Goal: Task Accomplishment & Management: Use online tool/utility

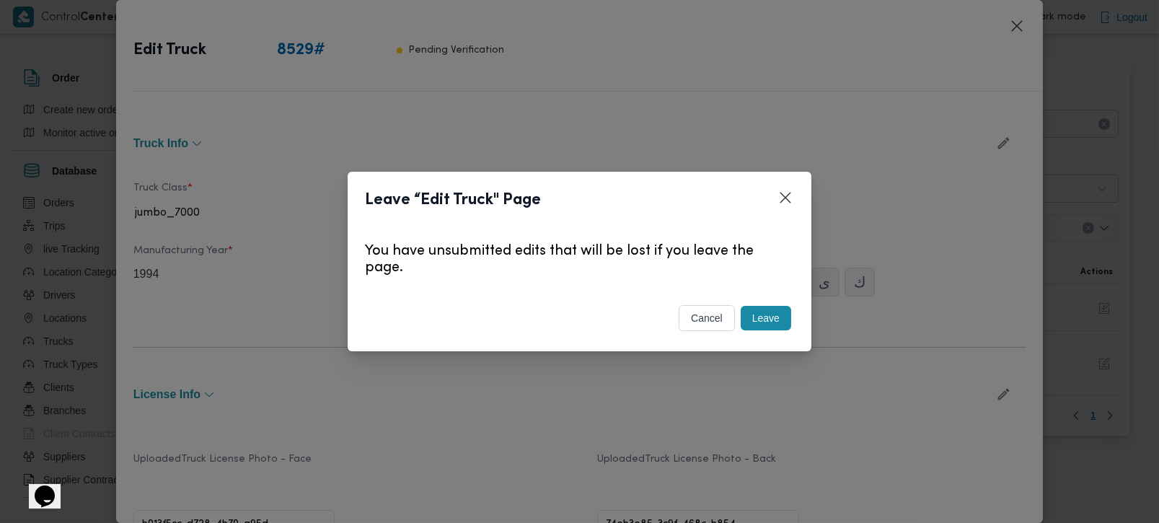
scroll to position [424, 0]
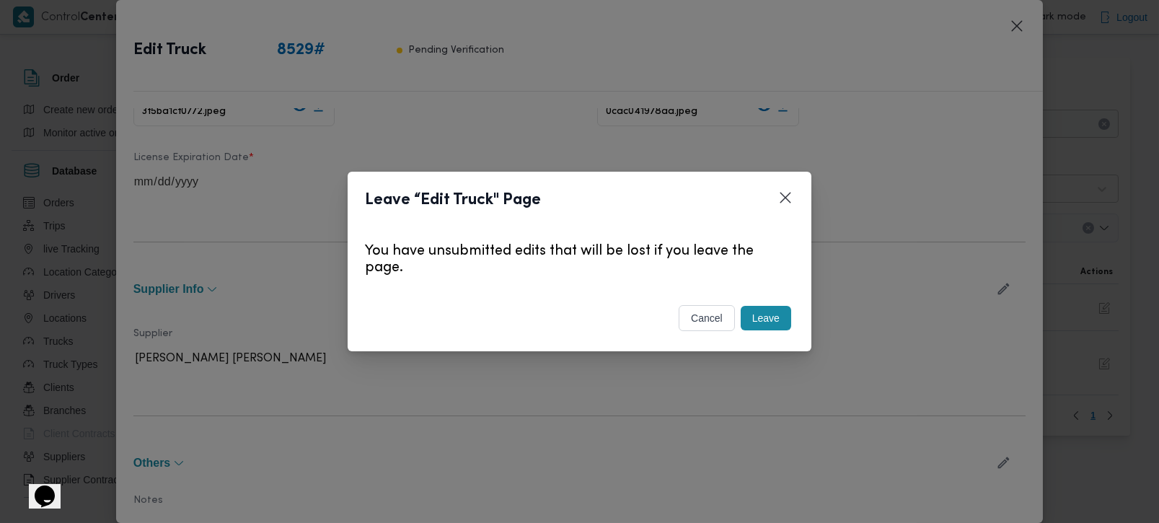
click at [713, 314] on button "cancel" at bounding box center [707, 318] width 56 height 26
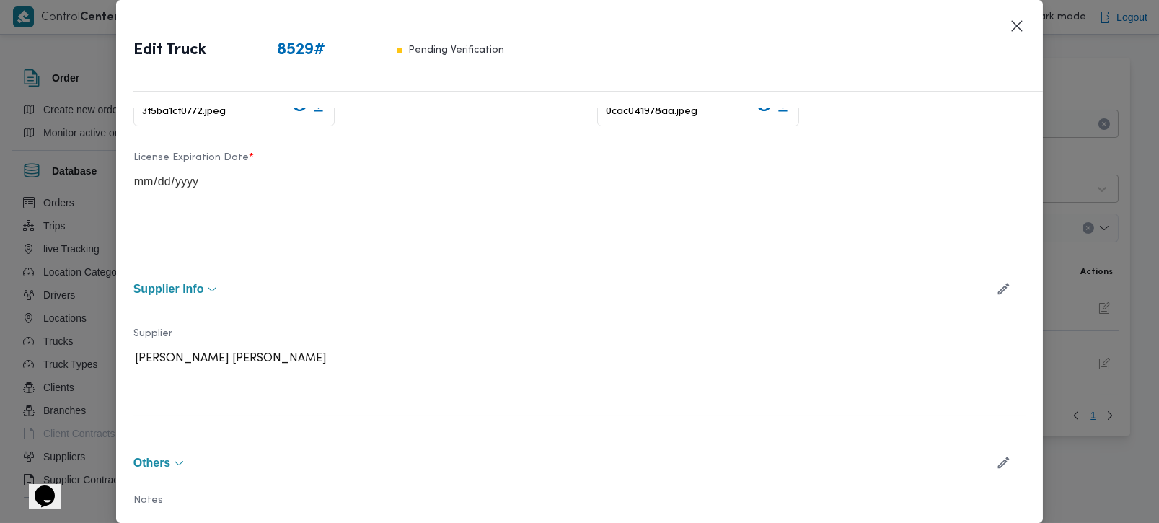
click at [1018, 11] on div "Edit Truck 8529 # Pending Verification" at bounding box center [580, 54] width 928 height 109
click at [1016, 17] on button "Closes this modal window" at bounding box center [1016, 25] width 17 height 17
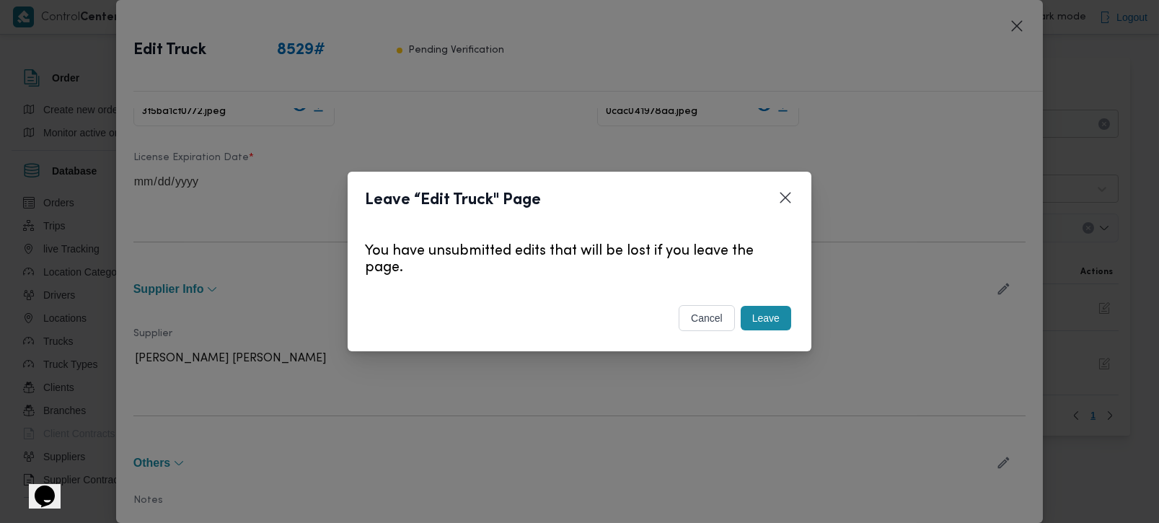
click at [778, 317] on button "Leave" at bounding box center [766, 318] width 50 height 25
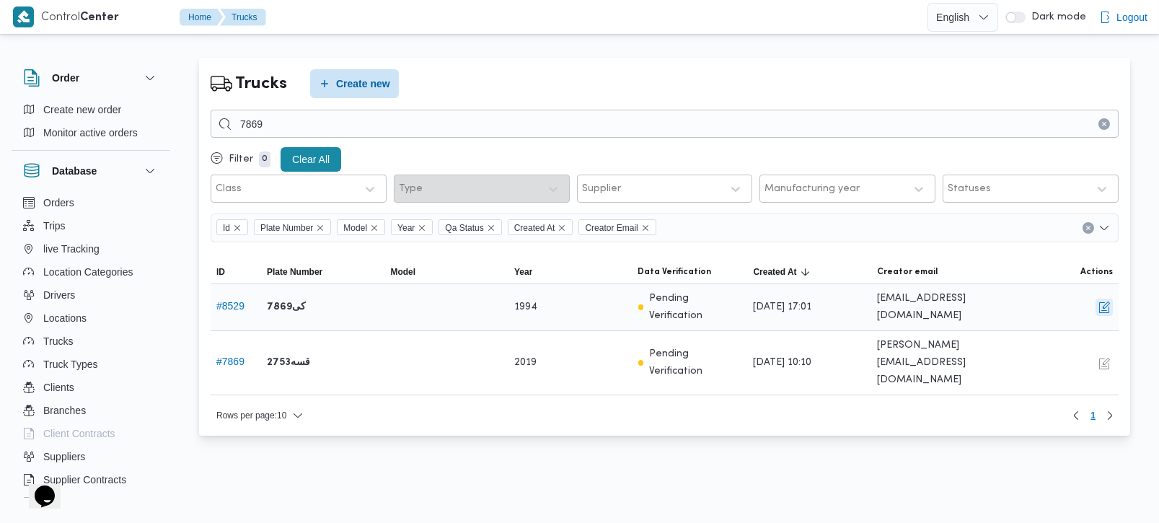
click at [1103, 309] on button "button" at bounding box center [1104, 307] width 17 height 17
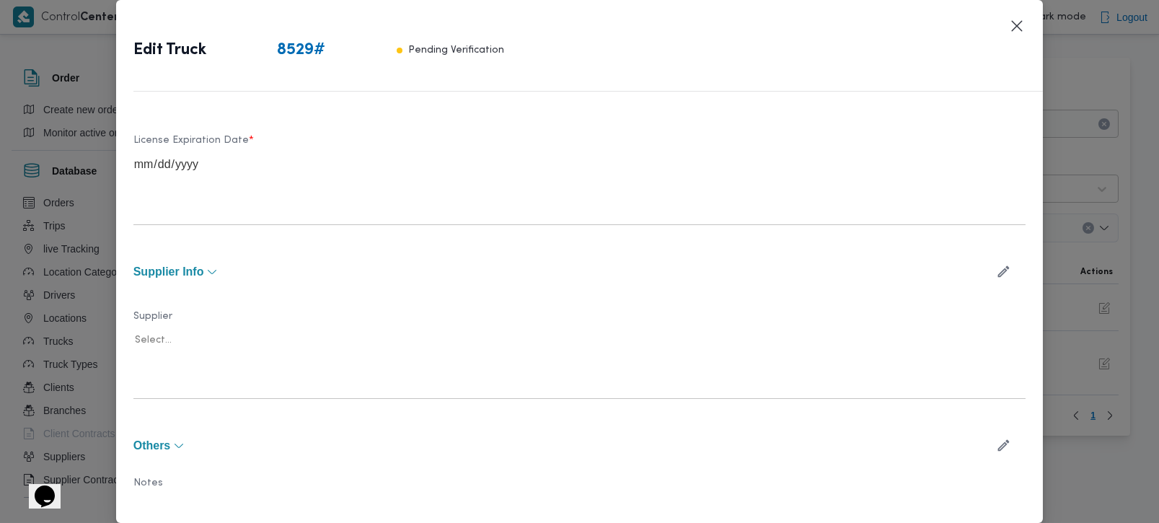
type input "1994"
type input "2025-10-05"
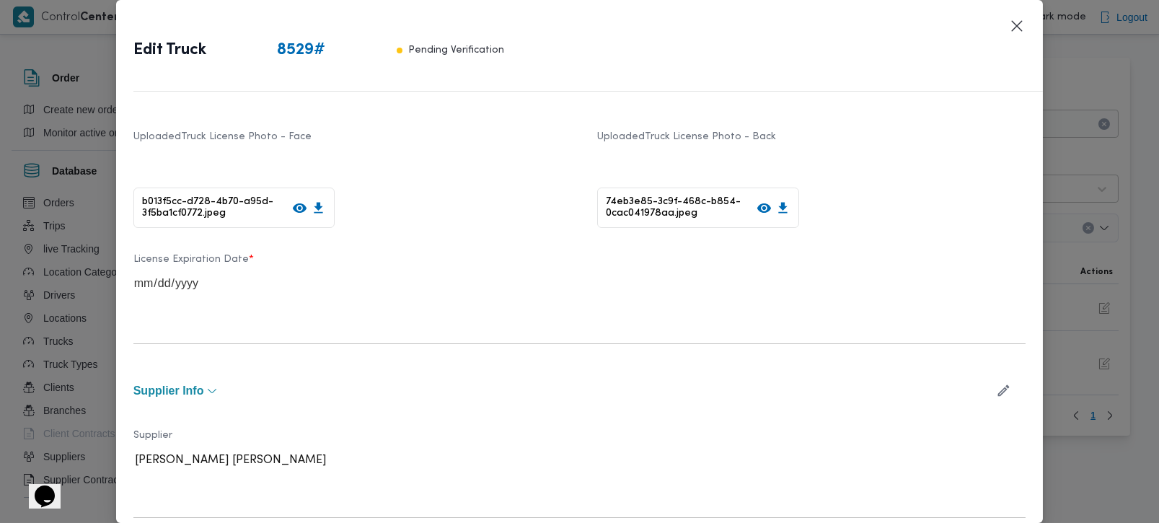
scroll to position [159, 0]
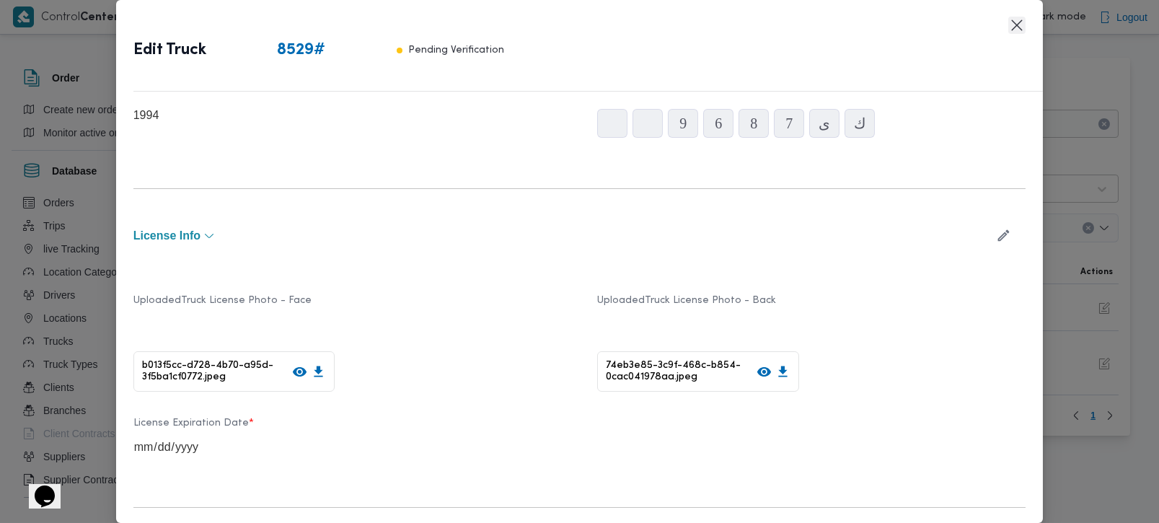
click at [1021, 27] on button "Closes this modal window" at bounding box center [1016, 25] width 17 height 17
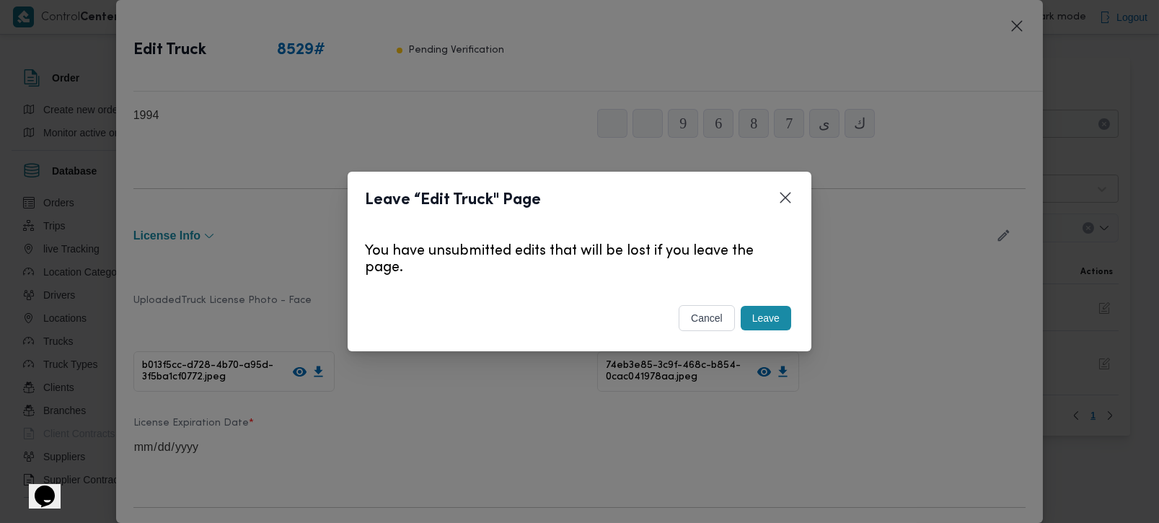
click at [780, 317] on button "Leave" at bounding box center [766, 318] width 50 height 25
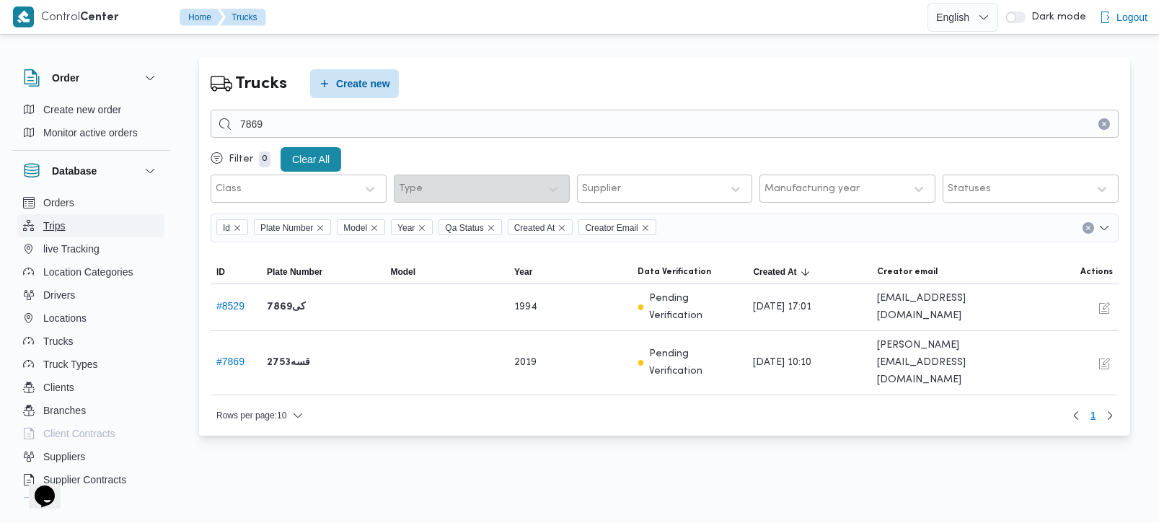
click at [74, 226] on button "Trips" at bounding box center [90, 225] width 147 height 23
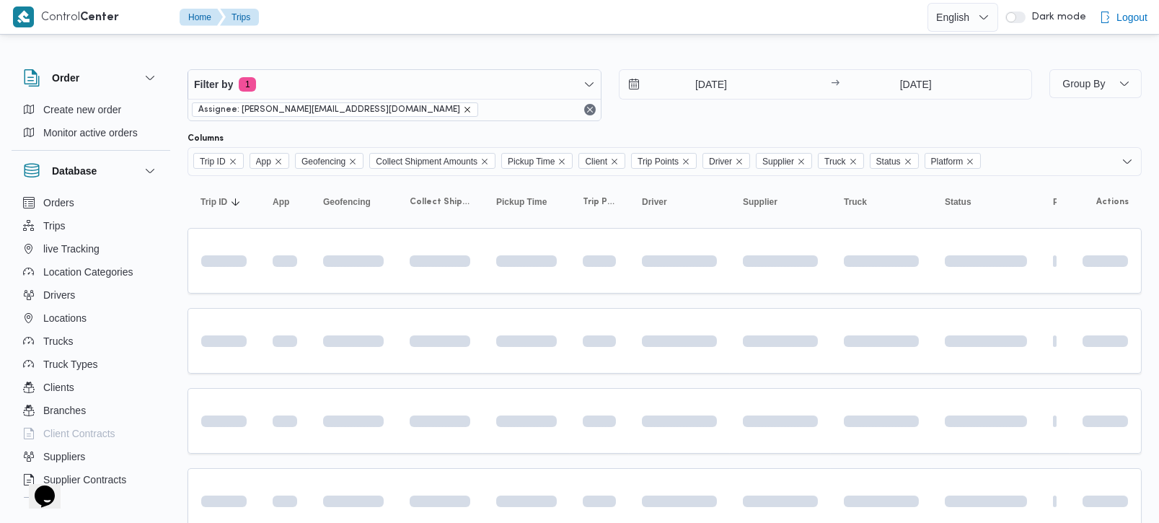
click at [463, 108] on icon "remove selected entity" at bounding box center [467, 109] width 9 height 9
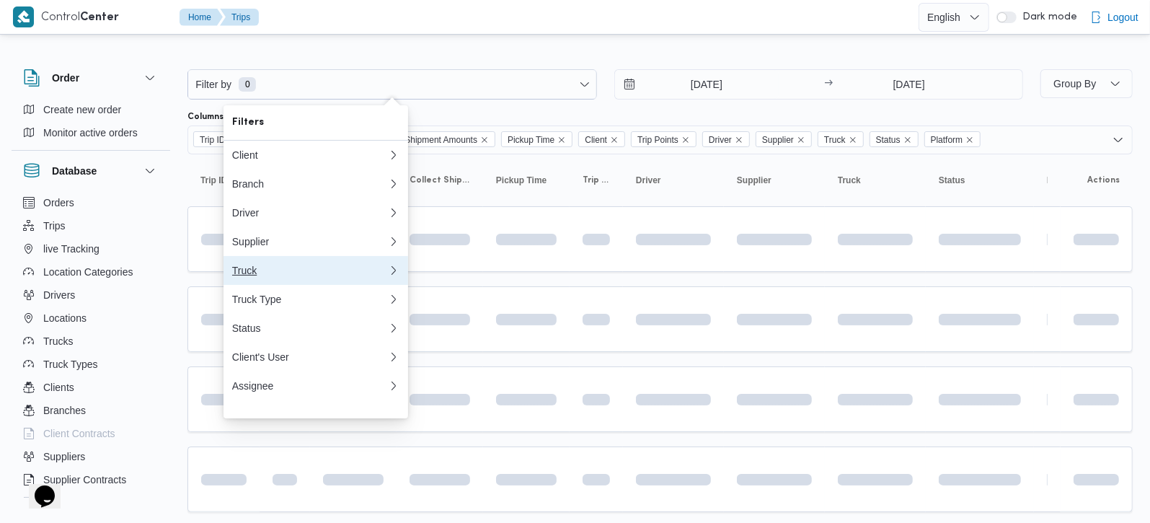
click at [253, 276] on div "Truck" at bounding box center [310, 271] width 156 height 12
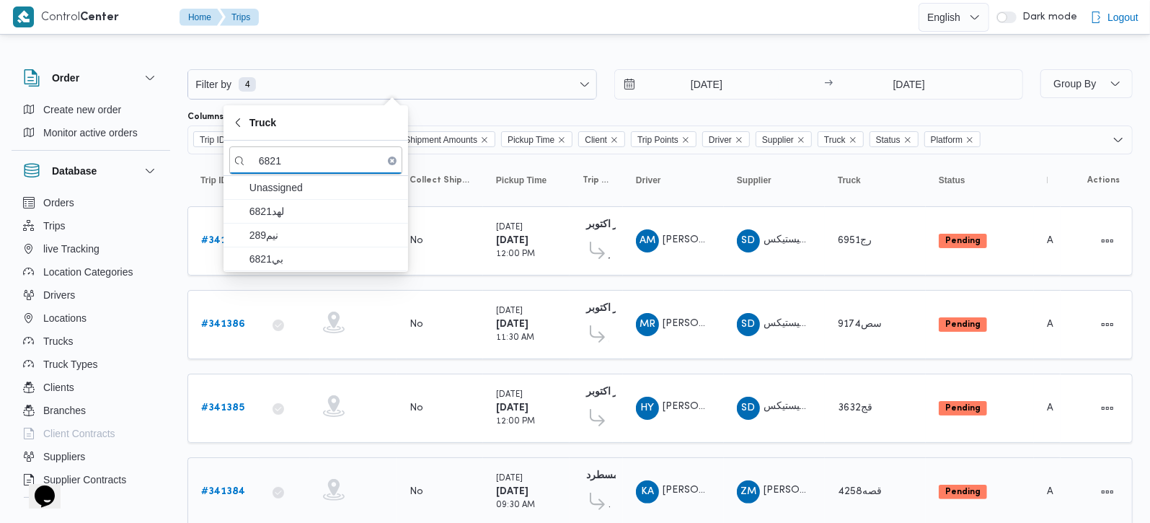
type input "6821"
click at [272, 270] on span "بي6821" at bounding box center [315, 258] width 173 height 23
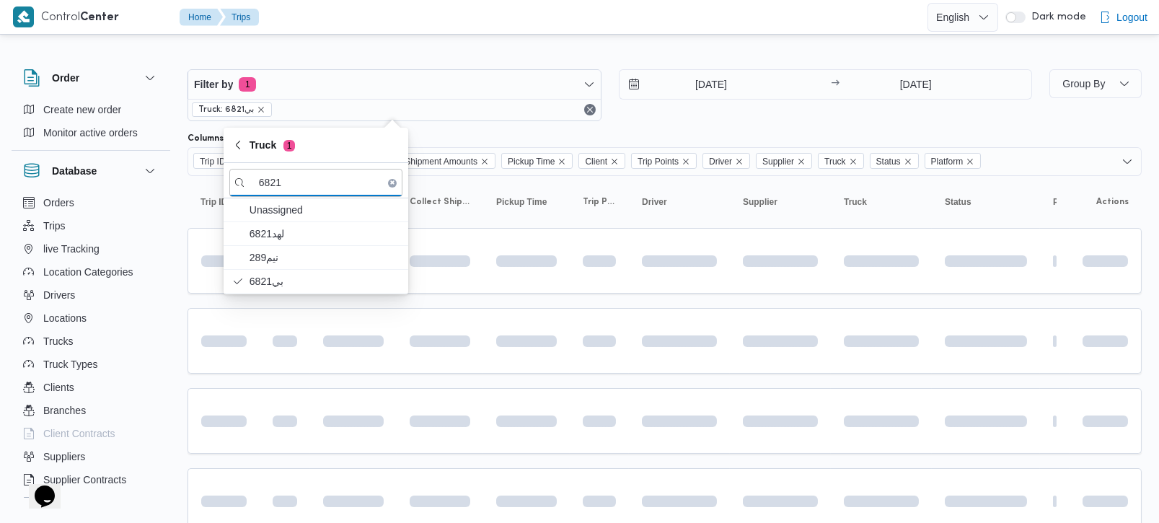
click at [685, 46] on div at bounding box center [665, 57] width 954 height 23
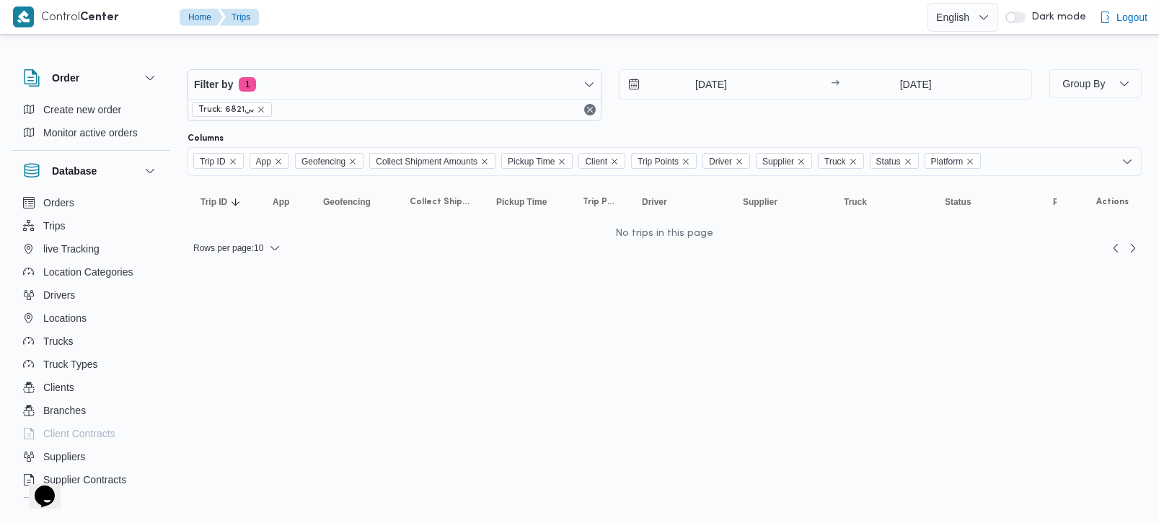
click at [549, 358] on html "Control Center Home Trips English عربي Dark mode Logout Order Create new order …" at bounding box center [579, 261] width 1159 height 523
click at [260, 111] on icon "remove selected entity" at bounding box center [261, 110] width 6 height 6
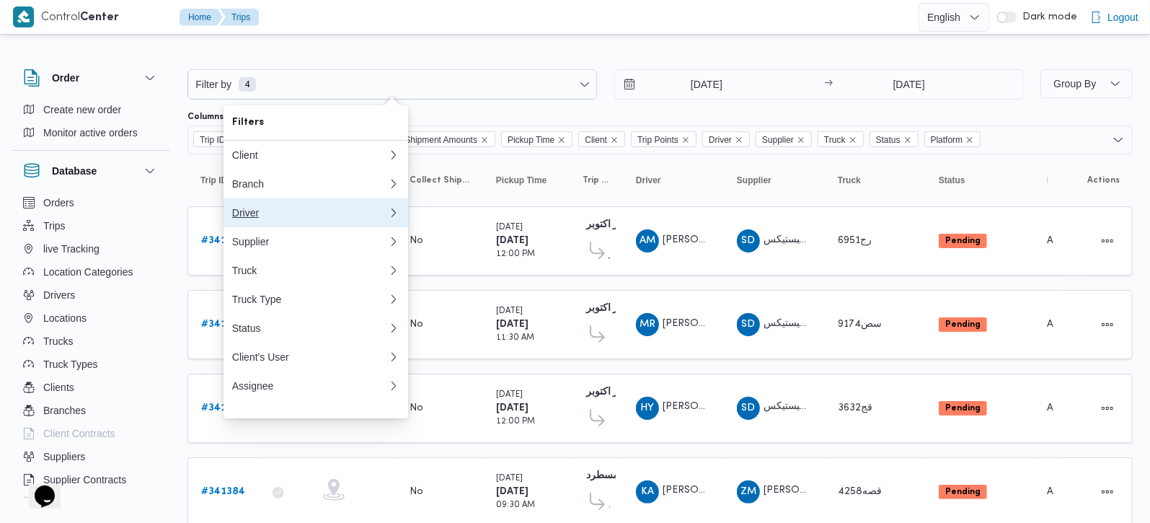
click at [244, 219] on div "Driver" at bounding box center [310, 213] width 156 height 12
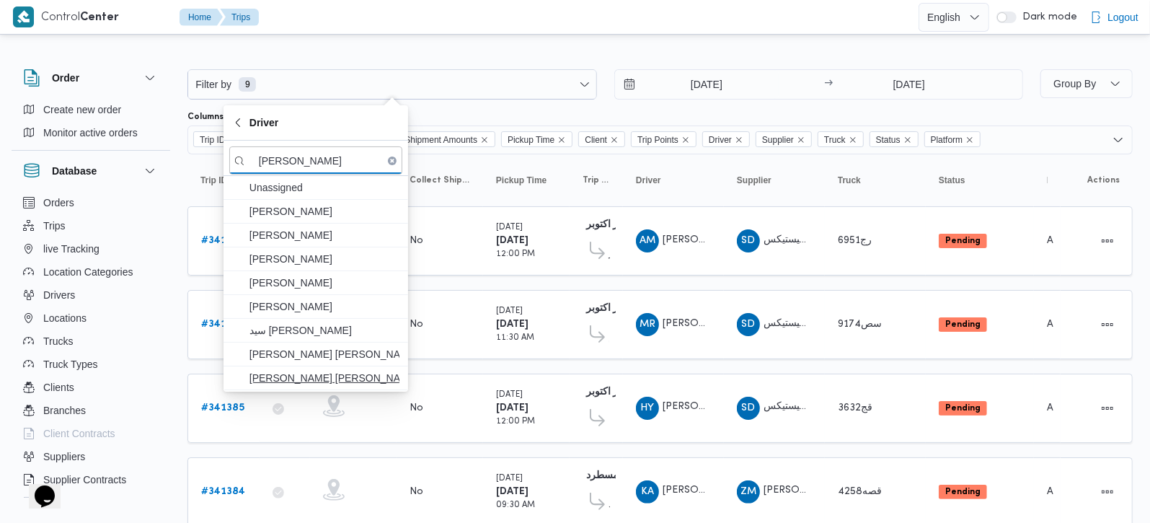
type input "جمعه س"
click at [289, 377] on span "جمعه سيد محمد بدوى" at bounding box center [325, 377] width 150 height 17
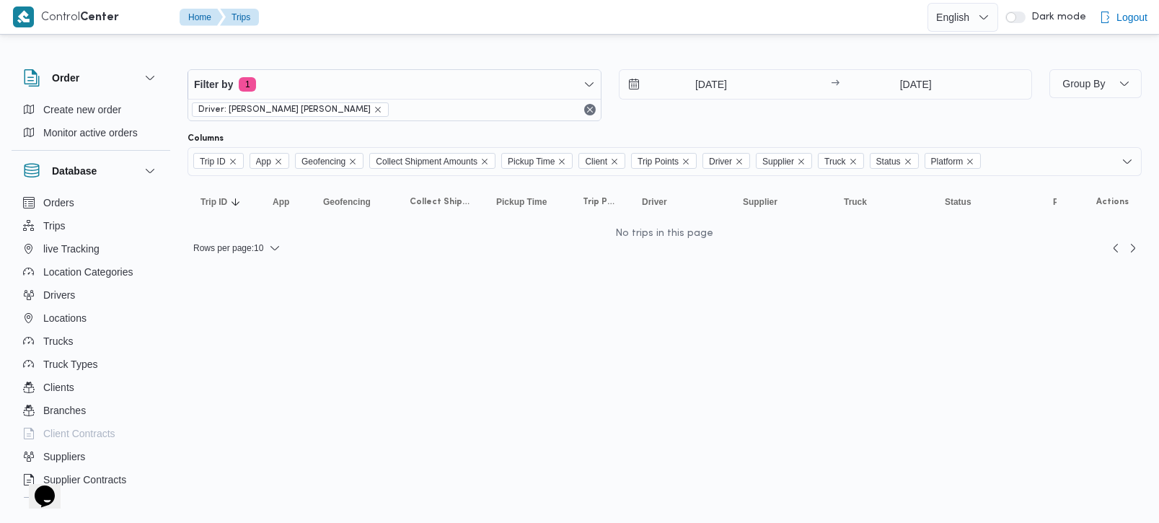
click at [622, 310] on html "Control Center Home Trips English عربي Dark mode Logout Order Create new order …" at bounding box center [579, 261] width 1159 height 523
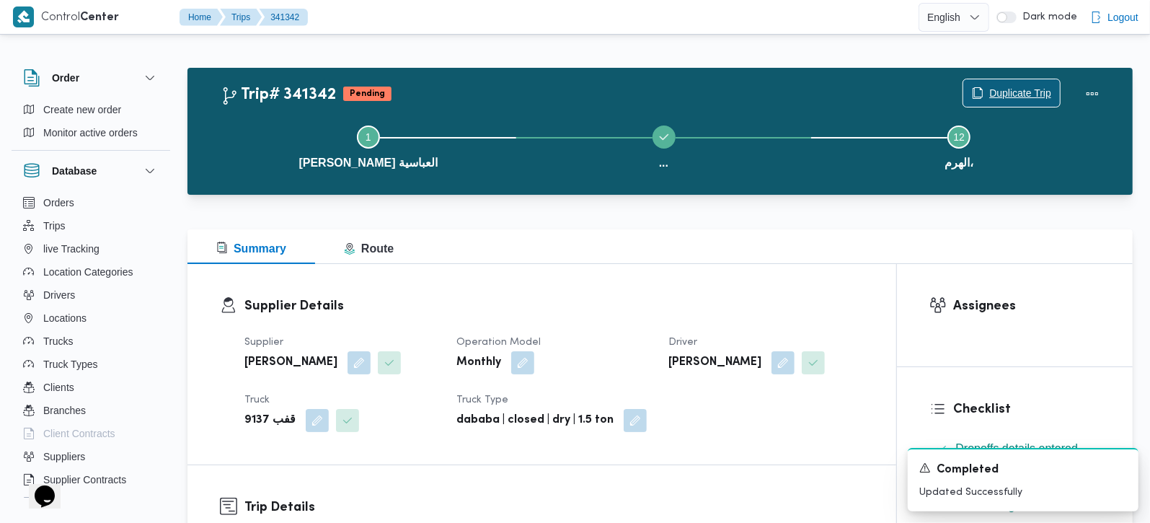
click at [1020, 78] on div "Duplicate Trip" at bounding box center [1035, 94] width 162 height 46
click at [1026, 89] on span "Duplicate Trip" at bounding box center [1021, 92] width 62 height 17
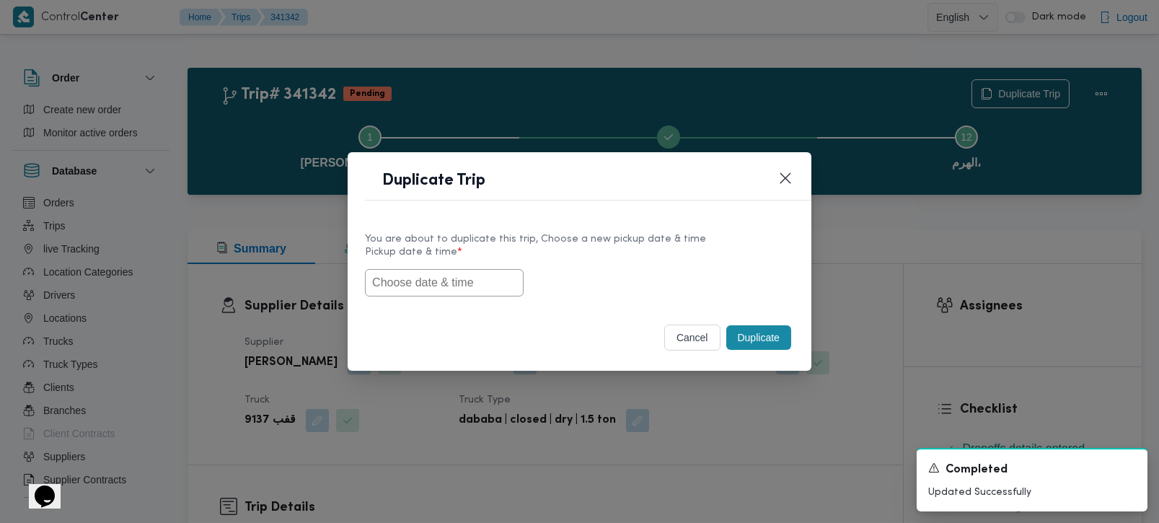
click at [405, 290] on input "text" at bounding box center [444, 282] width 159 height 27
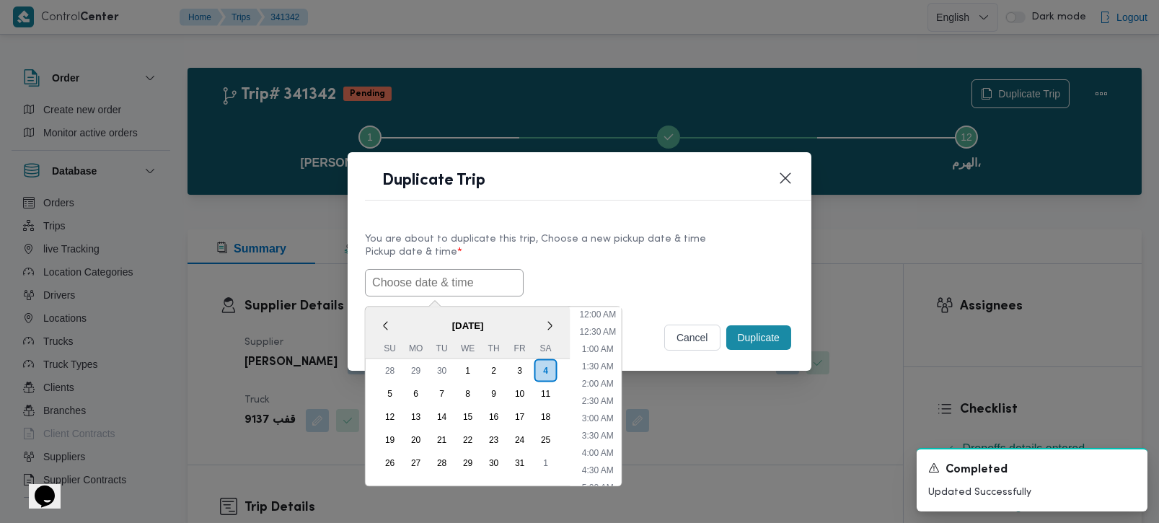
scroll to position [439, 0]
click at [397, 314] on span "[DATE]" at bounding box center [468, 324] width 205 height 25
click at [386, 386] on div "5" at bounding box center [389, 392] width 27 height 27
click at [593, 454] on li "9:00 AM" at bounding box center [597, 456] width 43 height 14
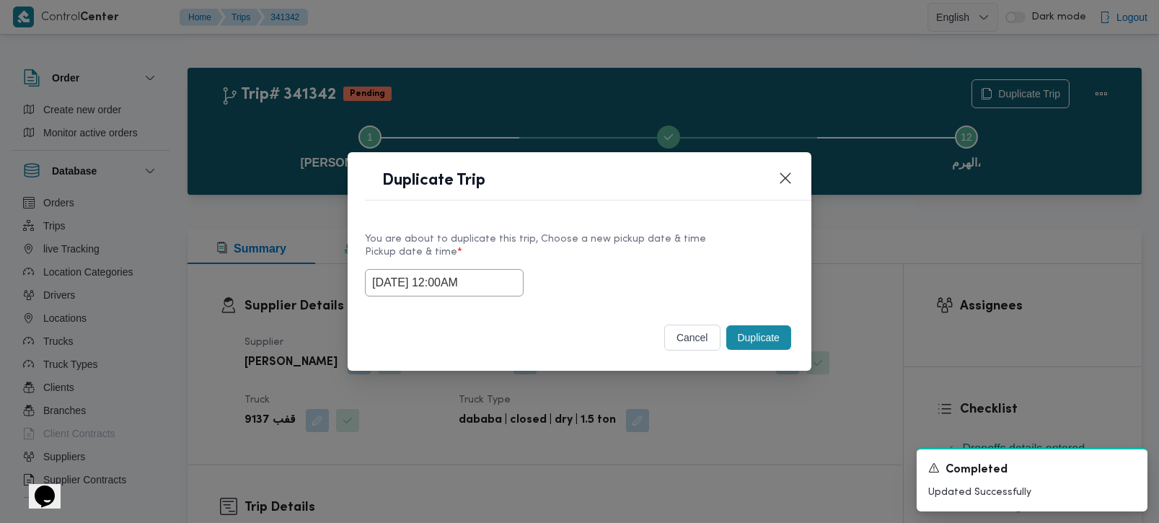
type input "05/10/2025 9:00AM"
drag, startPoint x: 486, startPoint y: 291, endPoint x: 276, endPoint y: 291, distance: 210.6
click at [276, 291] on div "Duplicate Trip You are about to duplicate this trip, Choose a new pickup date &…" at bounding box center [579, 261] width 1159 height 523
click at [761, 335] on button "Duplicate" at bounding box center [758, 337] width 65 height 25
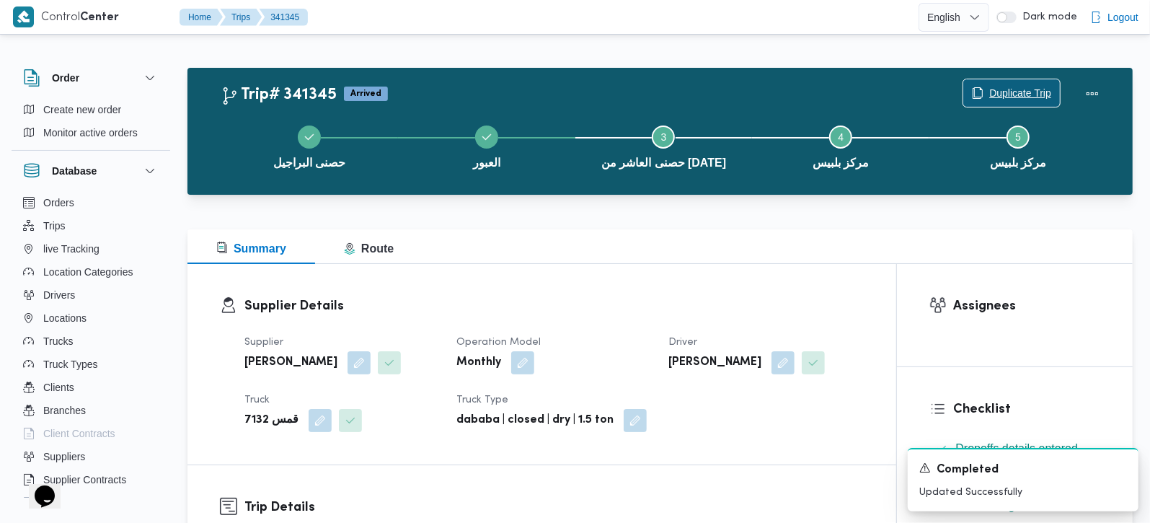
click at [1047, 85] on span "Duplicate Trip" at bounding box center [1021, 92] width 62 height 17
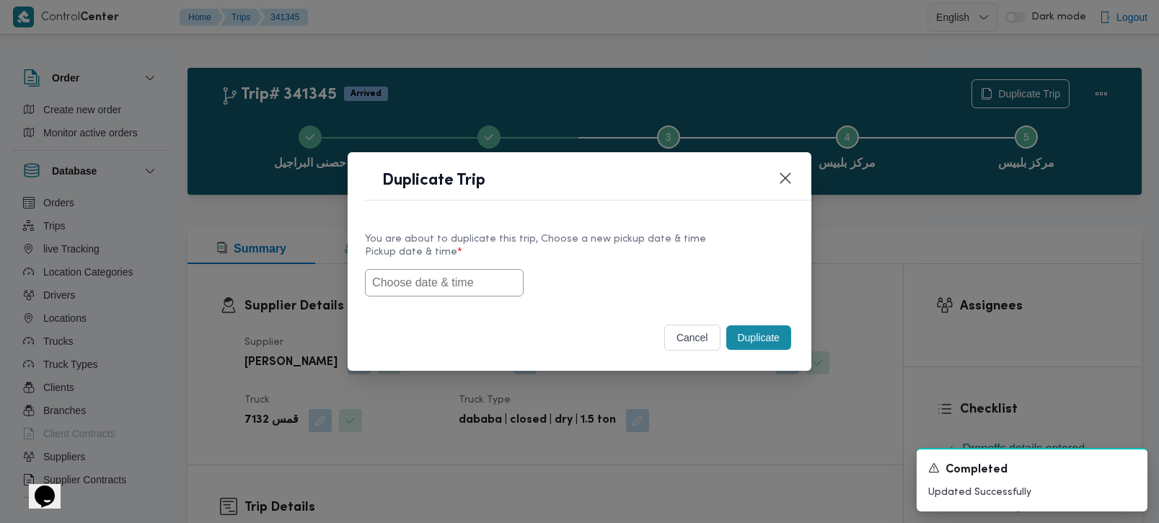
click at [419, 276] on input "text" at bounding box center [444, 282] width 159 height 27
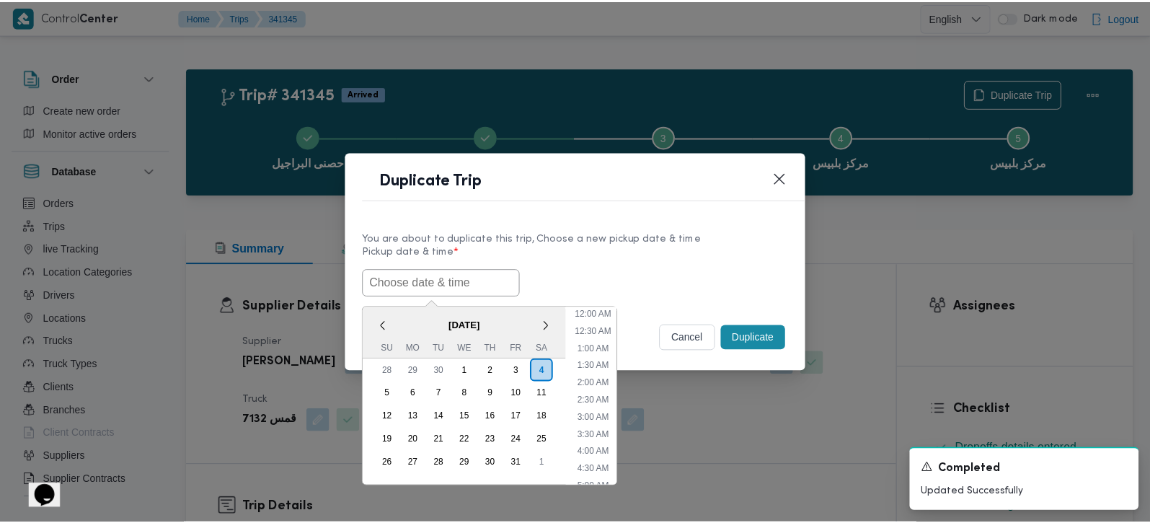
scroll to position [439, 0]
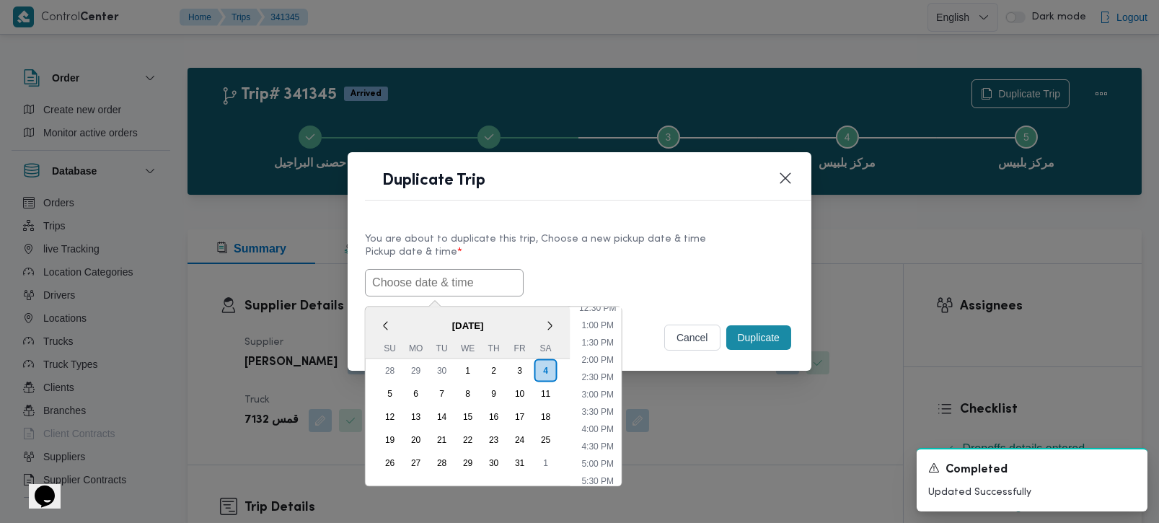
paste input "[DATE] 9:00AM"
type input "[DATE] 9:00AM"
click at [571, 247] on label "Pickup date & time *" at bounding box center [579, 258] width 429 height 22
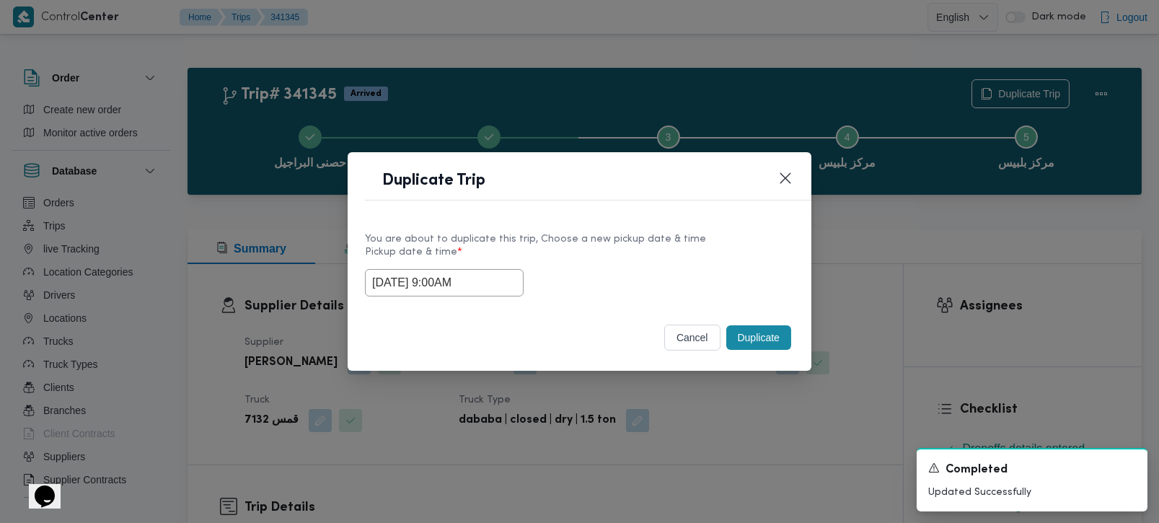
click at [755, 337] on button "Duplicate" at bounding box center [758, 337] width 65 height 25
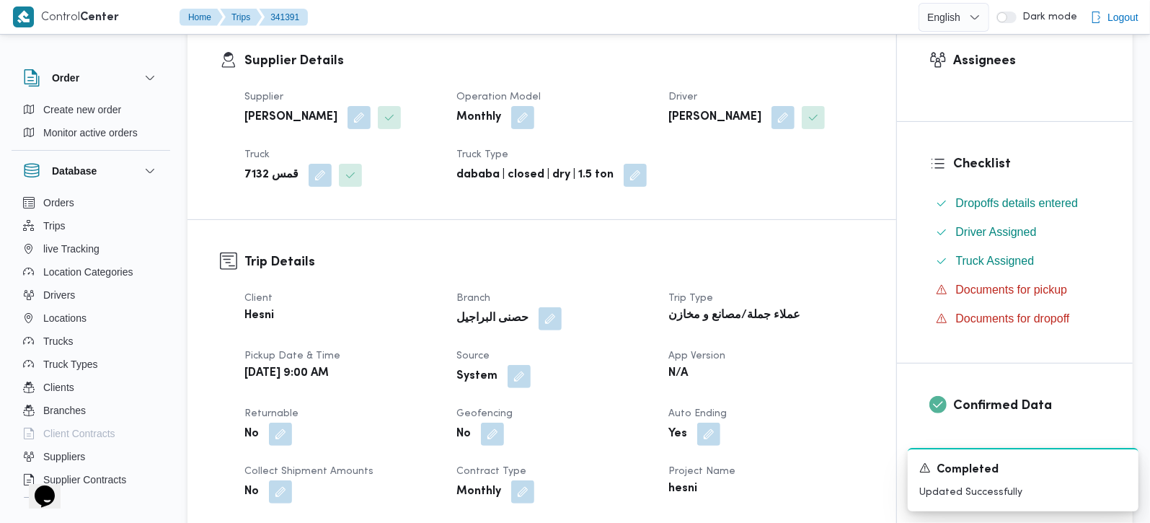
scroll to position [254, 0]
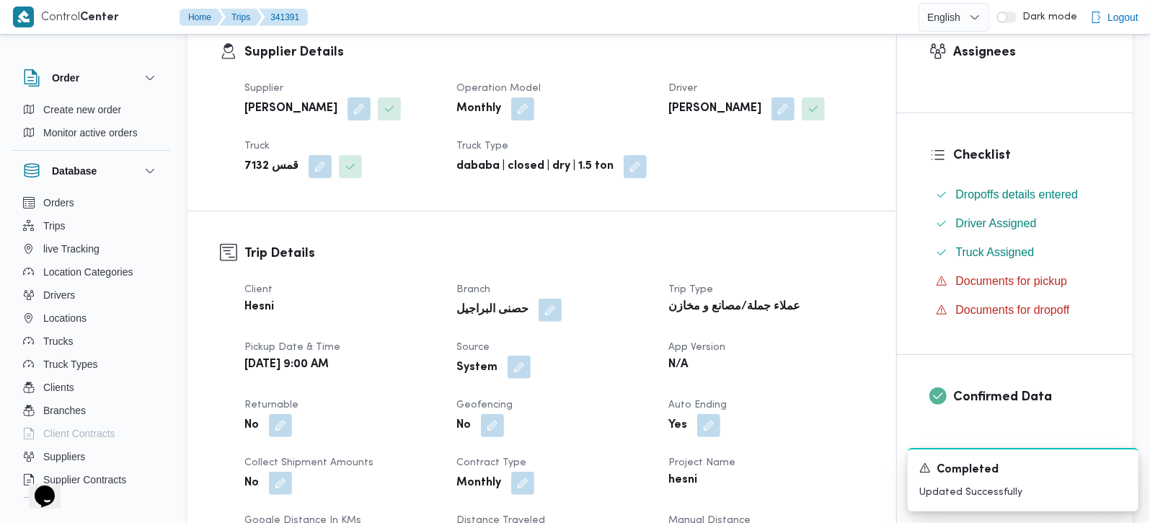
click at [519, 366] on button "button" at bounding box center [519, 367] width 23 height 23
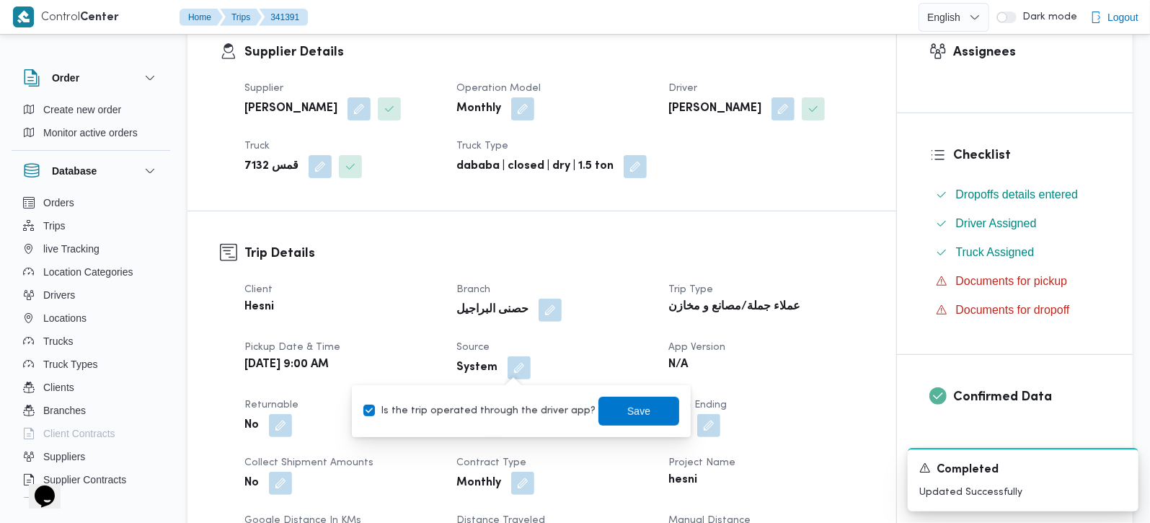
click at [503, 409] on label "Is the trip operated through the driver app?" at bounding box center [480, 410] width 232 height 17
checkbox input "false"
click at [647, 409] on span "Save" at bounding box center [639, 410] width 81 height 29
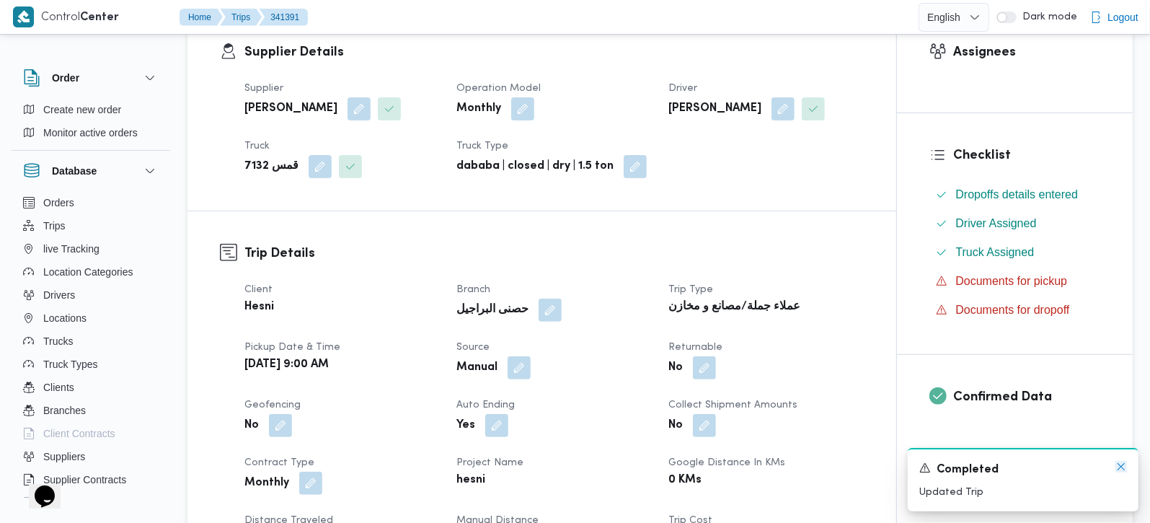
click at [1121, 470] on icon "Dismiss toast" at bounding box center [1122, 467] width 12 height 12
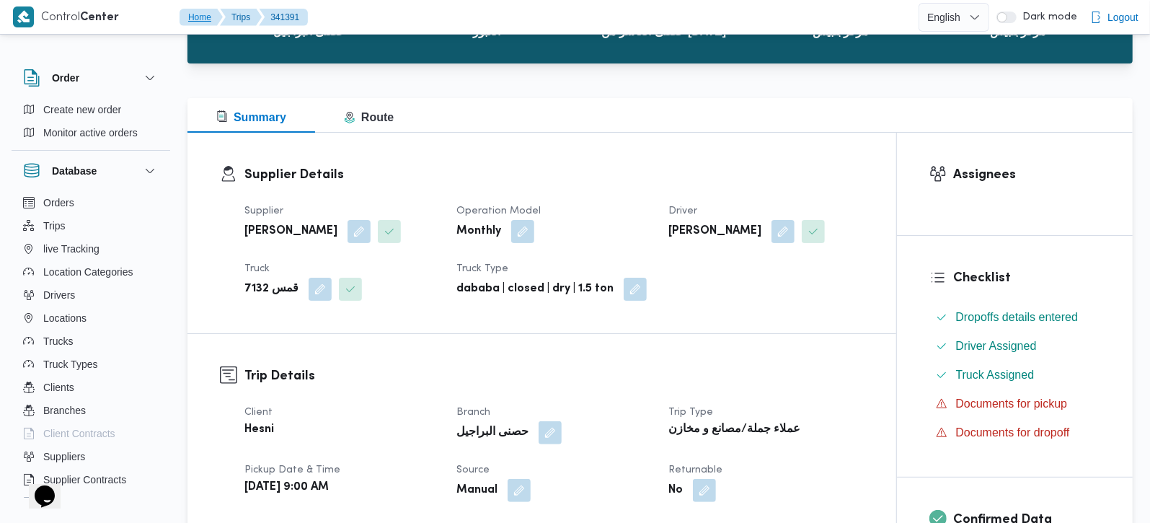
scroll to position [0, 0]
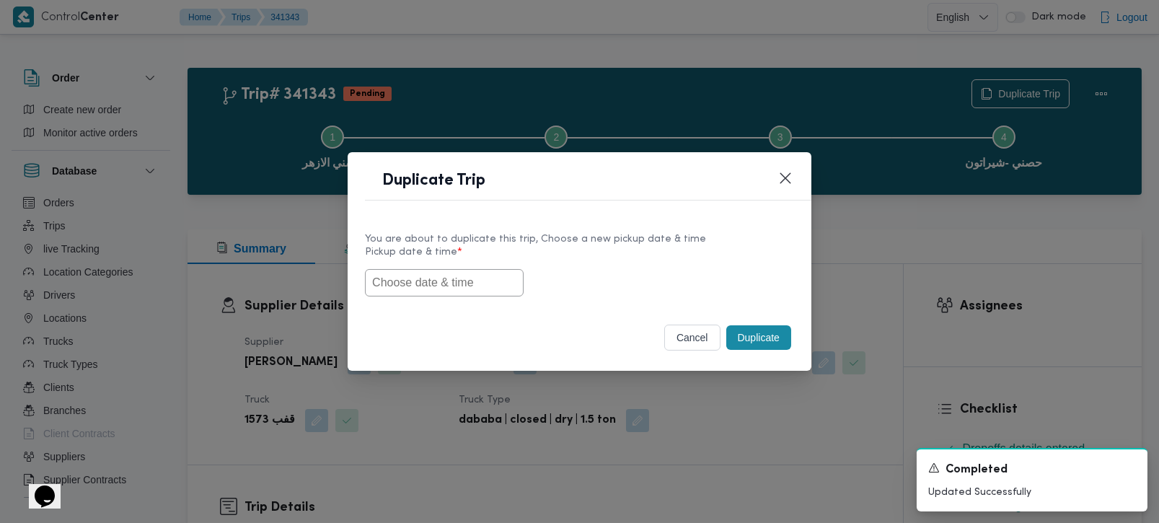
click at [488, 273] on input "text" at bounding box center [444, 282] width 159 height 27
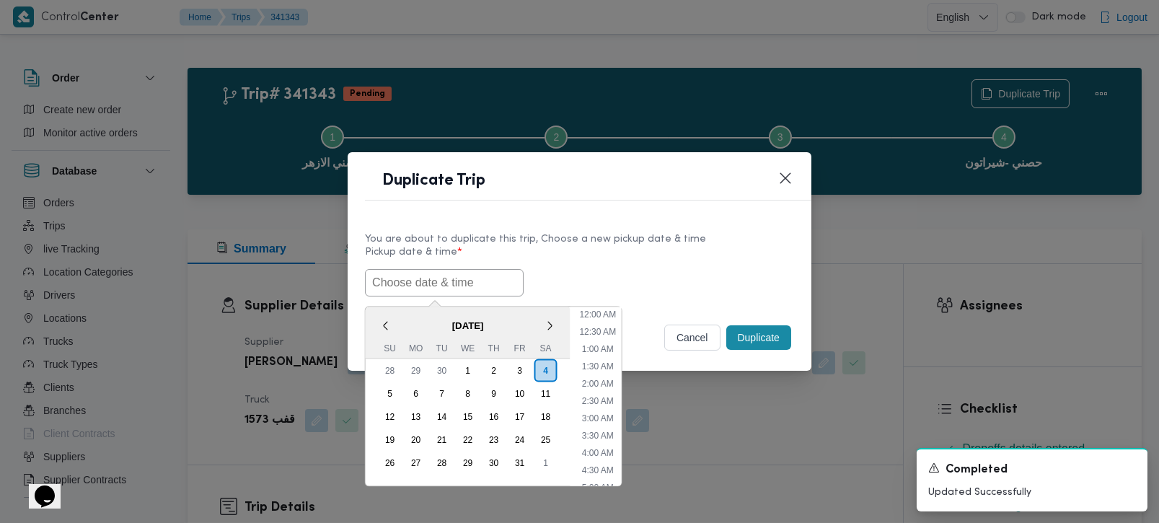
scroll to position [439, 0]
paste input "[DATE] 9:00AM"
type input "[DATE] 9:00AM"
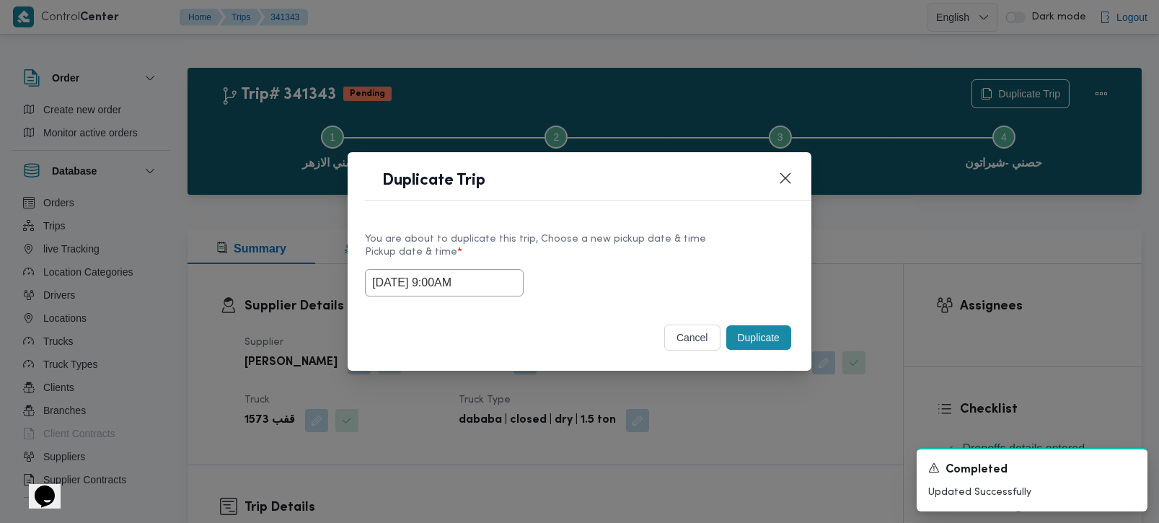
click at [651, 252] on label "Pickup date & time *" at bounding box center [579, 258] width 429 height 22
click at [762, 333] on button "Duplicate" at bounding box center [758, 337] width 65 height 25
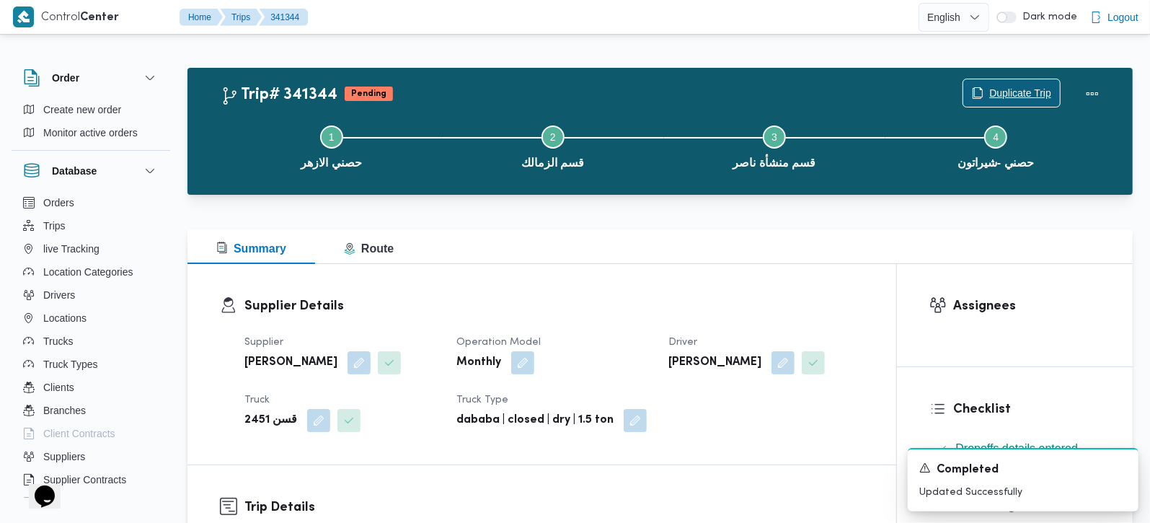
click at [1010, 100] on span "Duplicate Trip" at bounding box center [1021, 92] width 62 height 17
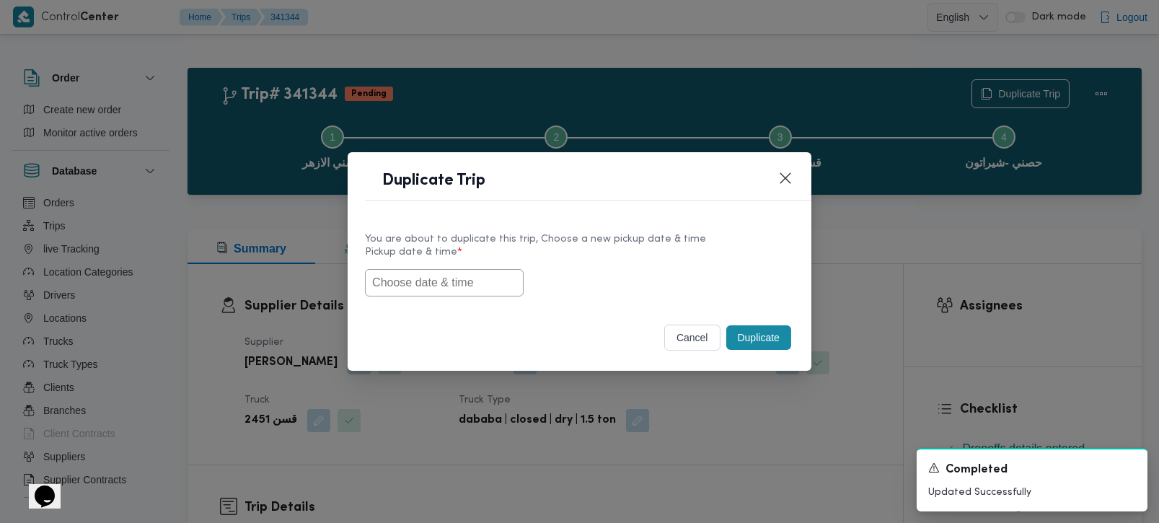
click at [418, 281] on input "text" at bounding box center [444, 282] width 159 height 27
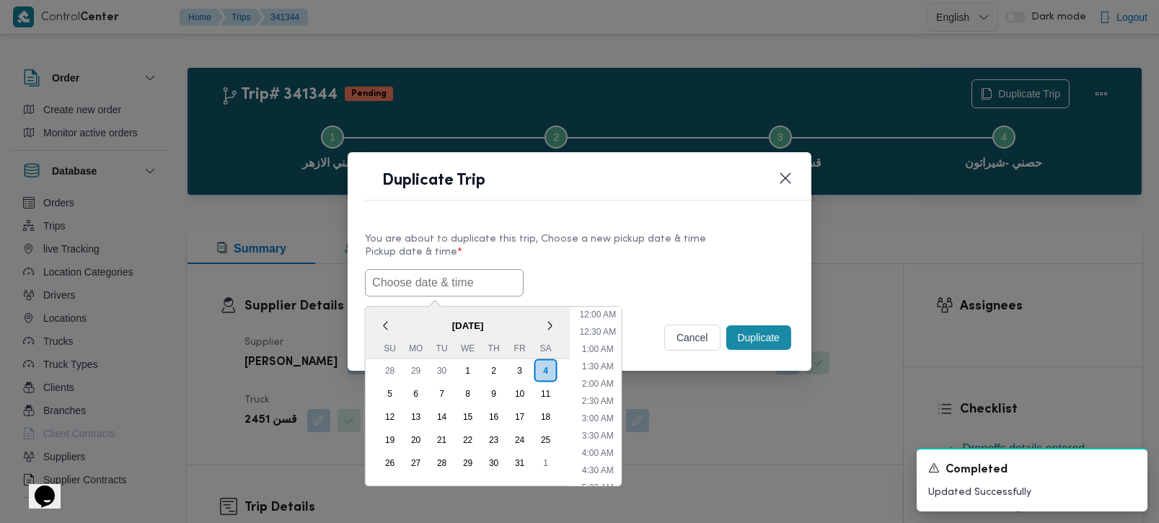
scroll to position [439, 0]
paste input "[DATE] 9:00AM"
type input "[DATE] 9:00AM"
click at [665, 275] on div "[DATE] 9:00AM < [DATE] > Su Mo Tu We Th Fr Sa 28 29 30 1 2 3 4 5 6 7 8 9 10 11 …" at bounding box center [579, 282] width 429 height 27
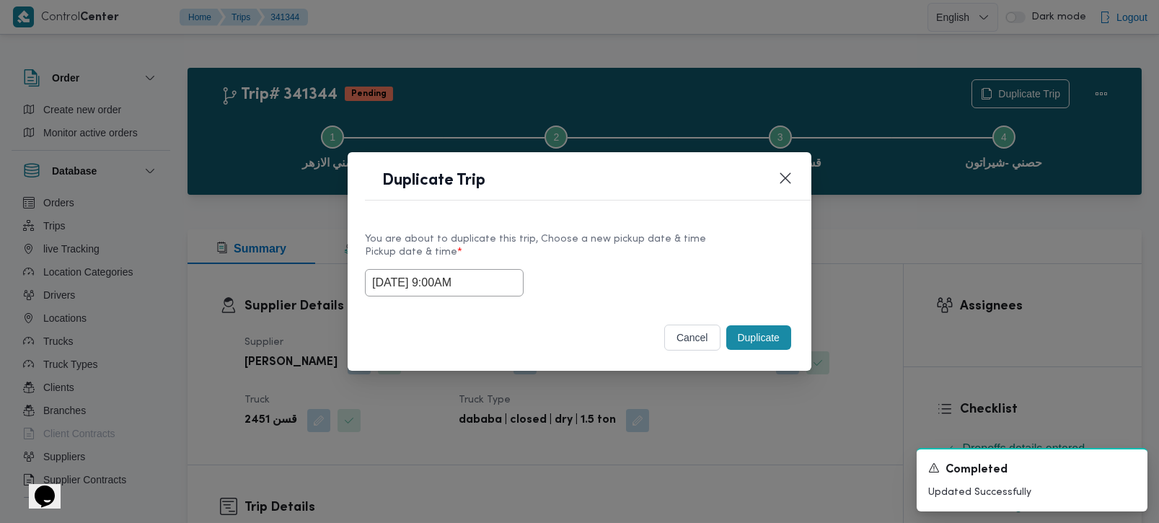
click at [741, 330] on button "Duplicate" at bounding box center [758, 337] width 65 height 25
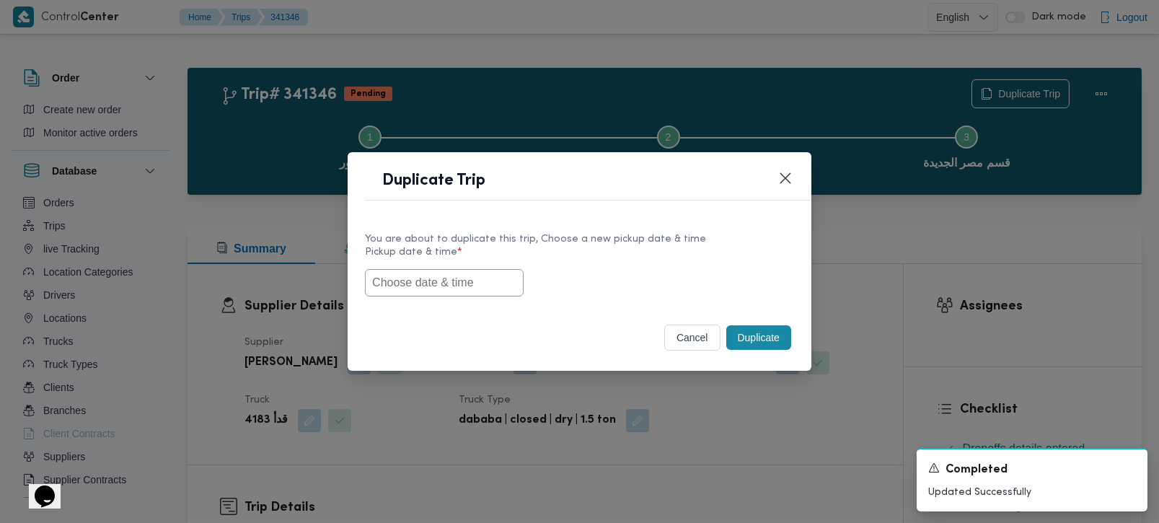
click at [469, 276] on input "text" at bounding box center [444, 282] width 159 height 27
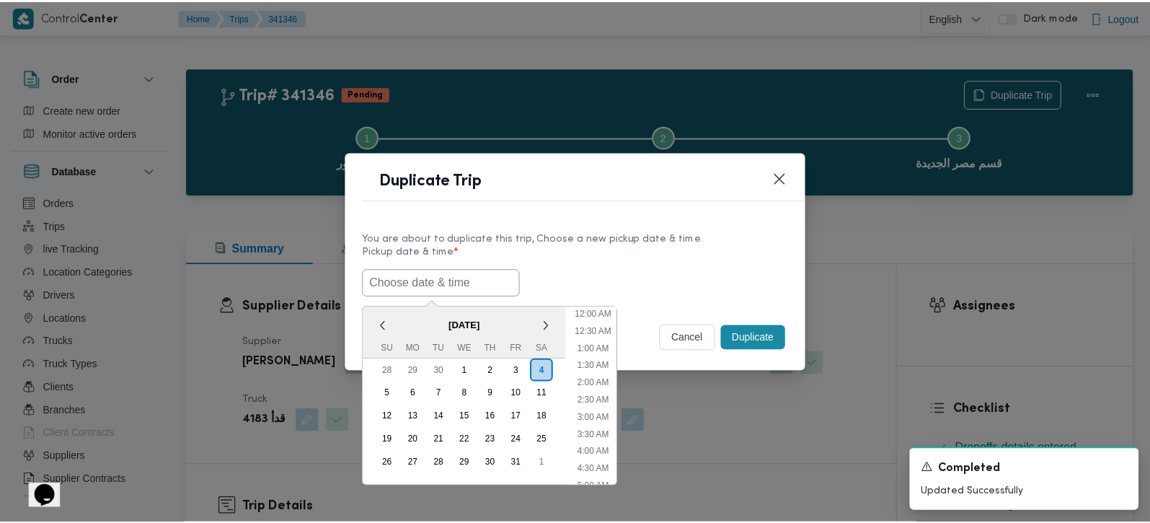
scroll to position [439, 0]
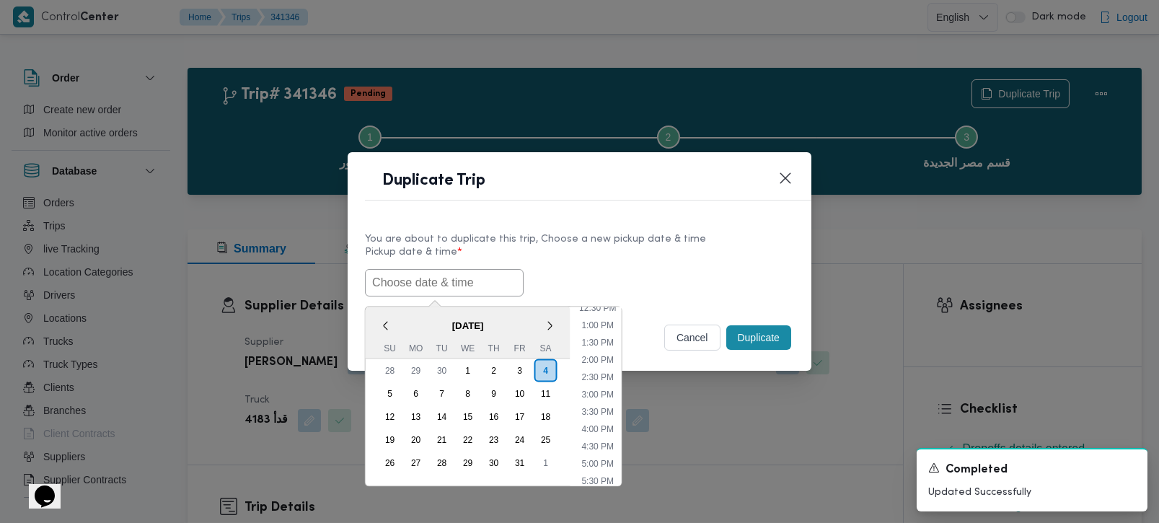
paste input "[DATE] 9:00AM"
type input "[DATE] 9:00AM"
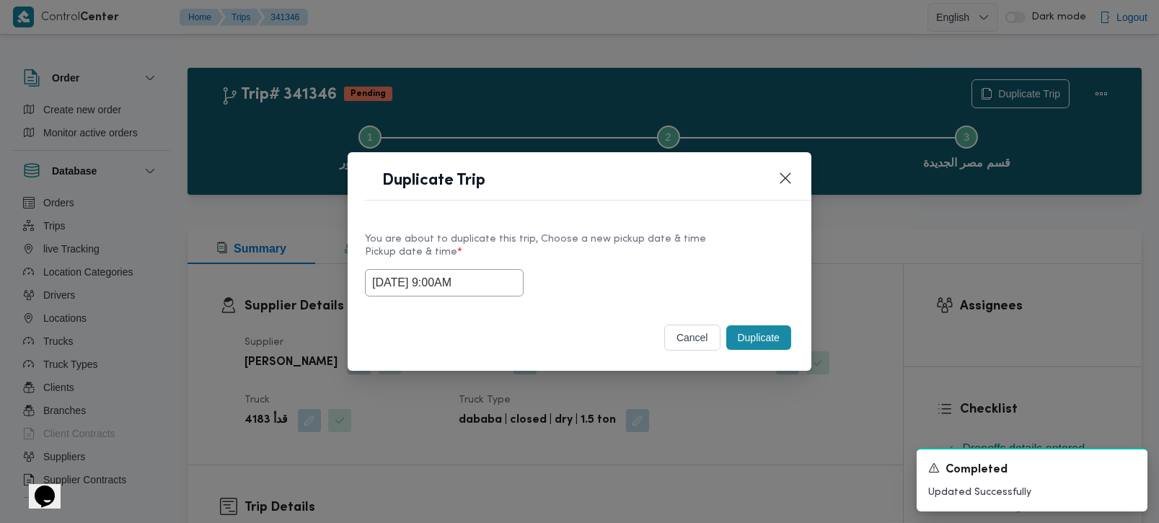
click at [676, 232] on div "You are about to duplicate this trip, Choose a new pickup date & time" at bounding box center [579, 239] width 429 height 15
click at [764, 338] on button "Duplicate" at bounding box center [758, 337] width 65 height 25
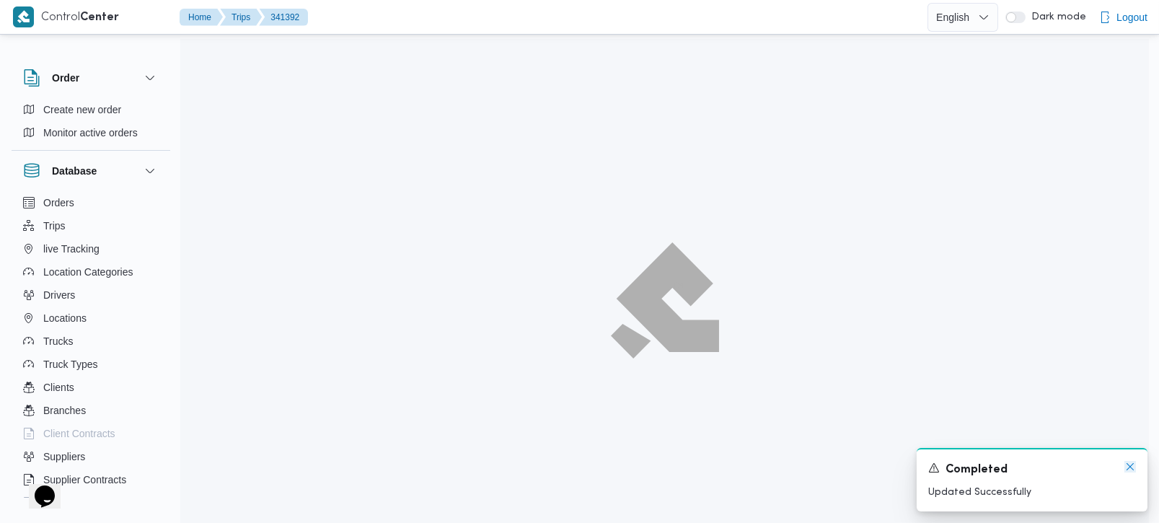
click at [1133, 467] on div "A new notification appears Completed Updated Successfully" at bounding box center [1032, 479] width 231 height 63
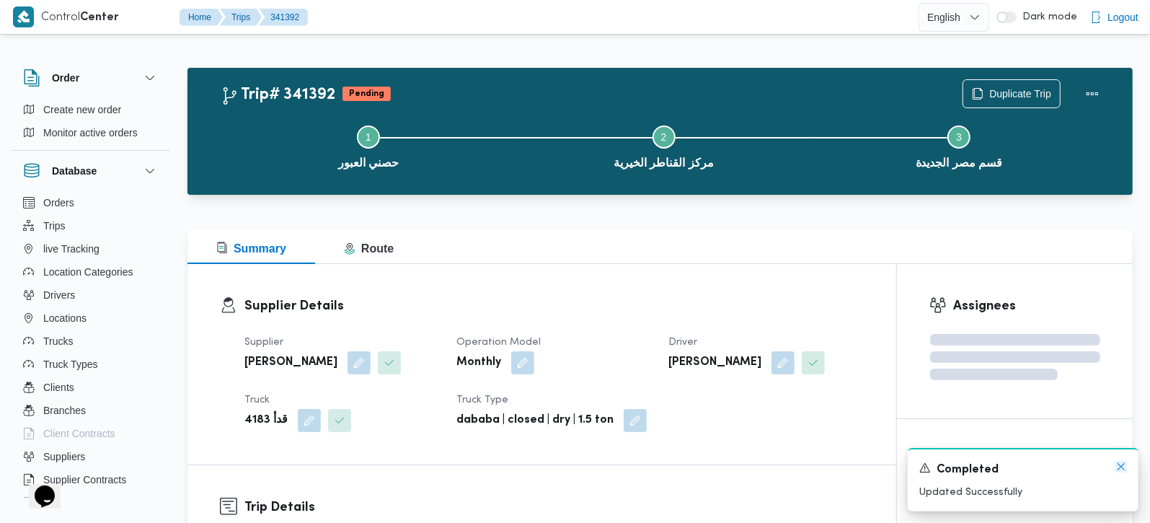
scroll to position [169, 0]
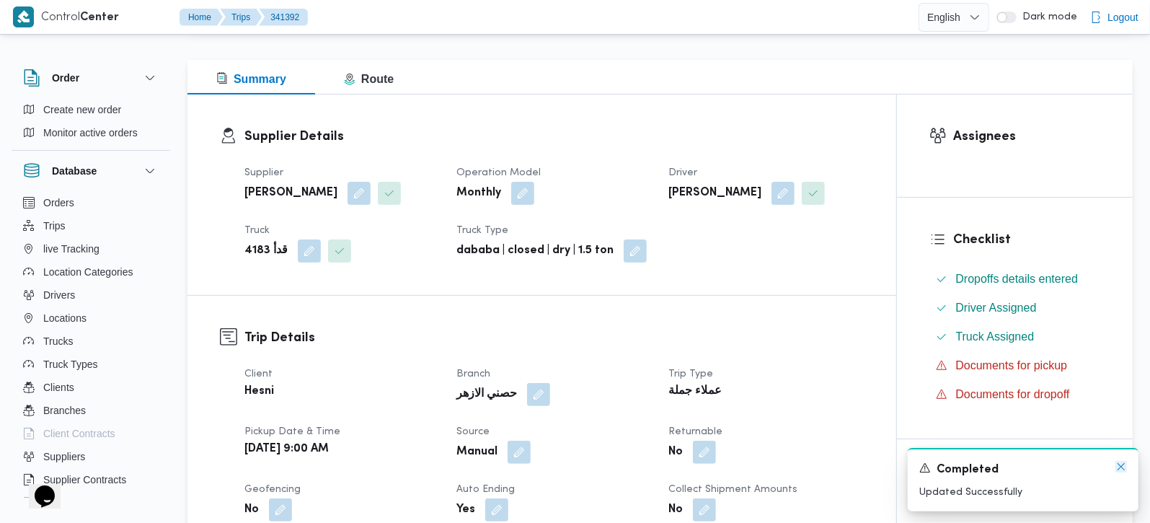
click at [1118, 467] on icon "Dismiss toast" at bounding box center [1122, 467] width 12 height 12
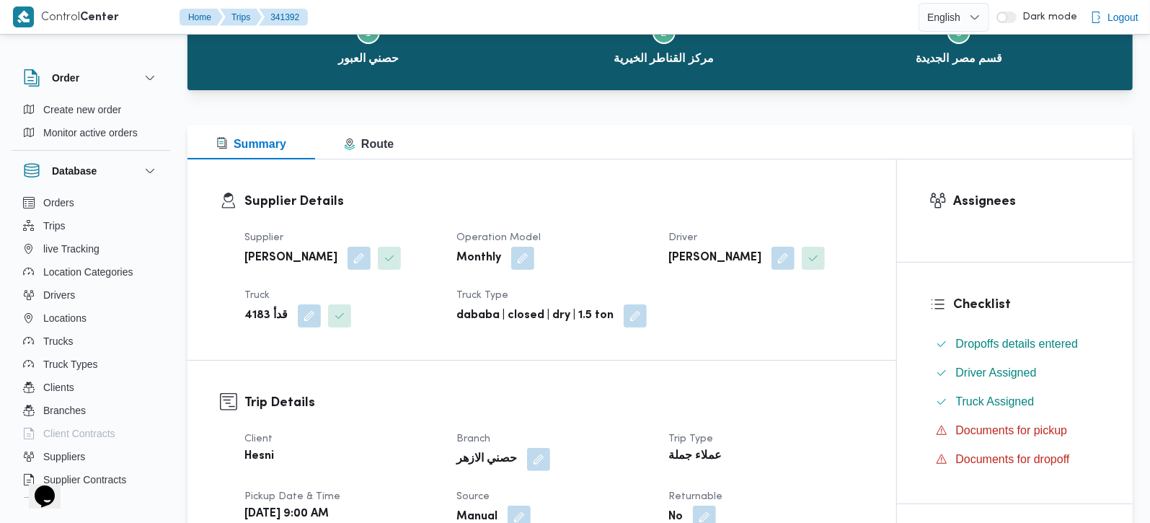
scroll to position [0, 0]
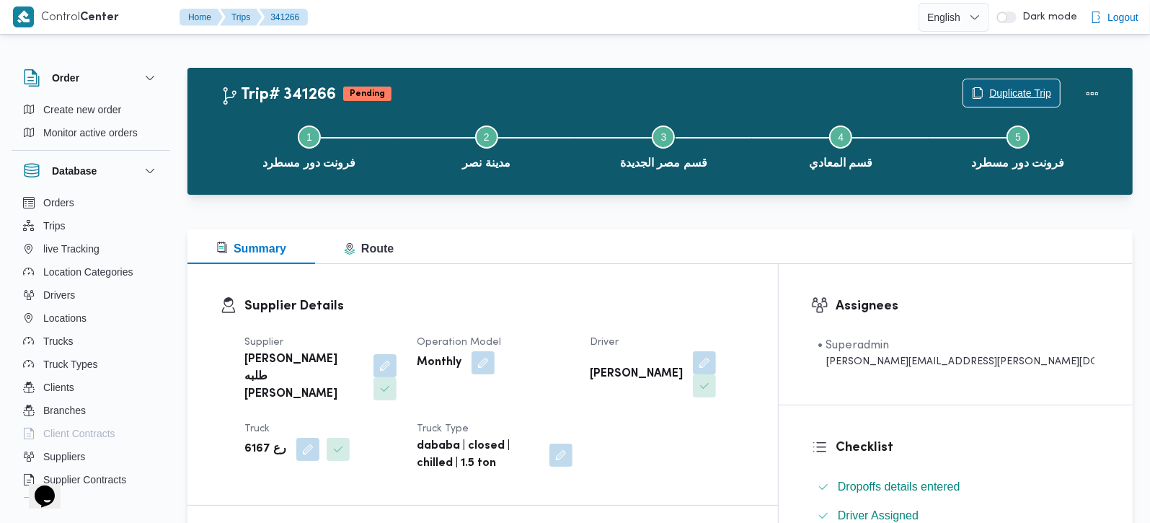
click at [1012, 79] on button "Duplicate Trip" at bounding box center [1012, 93] width 98 height 29
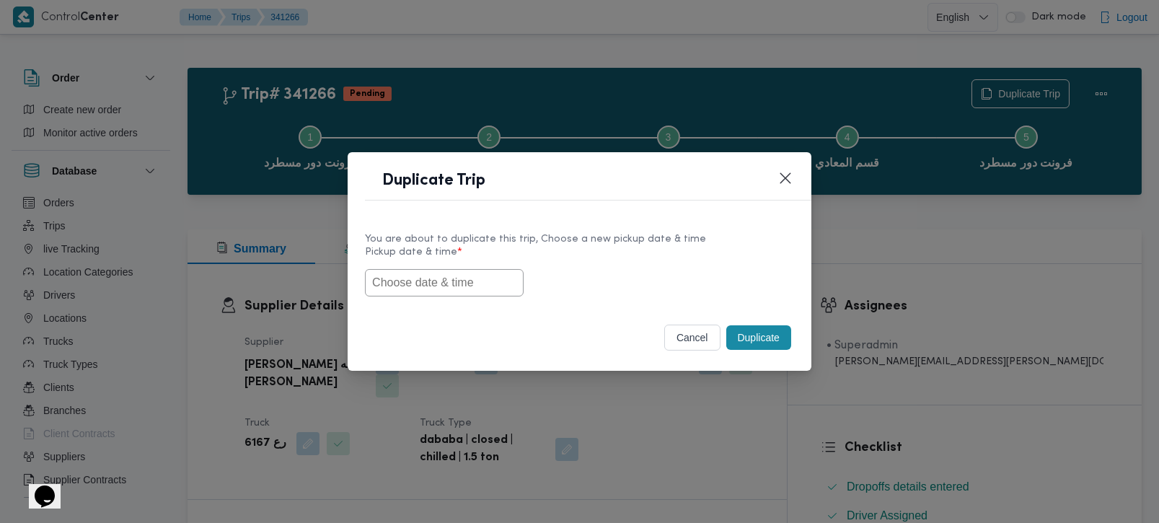
click at [462, 272] on input "text" at bounding box center [444, 282] width 159 height 27
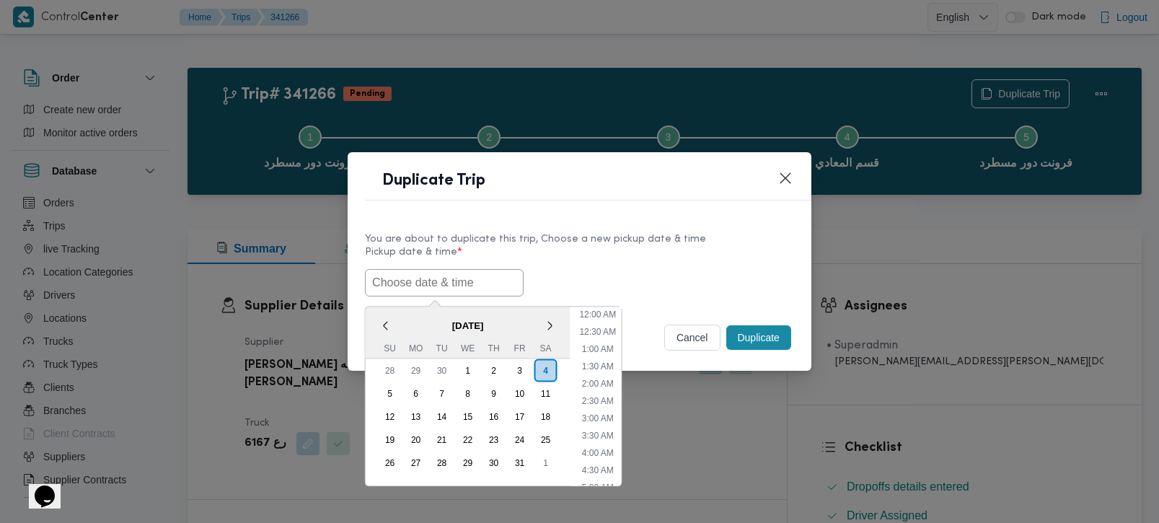
scroll to position [439, 0]
paste input "05/10/2025 9:00AM"
click at [520, 262] on label "Pickup date & time *" at bounding box center [579, 258] width 429 height 22
click at [438, 285] on input "05/10/2025 9:00AM" at bounding box center [444, 282] width 159 height 27
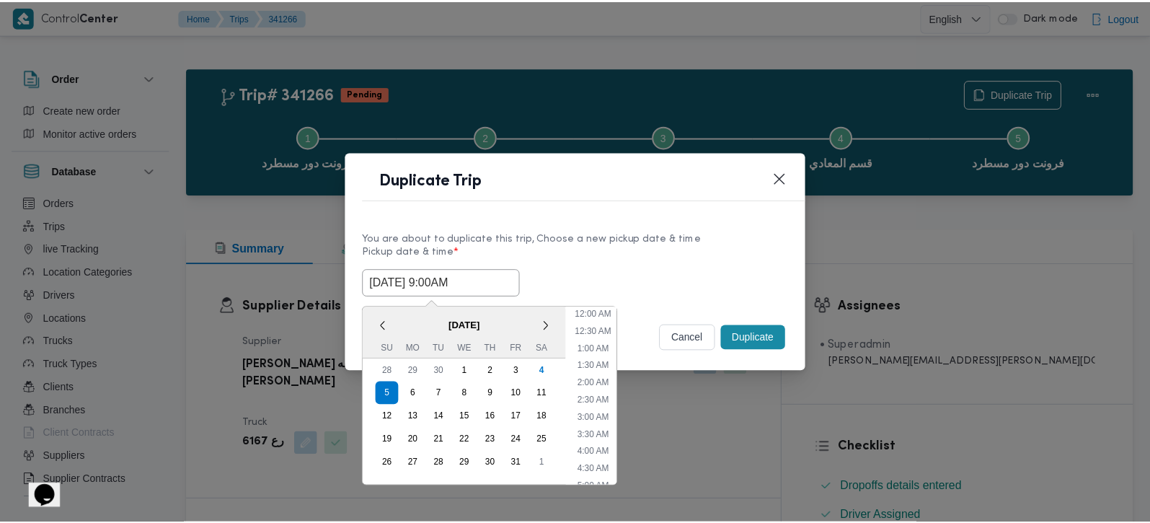
scroll to position [231, 0]
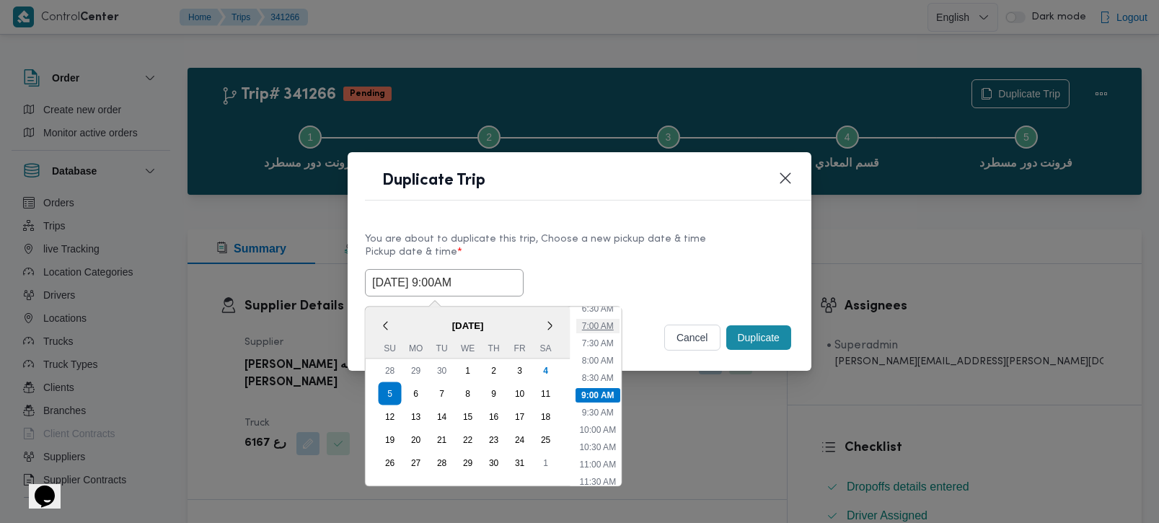
click at [602, 329] on li "7:00 AM" at bounding box center [597, 325] width 43 height 14
type input "[DATE] 7:00AM"
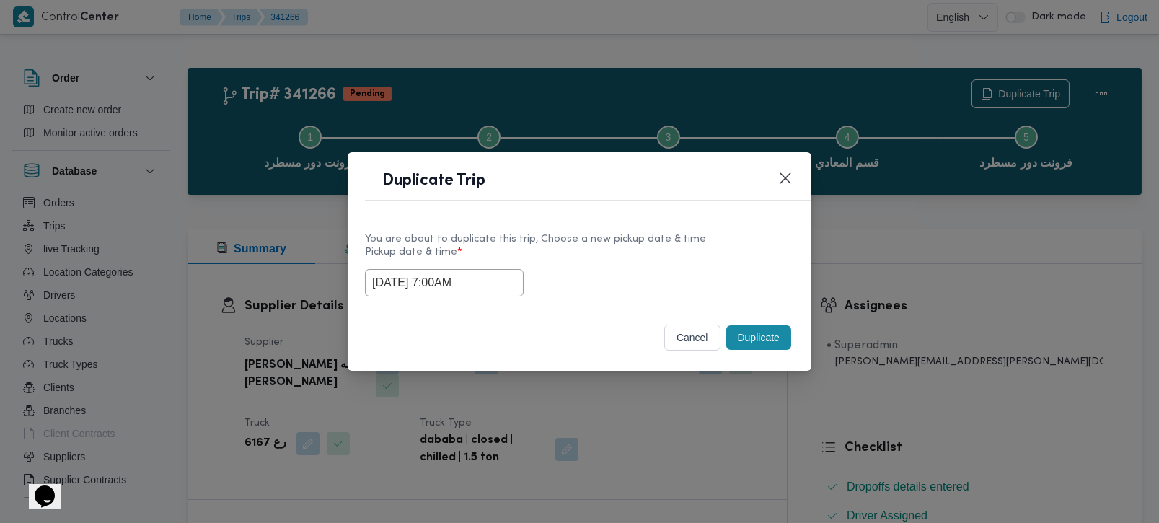
drag, startPoint x: 482, startPoint y: 288, endPoint x: 283, endPoint y: 290, distance: 199.1
click at [283, 290] on div "Duplicate Trip You are about to duplicate this trip, Choose a new pickup date &…" at bounding box center [579, 261] width 1159 height 523
click at [725, 322] on div "Duplicate" at bounding box center [758, 337] width 71 height 30
click at [762, 333] on button "Duplicate" at bounding box center [758, 337] width 65 height 25
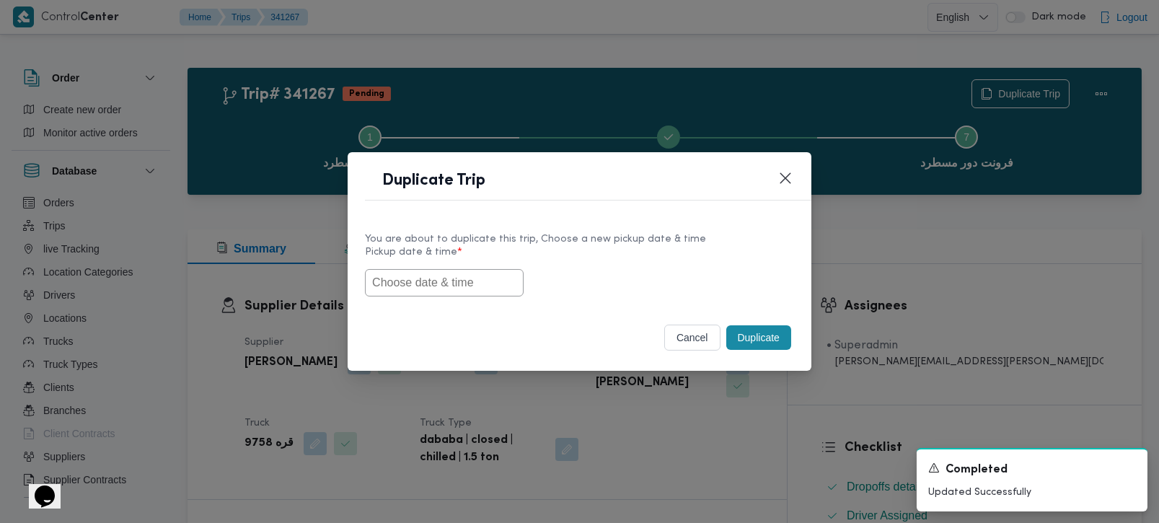
click at [502, 284] on input "text" at bounding box center [444, 282] width 159 height 27
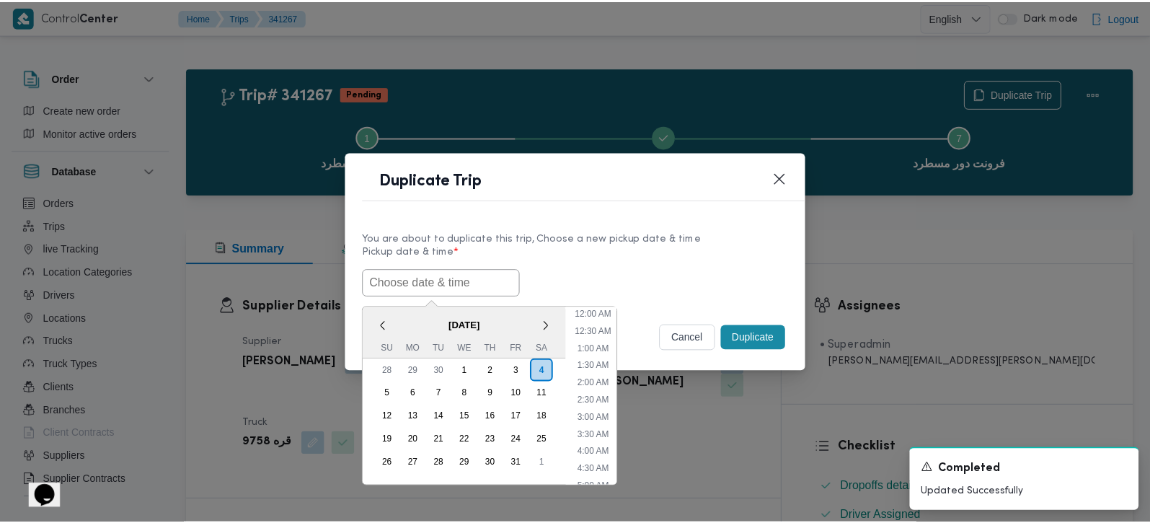
scroll to position [439, 0]
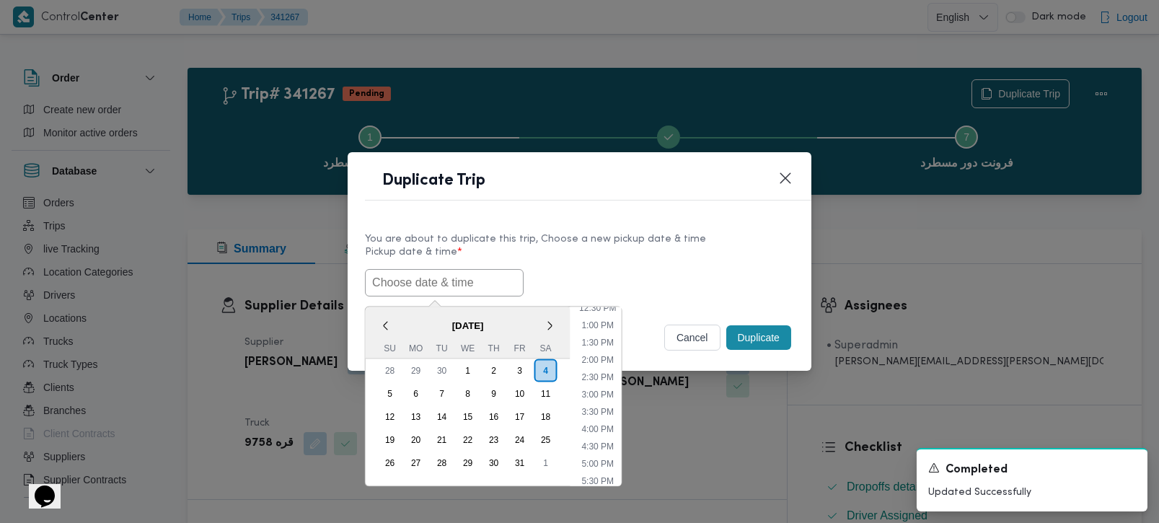
paste input "[DATE] 7:00AM"
type input "[DATE] 7:00AM"
click at [622, 247] on label "Pickup date & time *" at bounding box center [579, 258] width 429 height 22
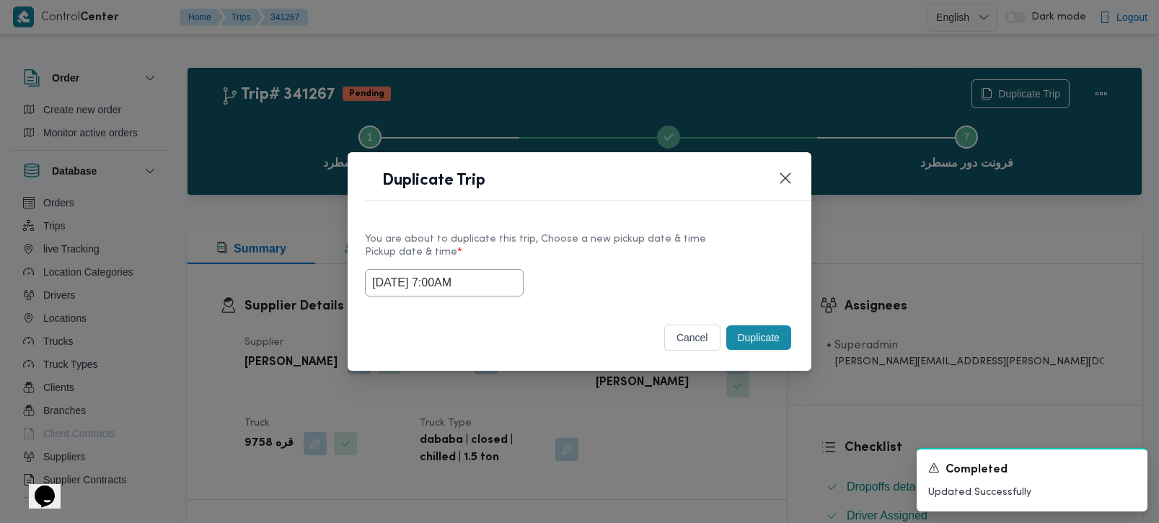
click at [778, 335] on button "Duplicate" at bounding box center [758, 337] width 65 height 25
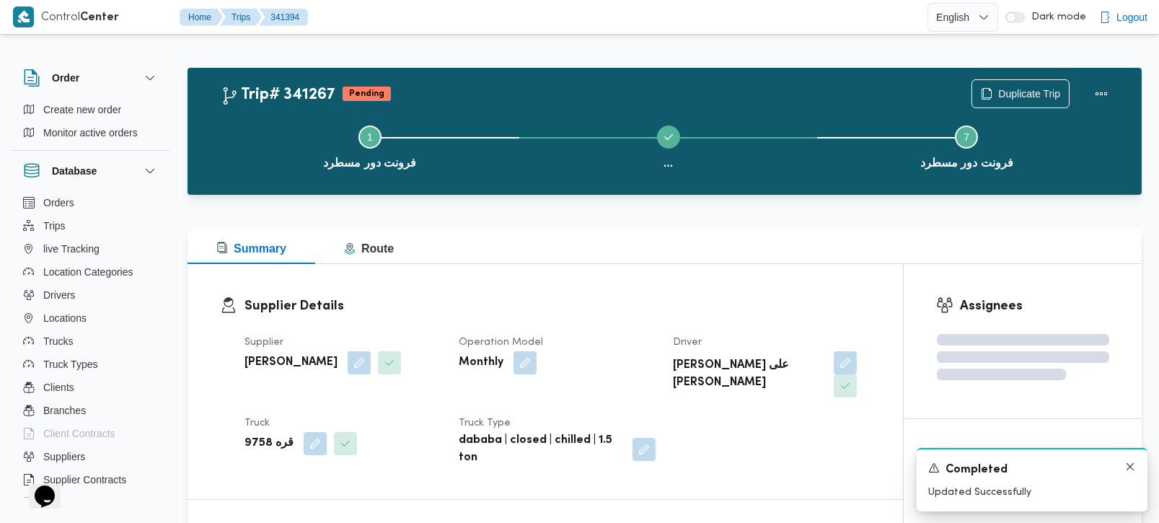
click at [1132, 472] on div "A new notification appears Completed Updated Successfully" at bounding box center [1032, 479] width 231 height 63
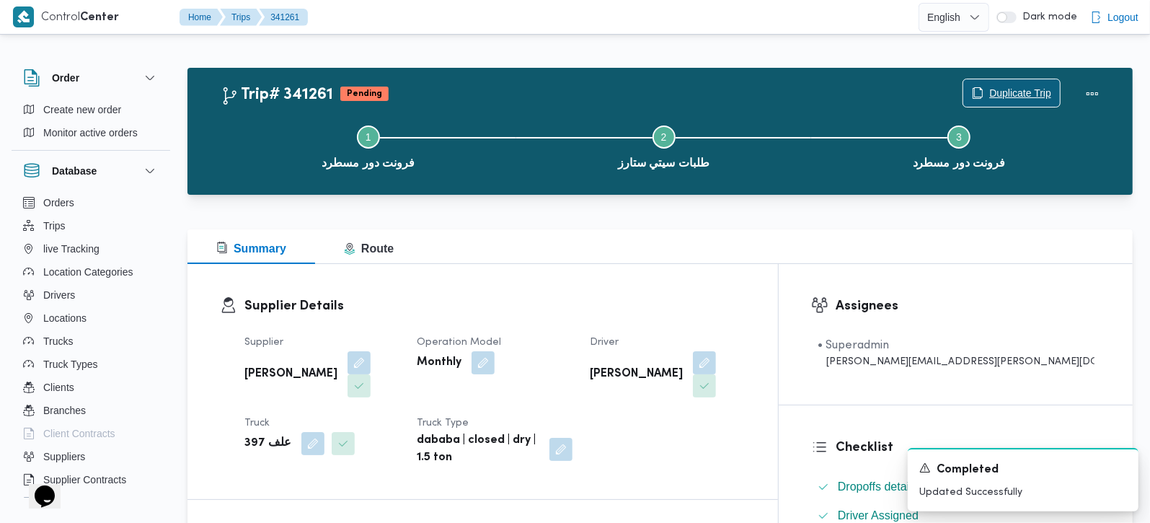
click at [1012, 87] on span "Duplicate Trip" at bounding box center [1021, 92] width 62 height 17
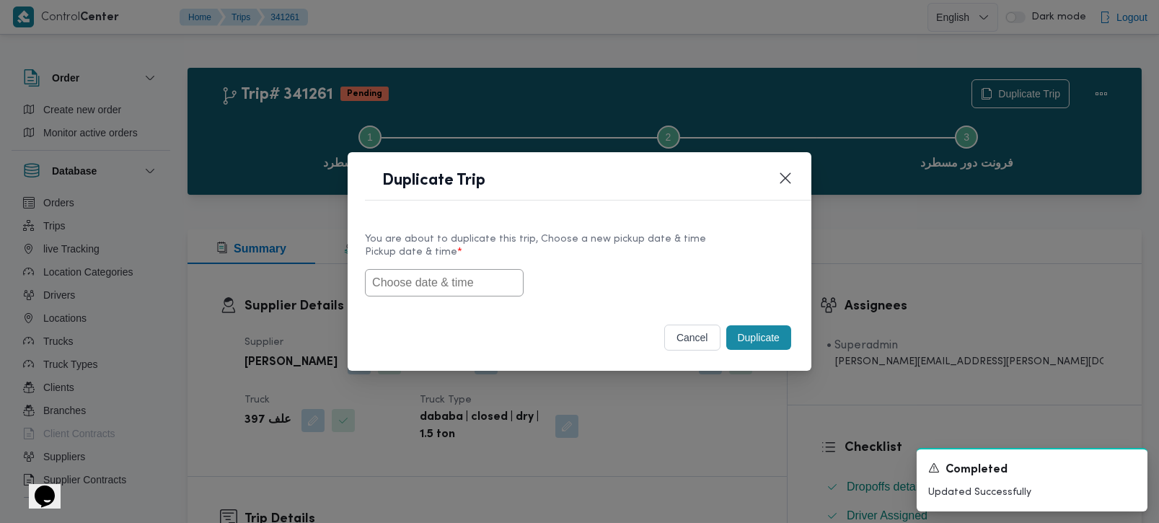
click at [429, 286] on input "text" at bounding box center [444, 282] width 159 height 27
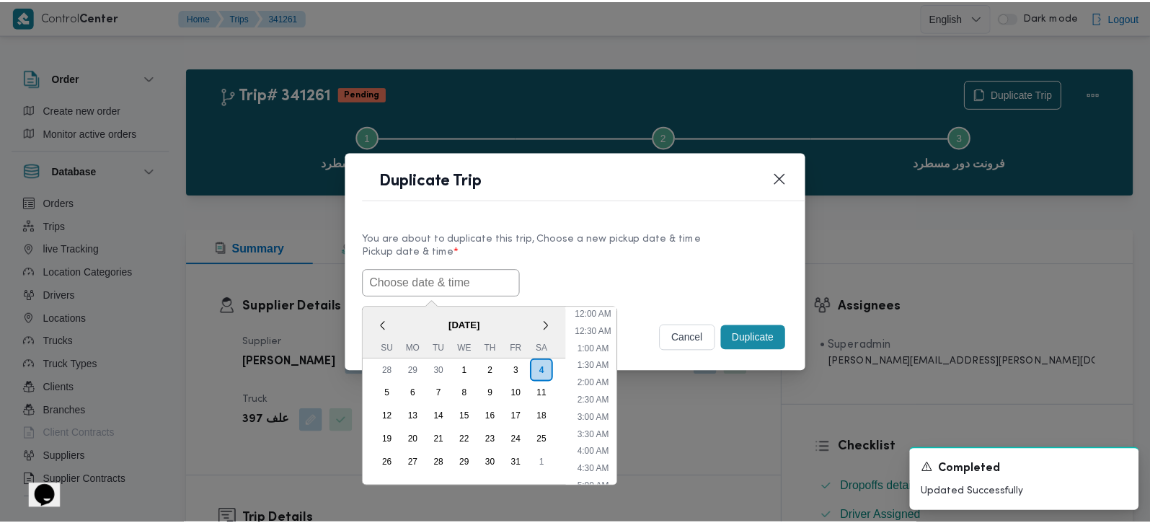
scroll to position [439, 0]
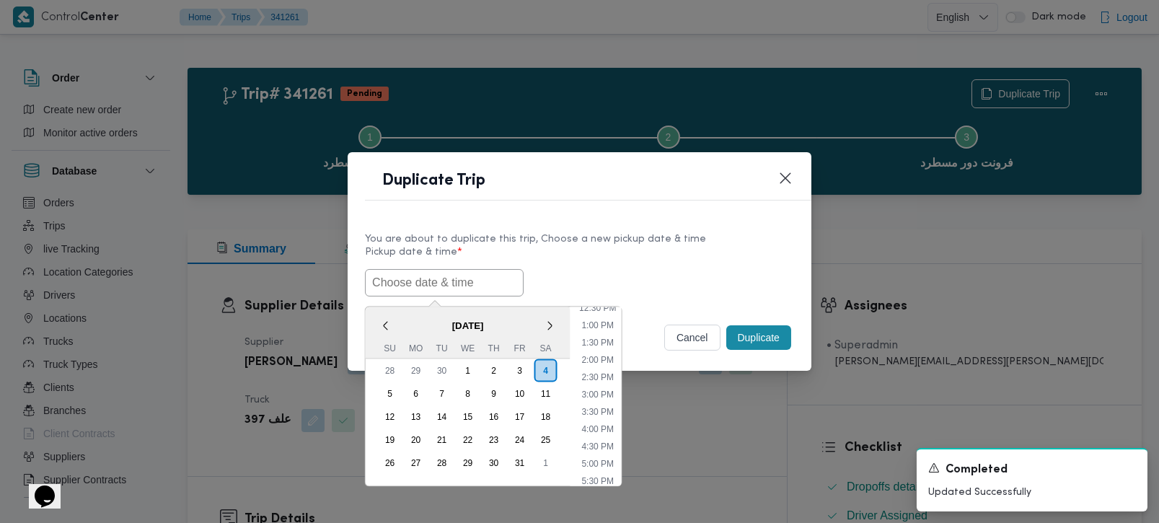
paste input "[DATE] 7:00AM"
type input "[DATE] 7:00AM"
drag, startPoint x: 666, startPoint y: 268, endPoint x: 687, endPoint y: 280, distance: 24.2
click at [666, 269] on div "05/10/2025 7:00AM < October 2025 > Su Mo Tu We Th Fr Sa 28 29 30 1 2 3 4 5 6 7 …" at bounding box center [579, 282] width 429 height 27
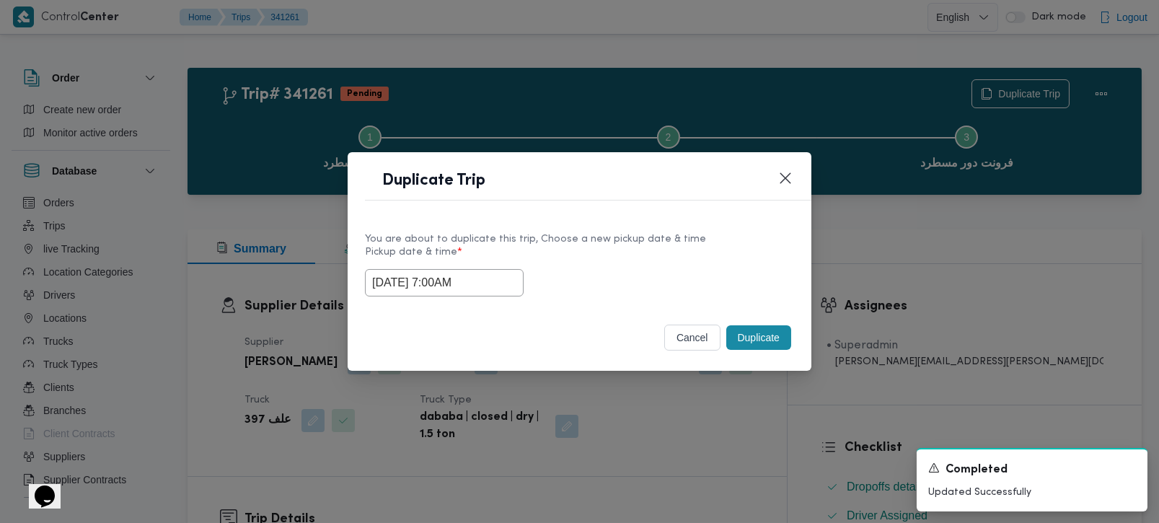
click at [755, 330] on button "Duplicate" at bounding box center [758, 337] width 65 height 25
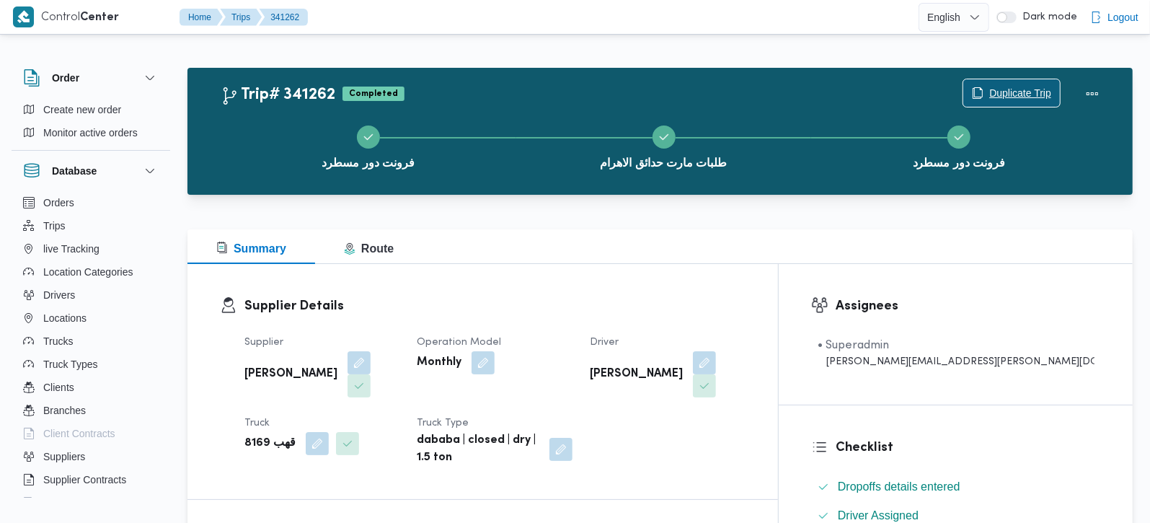
click at [1011, 87] on span "Duplicate Trip" at bounding box center [1021, 92] width 62 height 17
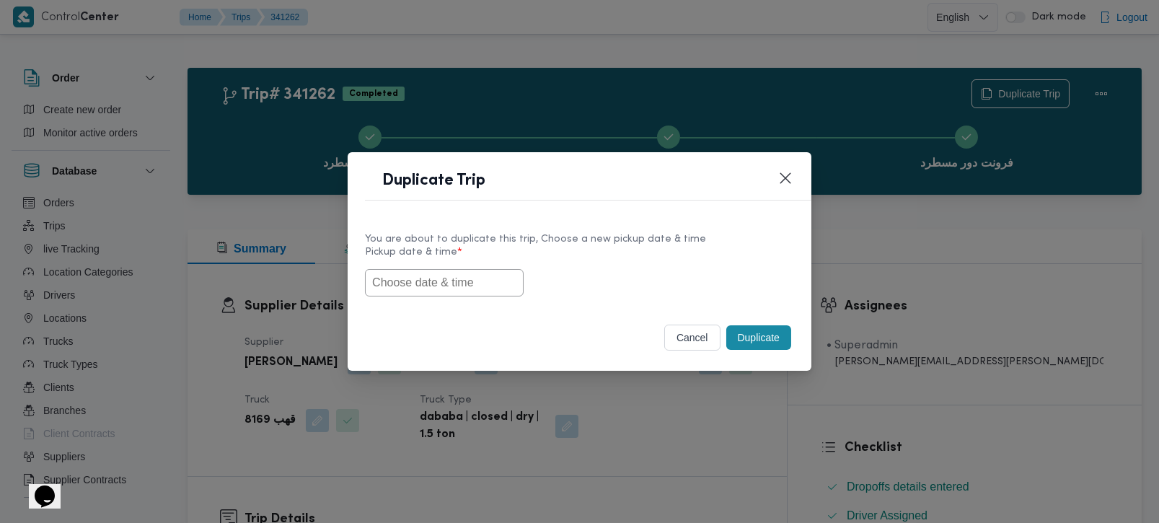
click at [438, 280] on input "text" at bounding box center [444, 282] width 159 height 27
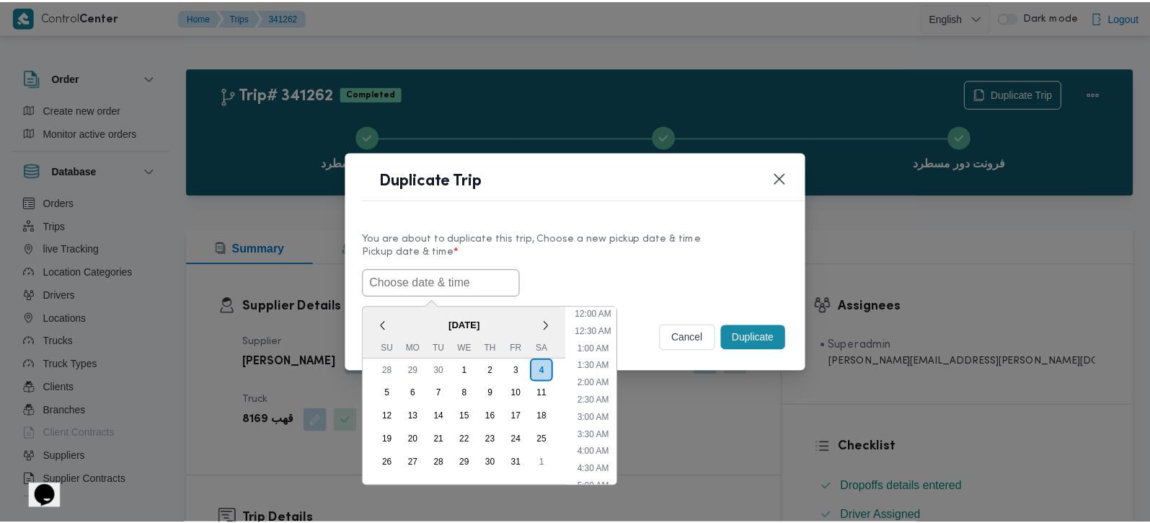
scroll to position [439, 0]
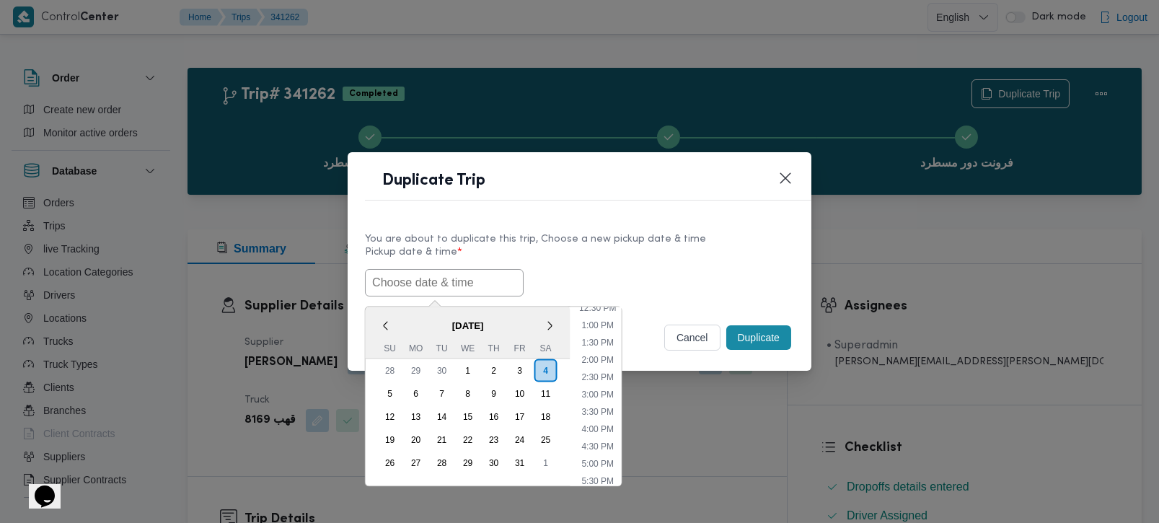
paste input "[DATE] 7:00AM"
type input "[DATE] 7:00AM"
click at [596, 261] on label "Pickup date & time *" at bounding box center [579, 258] width 429 height 22
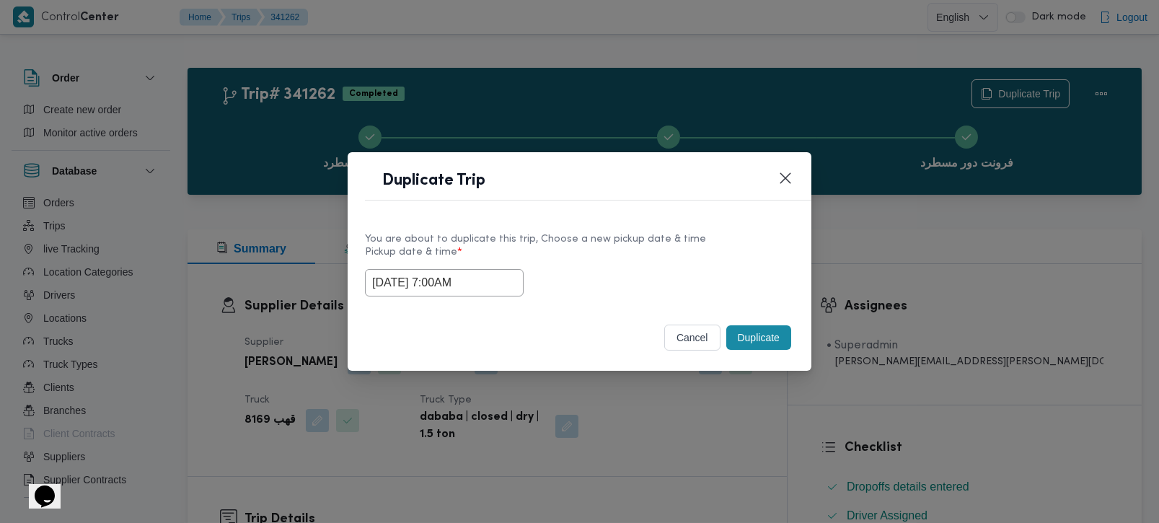
click at [748, 338] on button "Duplicate" at bounding box center [758, 337] width 65 height 25
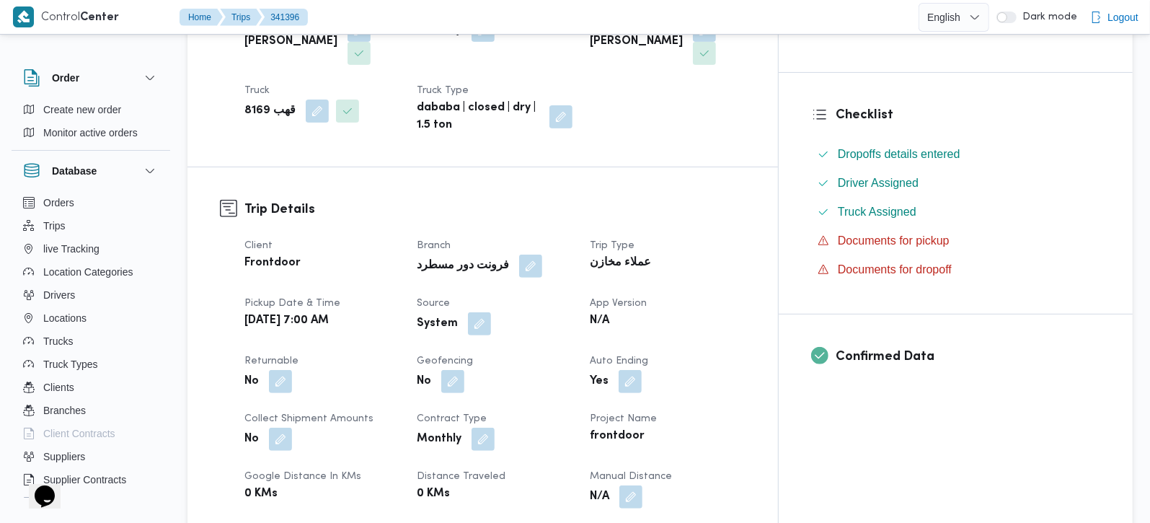
scroll to position [339, 0]
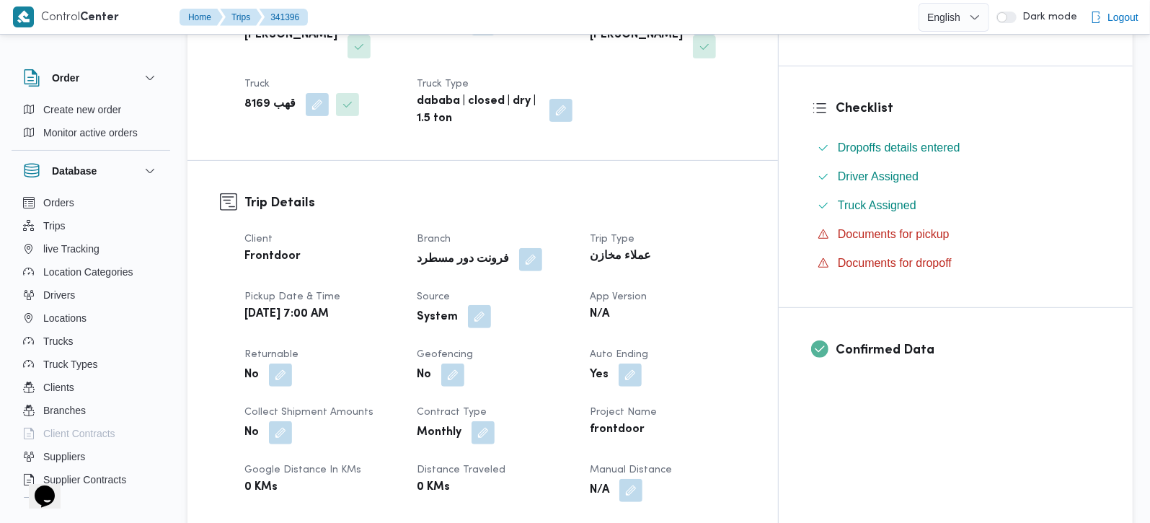
click at [491, 305] on button "button" at bounding box center [479, 316] width 23 height 23
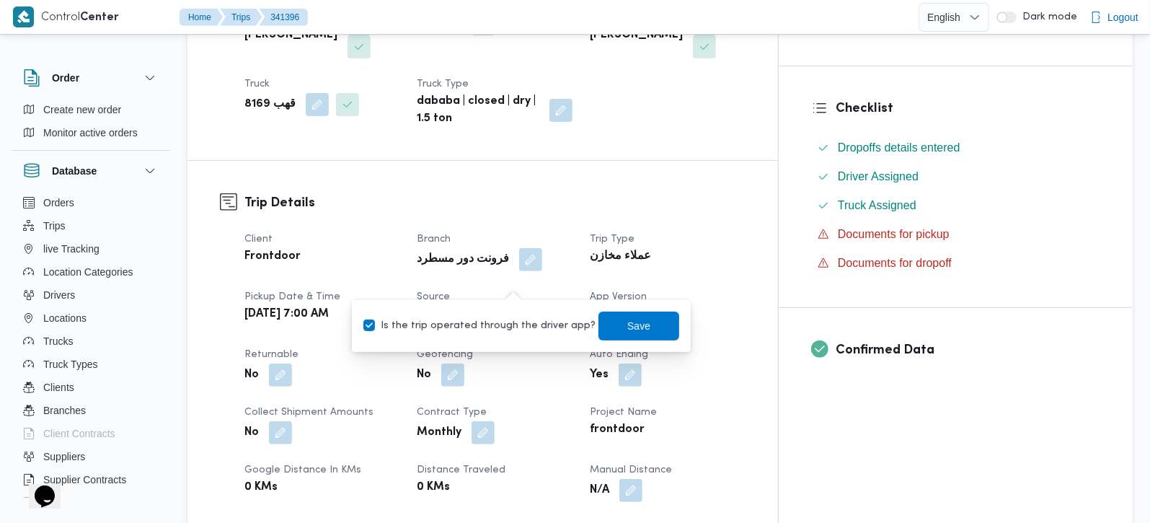
click at [501, 317] on label "Is the trip operated through the driver app?" at bounding box center [480, 325] width 232 height 17
checkbox input "false"
click at [637, 318] on span "Save" at bounding box center [639, 325] width 81 height 29
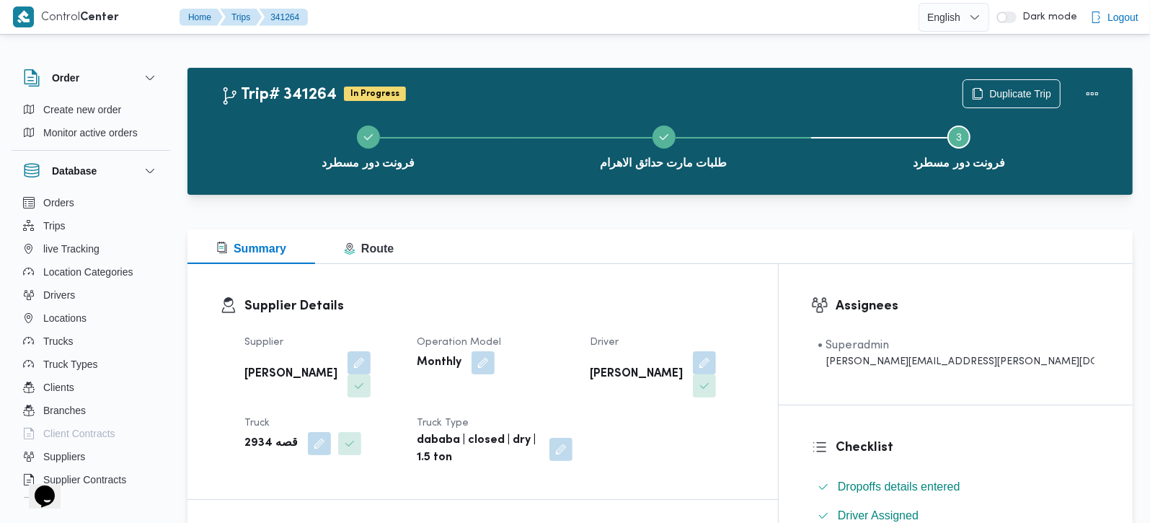
click at [996, 77] on div "Duplicate Trip" at bounding box center [1035, 94] width 162 height 46
click at [996, 88] on span "Duplicate Trip" at bounding box center [1021, 92] width 62 height 17
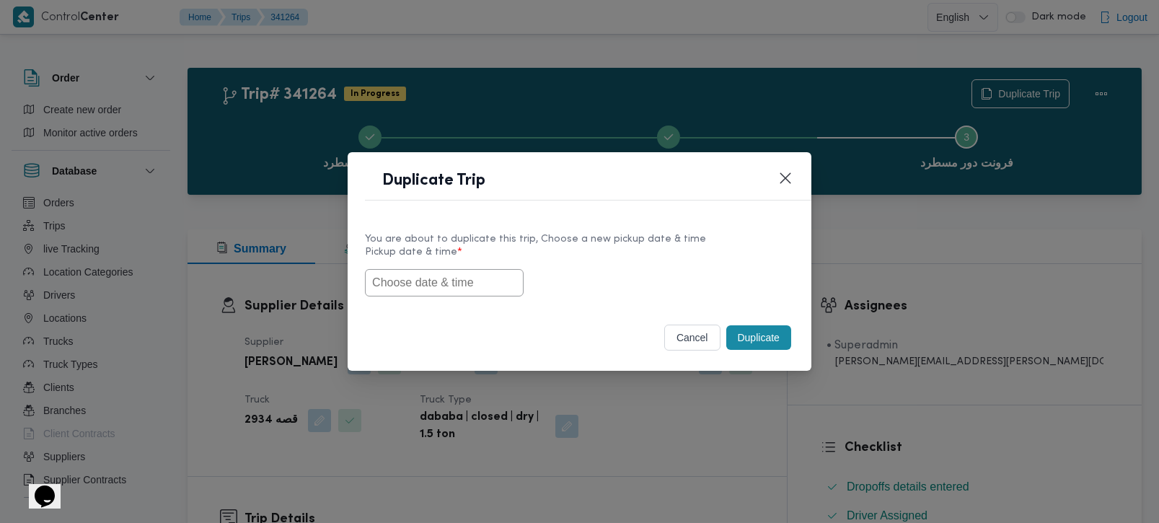
click at [410, 290] on input "text" at bounding box center [444, 282] width 159 height 27
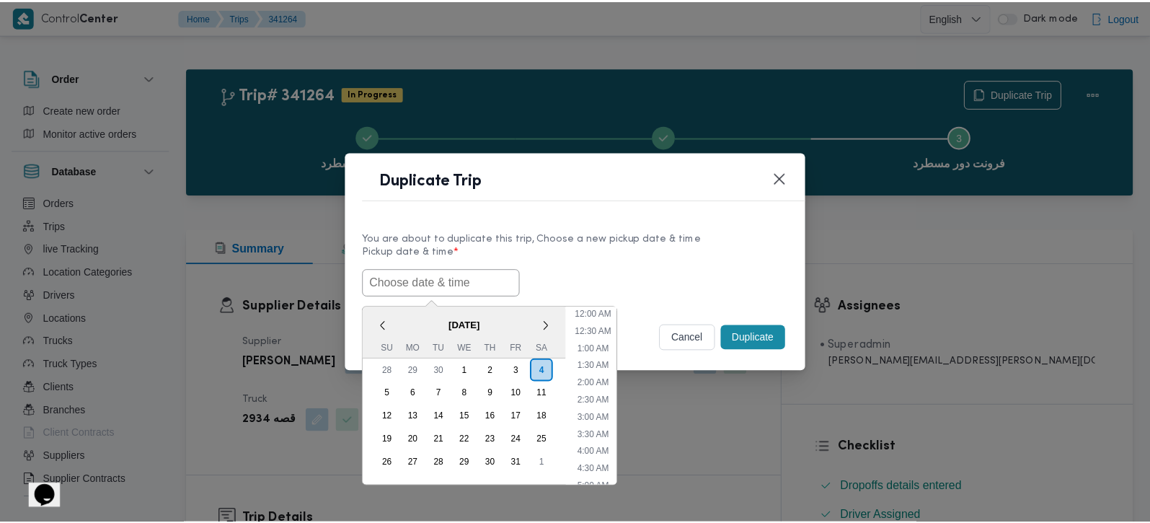
scroll to position [439, 0]
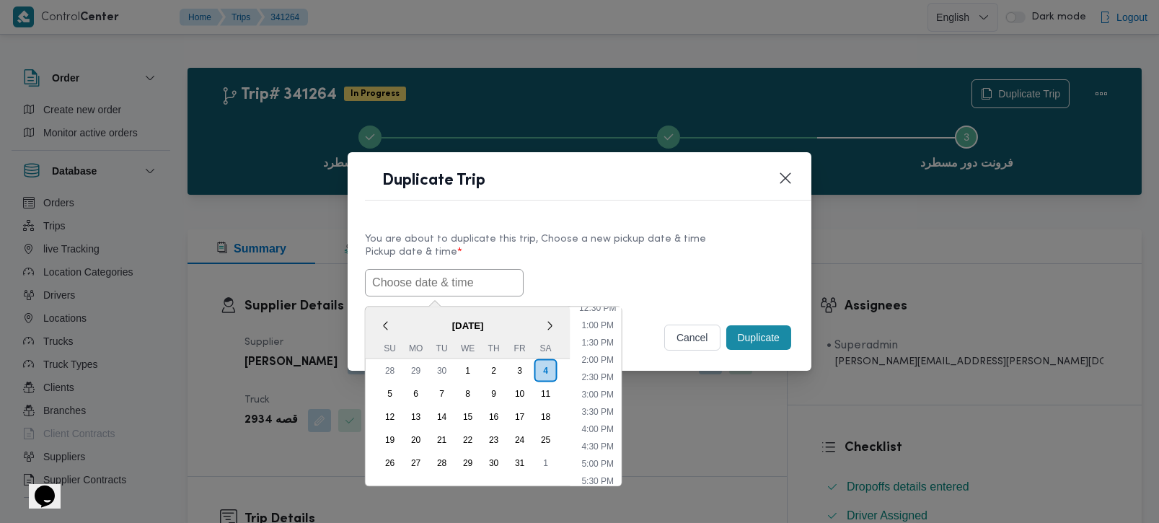
paste input "[DATE] 7:00AM"
type input "[DATE] 7:00AM"
click at [695, 248] on label "Pickup date & time *" at bounding box center [579, 258] width 429 height 22
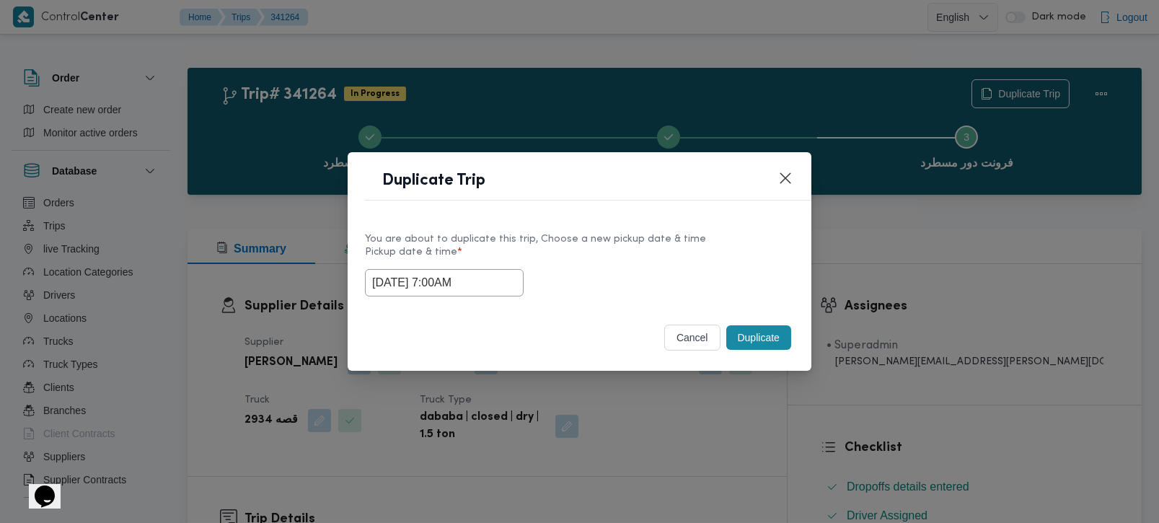
click at [766, 334] on button "Duplicate" at bounding box center [758, 337] width 65 height 25
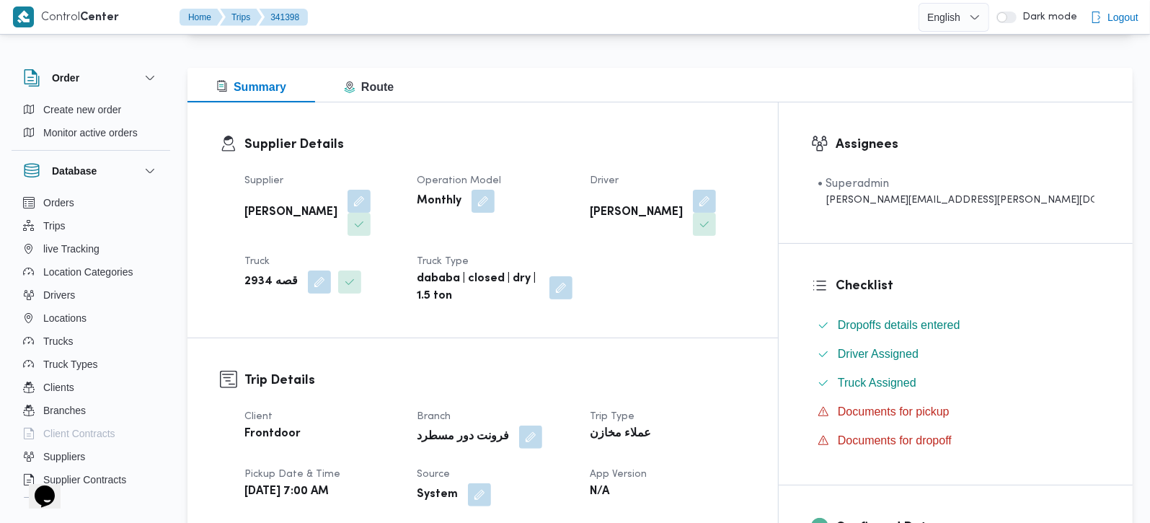
scroll to position [169, 0]
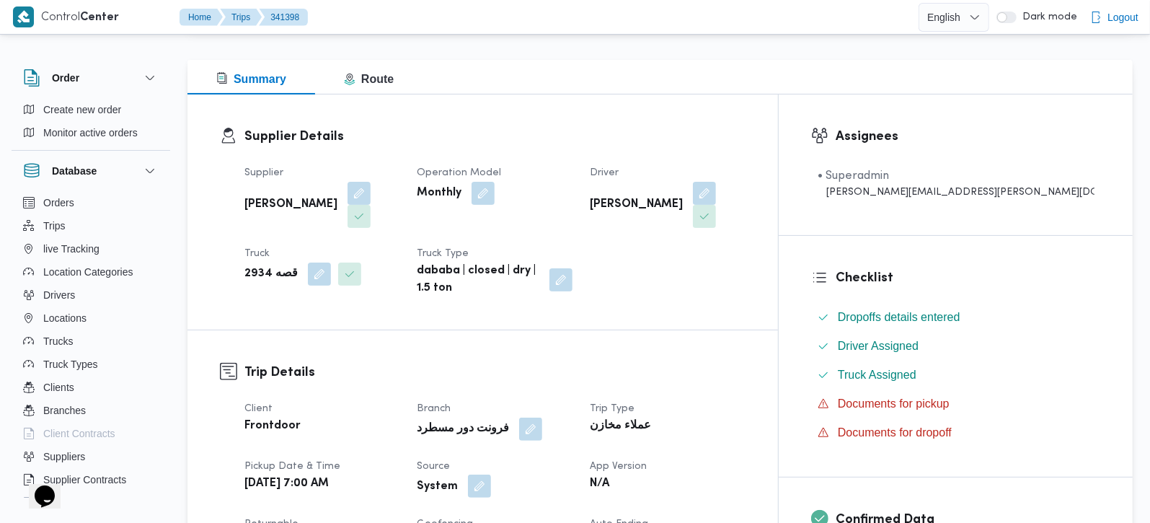
click at [491, 475] on button "button" at bounding box center [479, 486] width 23 height 23
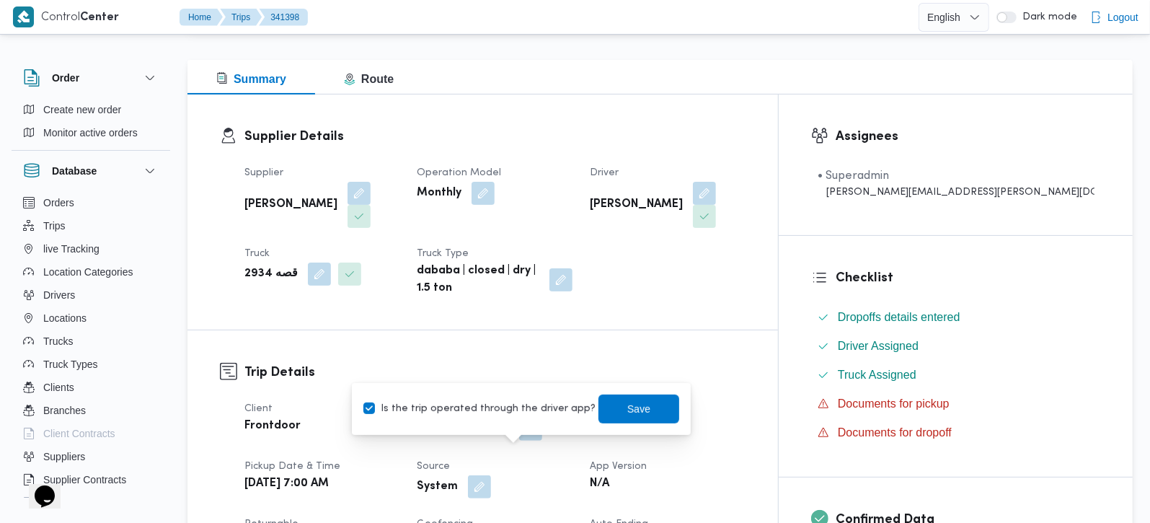
click at [513, 418] on div "Is the trip operated through the driver app? Save" at bounding box center [521, 409] width 319 height 32
click at [528, 410] on label "Is the trip operated through the driver app?" at bounding box center [480, 408] width 232 height 17
checkbox input "false"
click at [635, 410] on span "Save" at bounding box center [639, 408] width 81 height 29
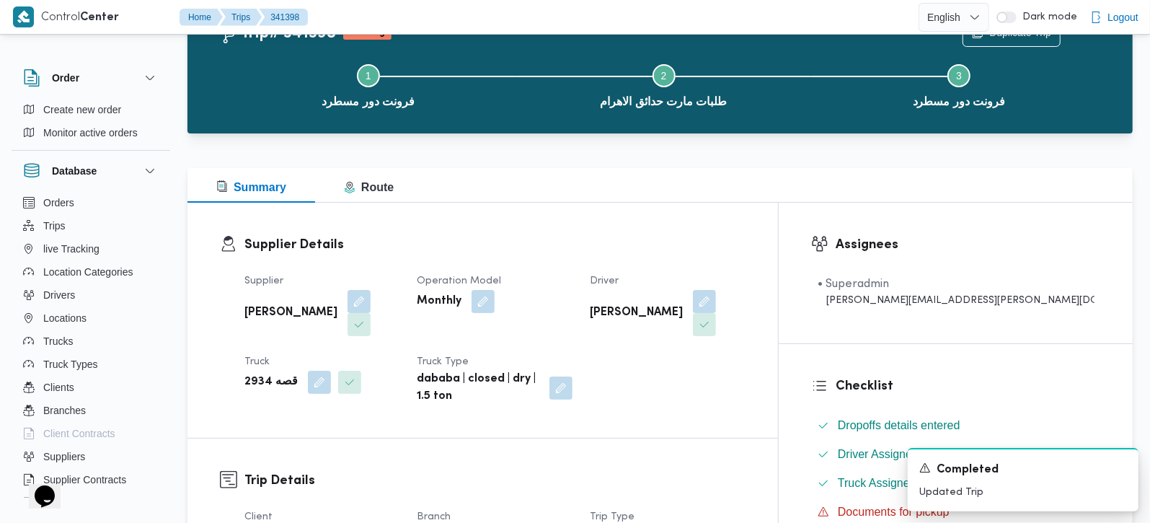
scroll to position [0, 0]
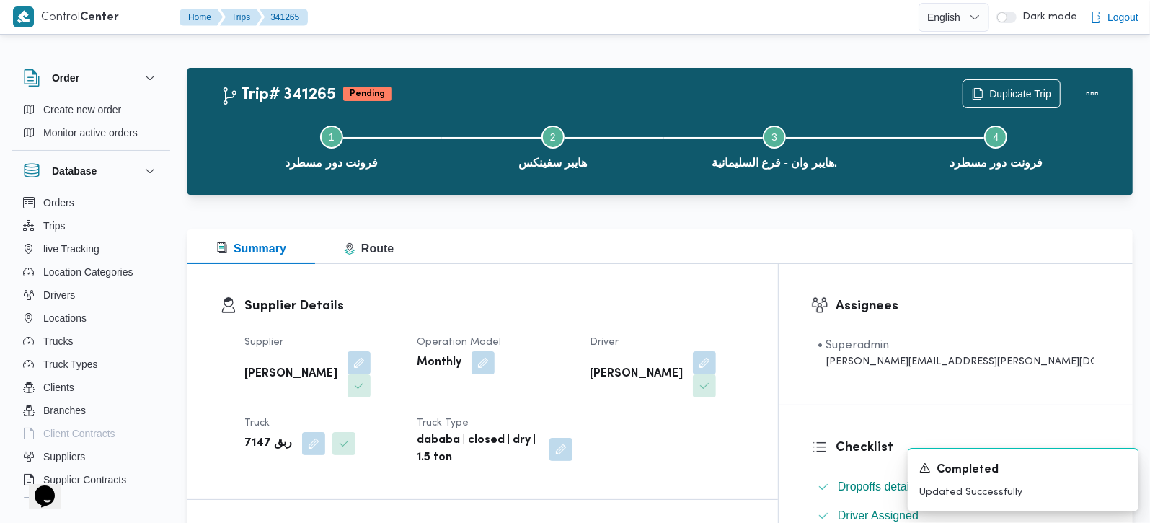
click at [1000, 100] on div "Step 1 is incomplete 1 فرونت دور مسطرد Step 2 is incomplete 2 هايبر سفينكس Step…" at bounding box center [664, 146] width 904 height 92
click at [997, 98] on span "Duplicate Trip" at bounding box center [1021, 92] width 62 height 17
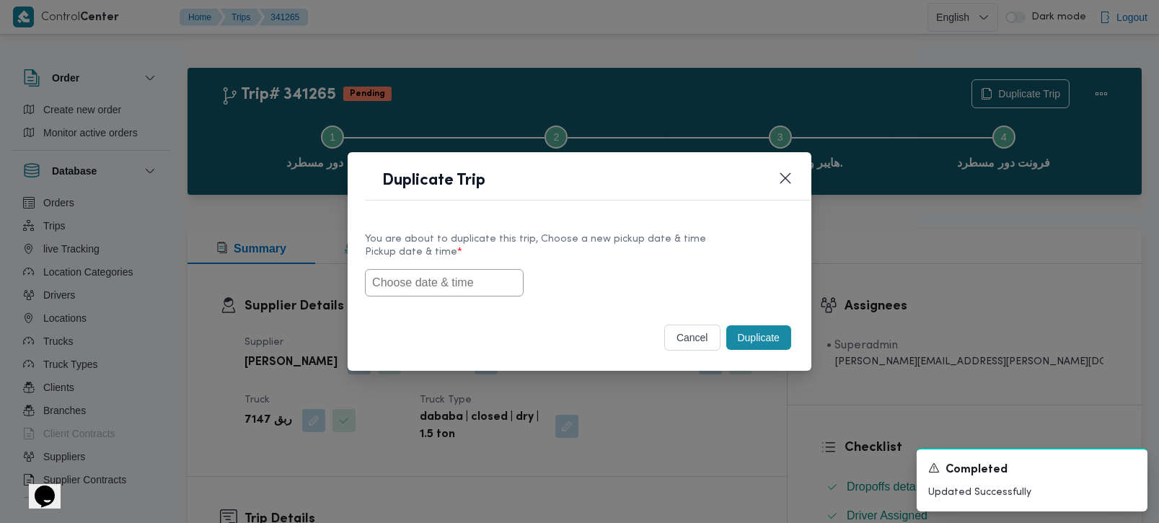
click at [431, 277] on input "text" at bounding box center [444, 282] width 159 height 27
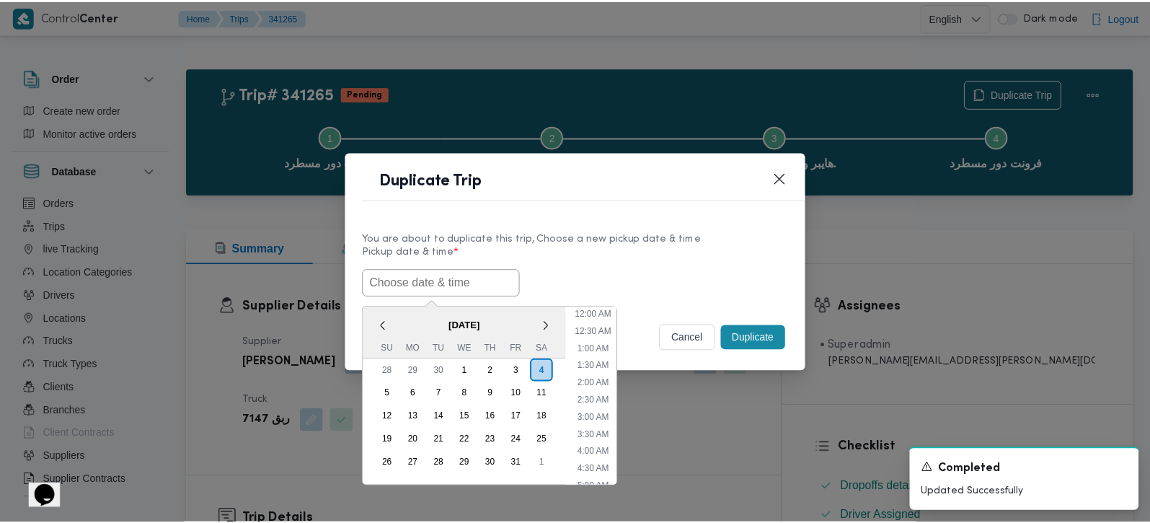
scroll to position [439, 0]
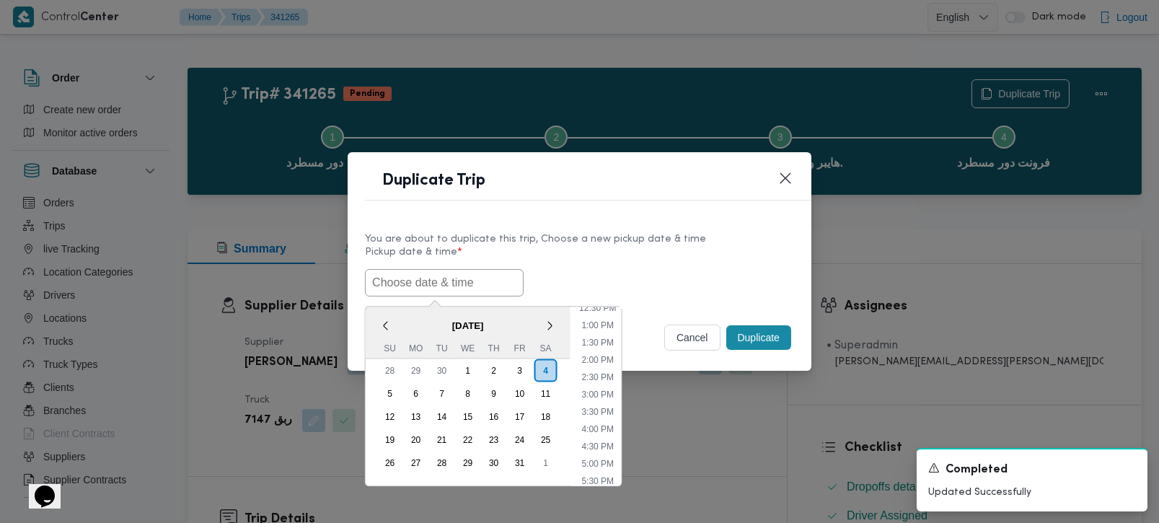
paste input "[DATE] 7:00AM"
type input "[DATE] 7:00AM"
click at [662, 263] on label "Pickup date & time *" at bounding box center [579, 258] width 429 height 22
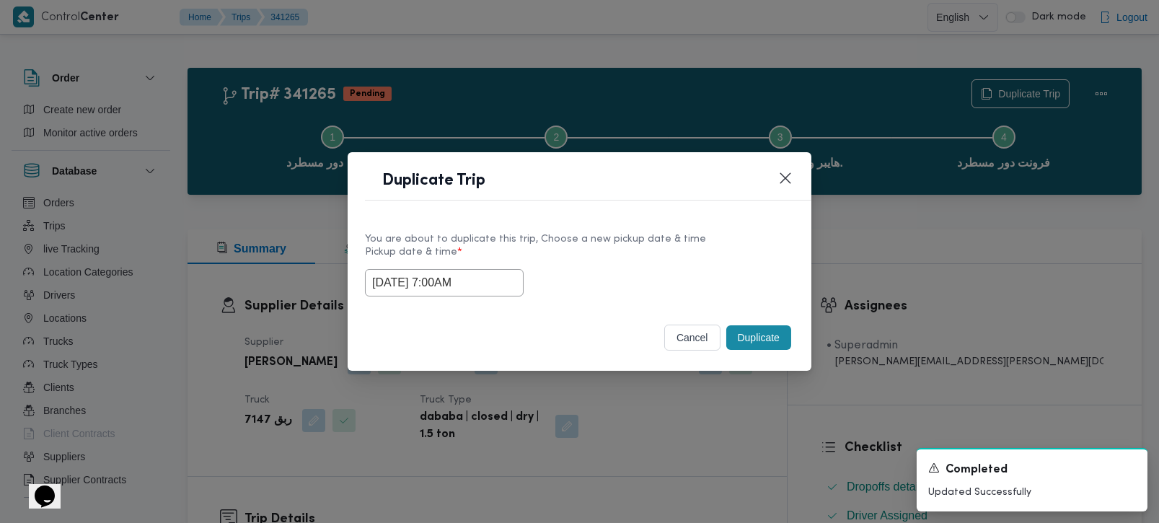
click at [757, 335] on button "Duplicate" at bounding box center [758, 337] width 65 height 25
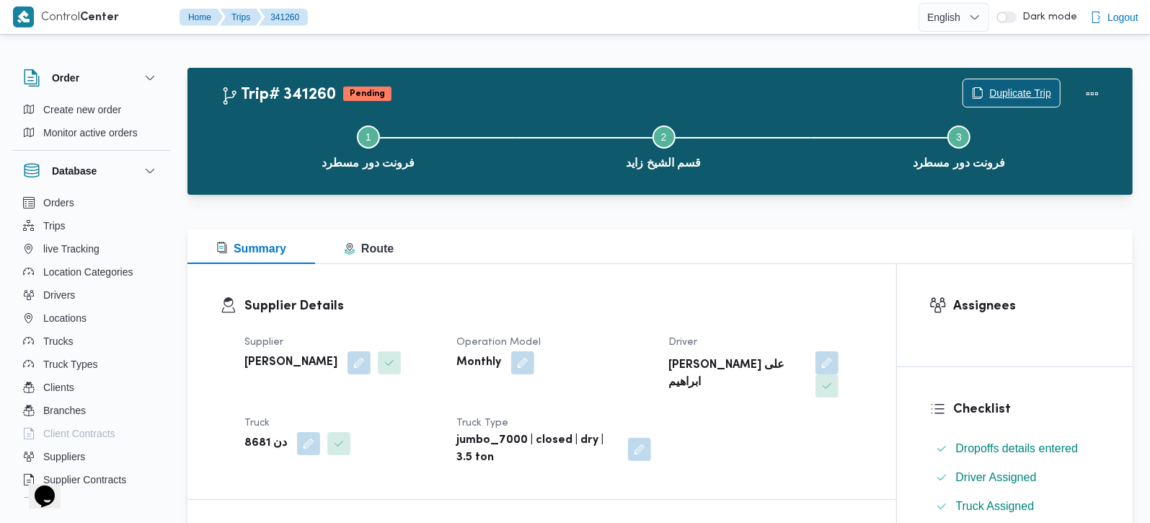
click at [1020, 87] on span "Duplicate Trip" at bounding box center [1021, 92] width 62 height 17
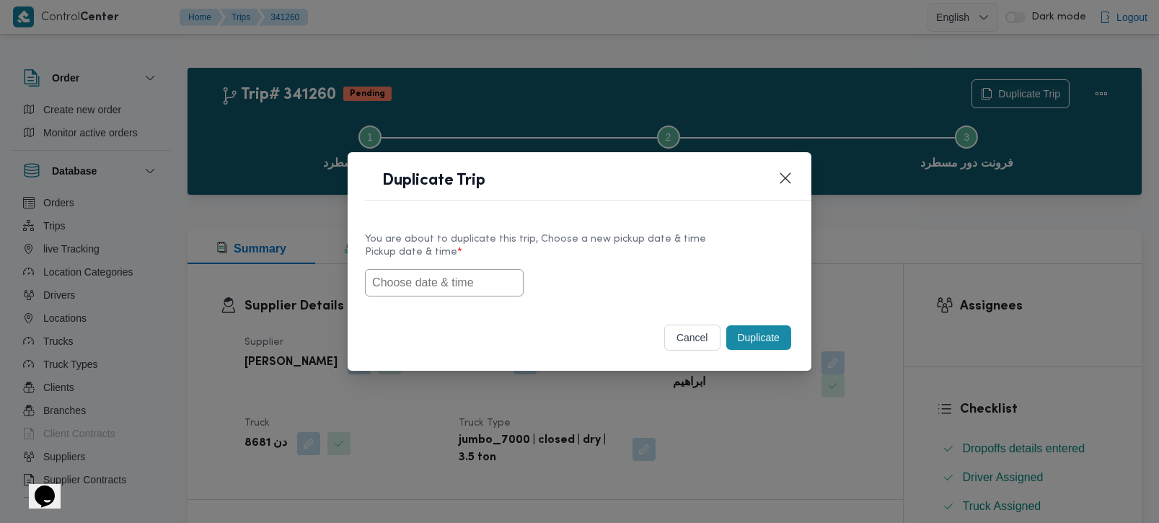
click at [426, 284] on input "text" at bounding box center [444, 282] width 159 height 27
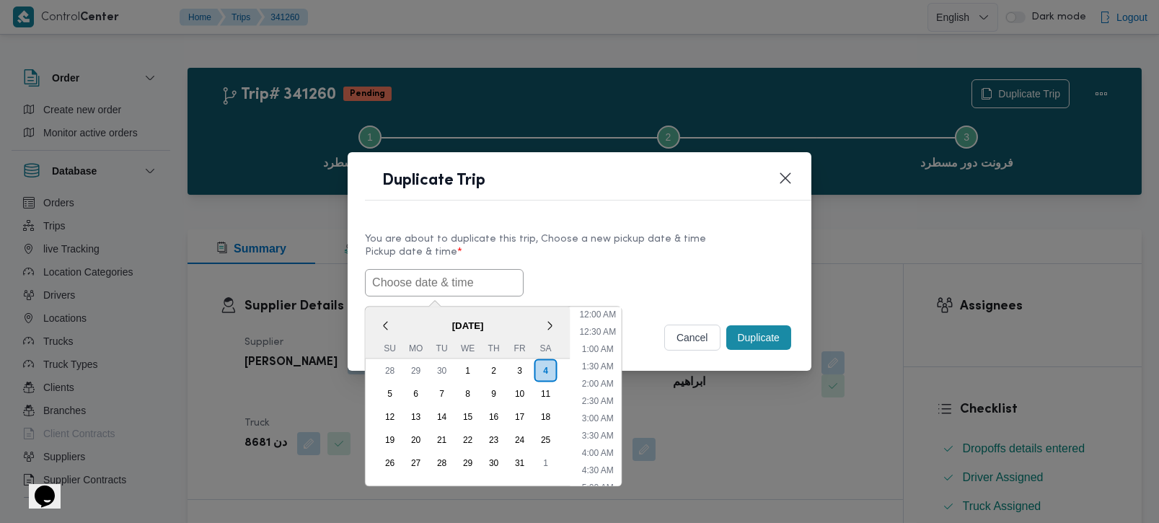
scroll to position [439, 0]
paste input "[DATE] 7:00AM"
type input "[DATE] 7:00AM"
click at [619, 259] on label "Pickup date & time *" at bounding box center [579, 258] width 429 height 22
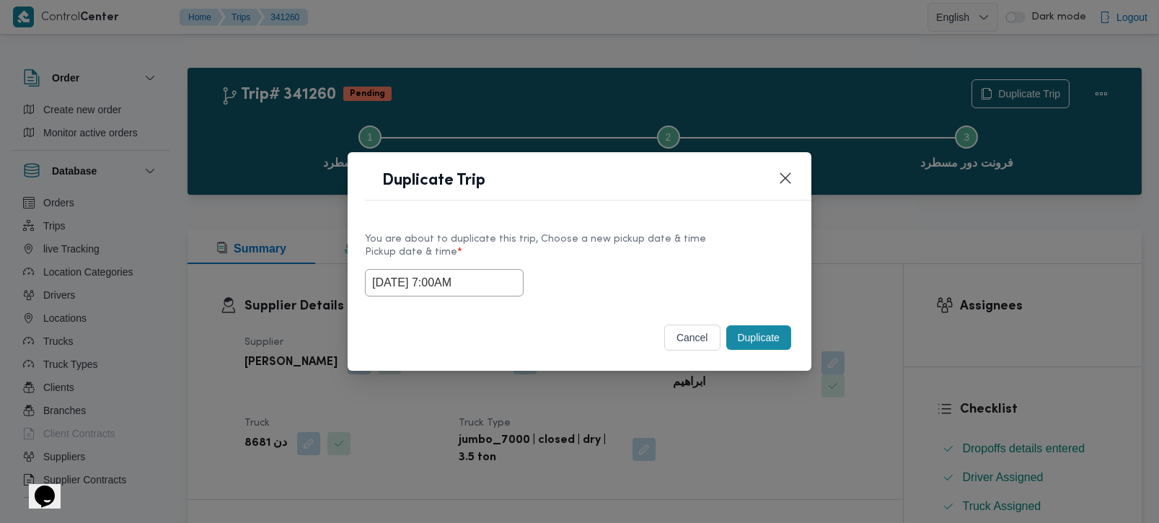
click at [777, 338] on button "Duplicate" at bounding box center [758, 337] width 65 height 25
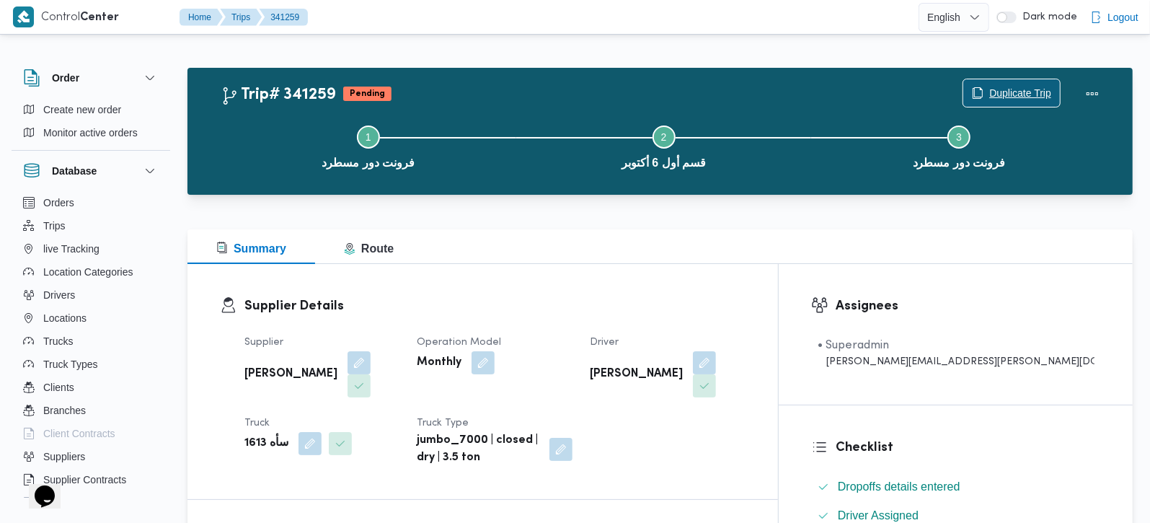
click at [1025, 98] on span "Duplicate Trip" at bounding box center [1021, 92] width 62 height 17
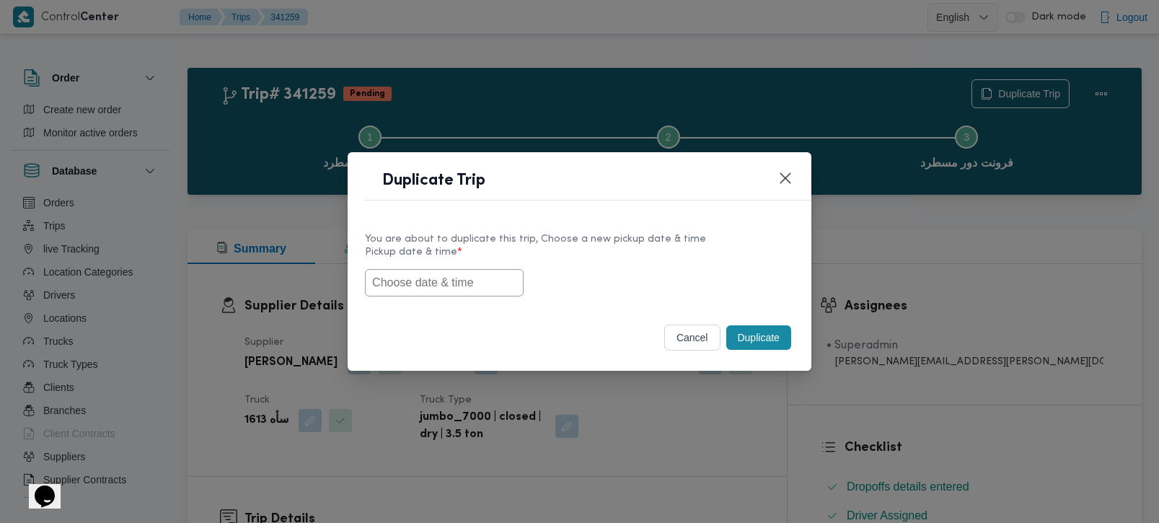
click at [453, 276] on input "text" at bounding box center [444, 282] width 159 height 27
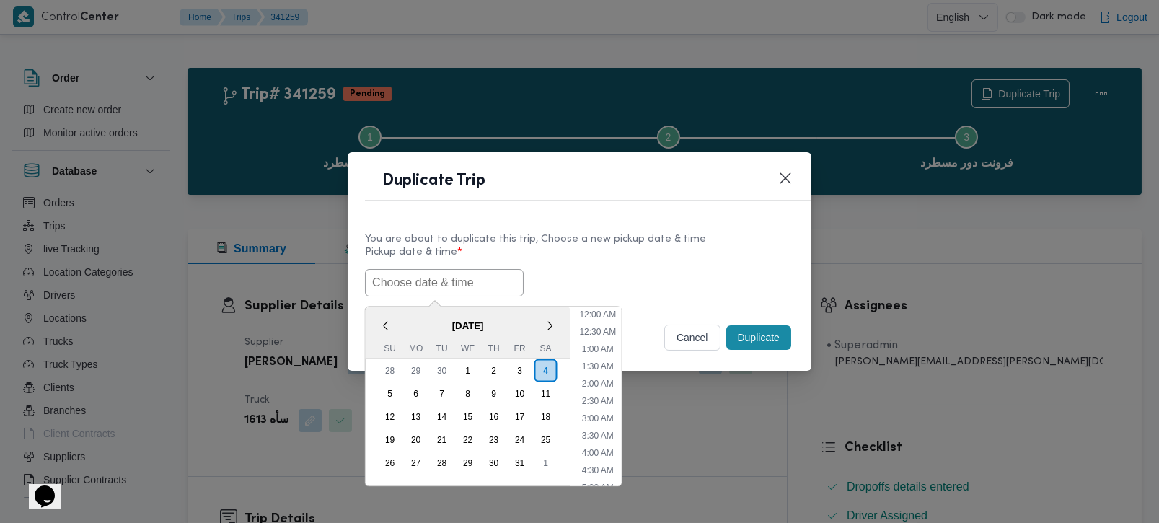
scroll to position [439, 0]
paste input "[DATE] 7:00AM"
type input "[DATE] 7:00AM"
click at [791, 257] on div "You are about to duplicate this trip, Choose a new pickup date & time Pickup da…" at bounding box center [580, 264] width 464 height 92
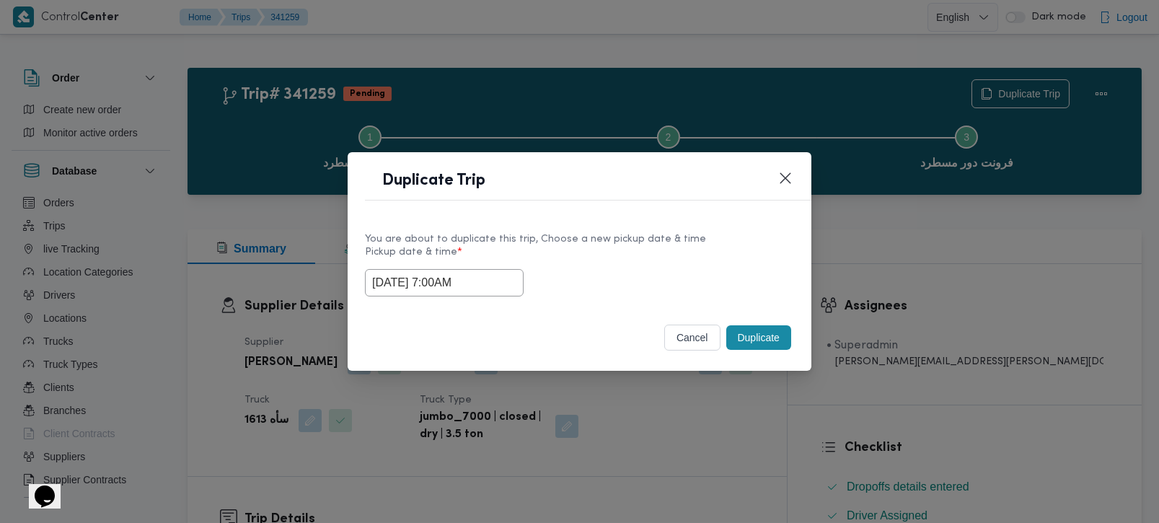
click at [786, 304] on div "You are about to duplicate this trip, Choose a new pickup date & time Pickup da…" at bounding box center [580, 264] width 464 height 92
click at [786, 326] on button "Duplicate" at bounding box center [758, 337] width 65 height 25
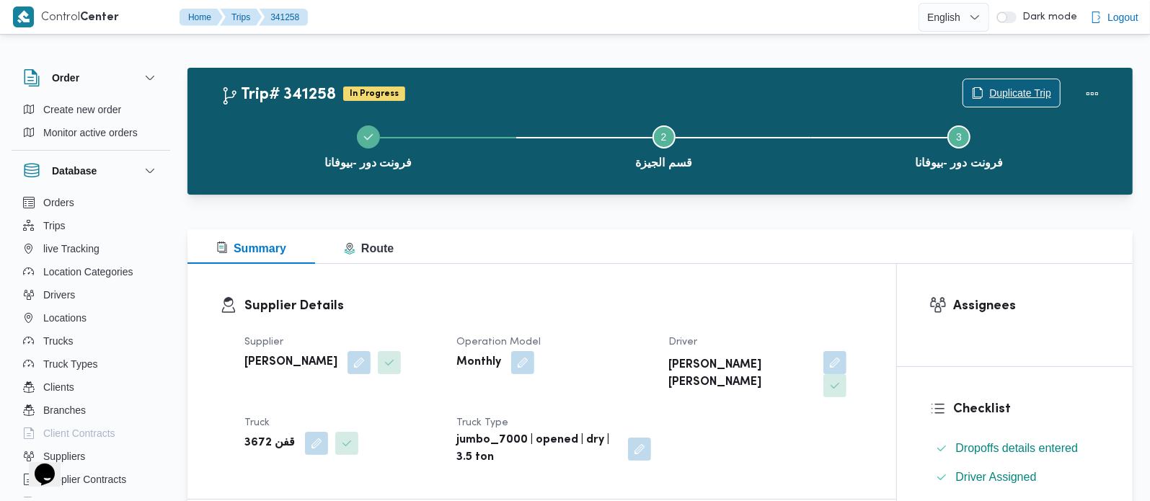
click at [1029, 93] on span "Duplicate Trip" at bounding box center [1021, 92] width 62 height 17
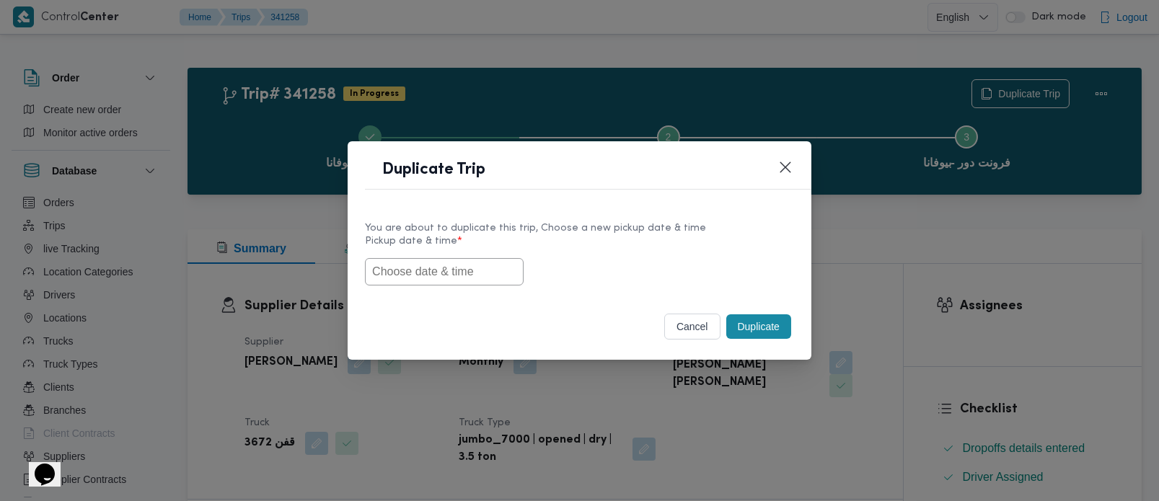
click at [420, 268] on input "text" at bounding box center [444, 271] width 159 height 27
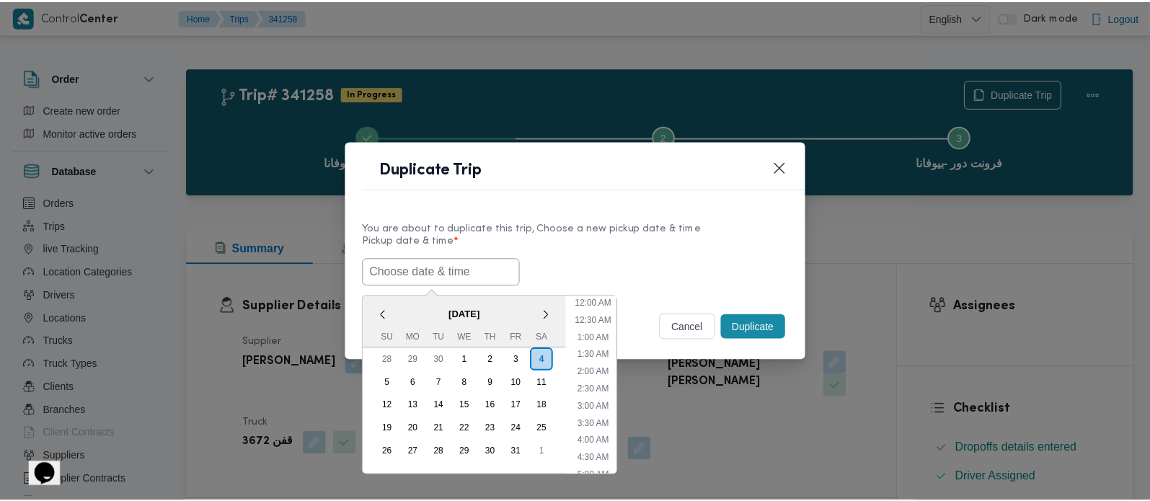
scroll to position [439, 0]
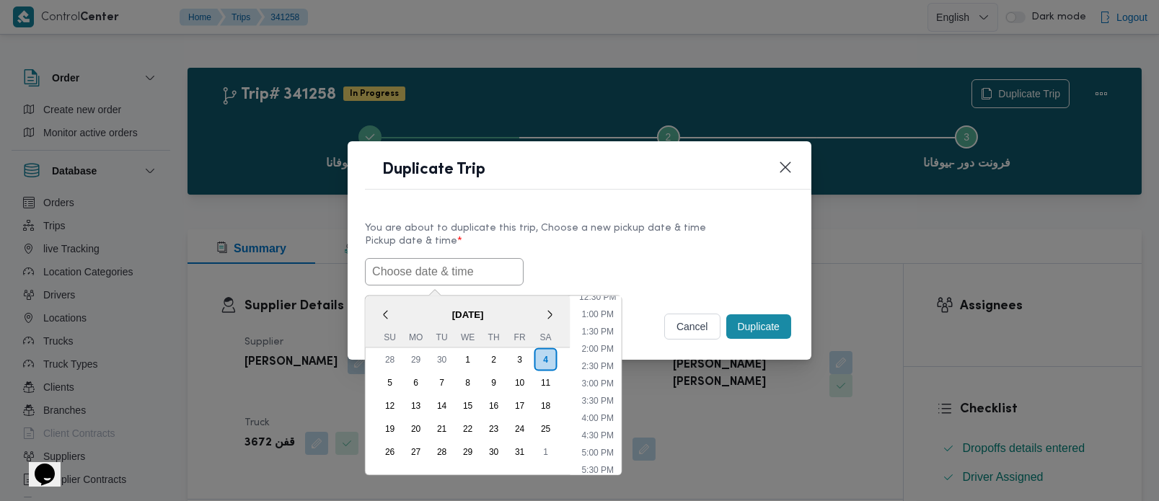
paste input "[DATE] 7:00AM"
type input "[DATE] 7:00AM"
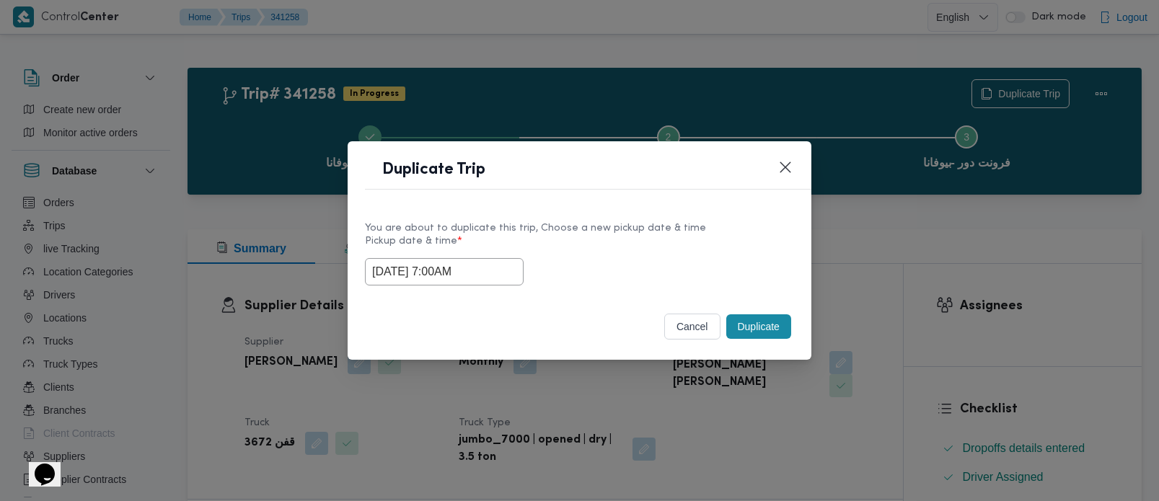
click at [662, 230] on div "You are about to duplicate this trip, Choose a new pickup date & time" at bounding box center [579, 228] width 429 height 15
click at [770, 329] on button "Duplicate" at bounding box center [758, 326] width 65 height 25
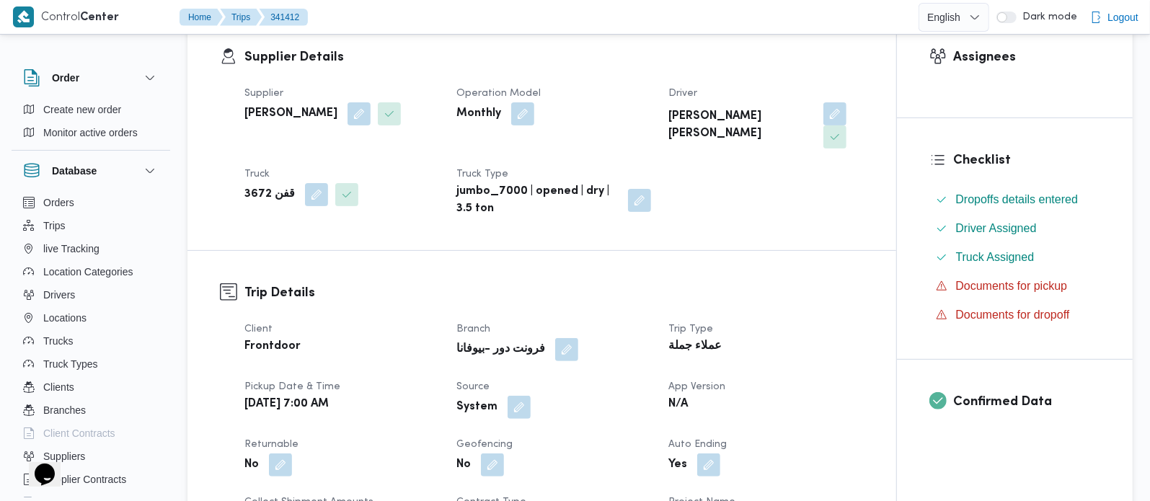
scroll to position [254, 0]
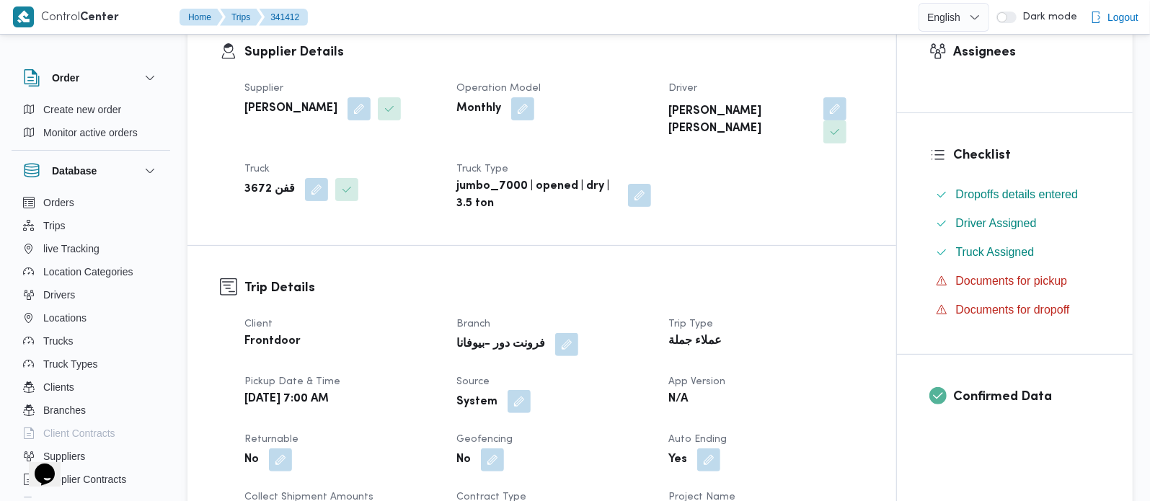
click at [516, 402] on button "button" at bounding box center [519, 401] width 23 height 23
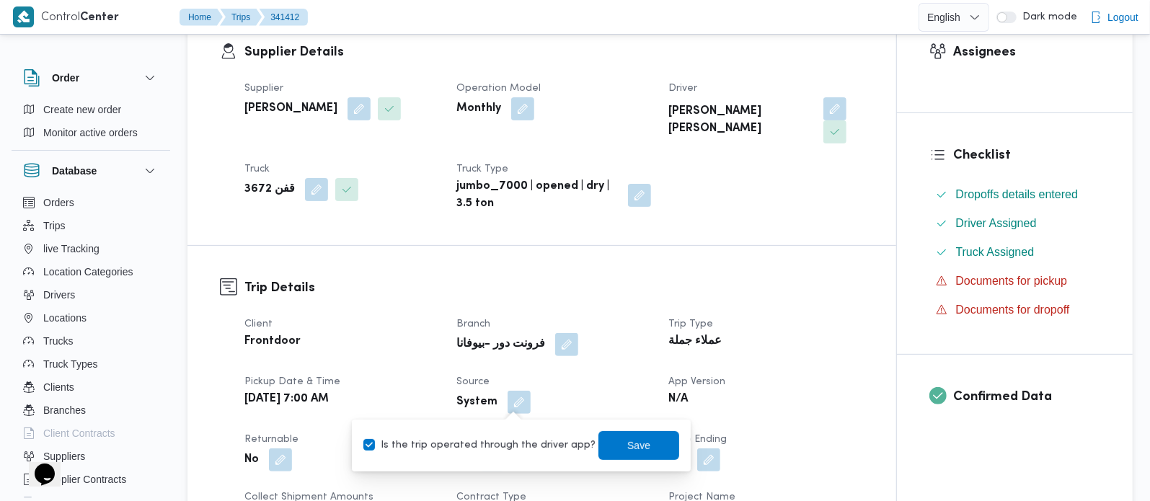
click at [513, 439] on label "Is the trip operated through the driver app?" at bounding box center [480, 445] width 232 height 17
checkbox input "false"
click at [627, 444] on span "Save" at bounding box center [638, 445] width 23 height 17
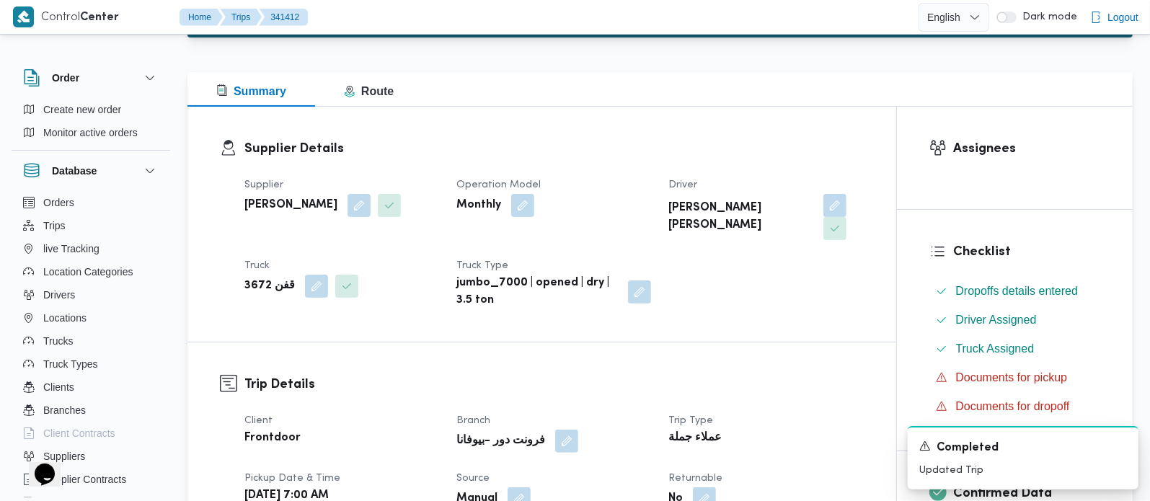
scroll to position [0, 0]
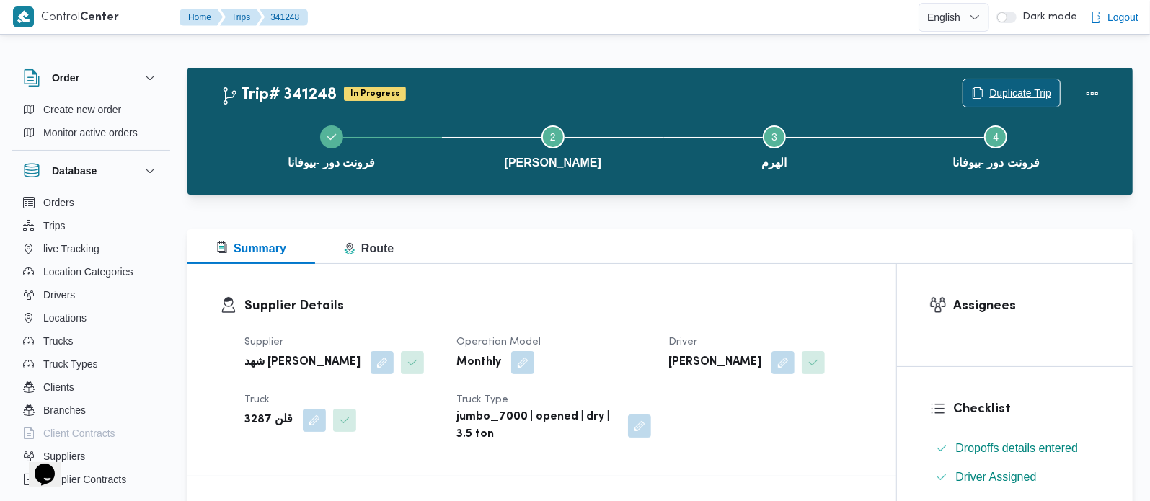
click at [997, 97] on span "Duplicate Trip" at bounding box center [1021, 92] width 62 height 17
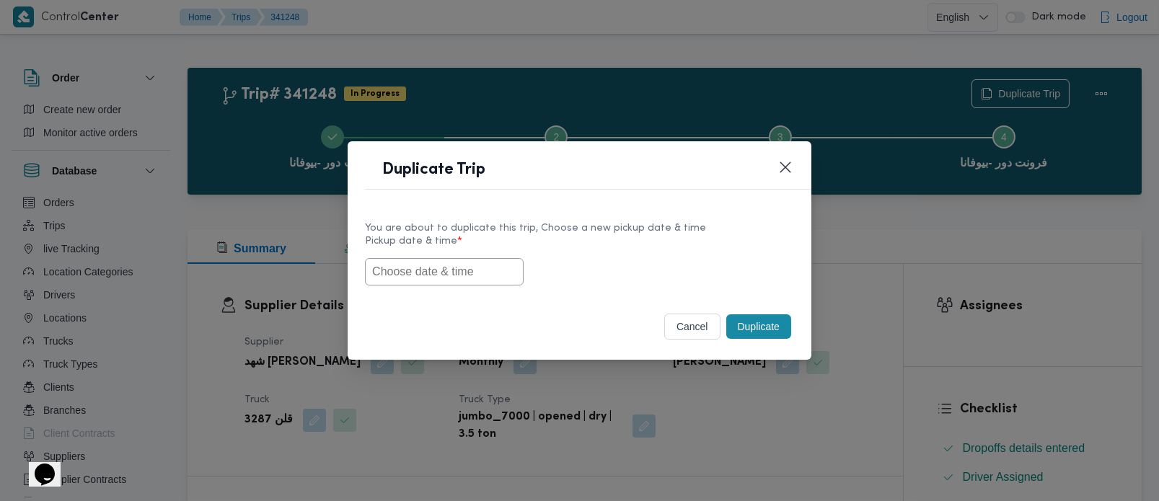
click at [443, 275] on input "text" at bounding box center [444, 271] width 159 height 27
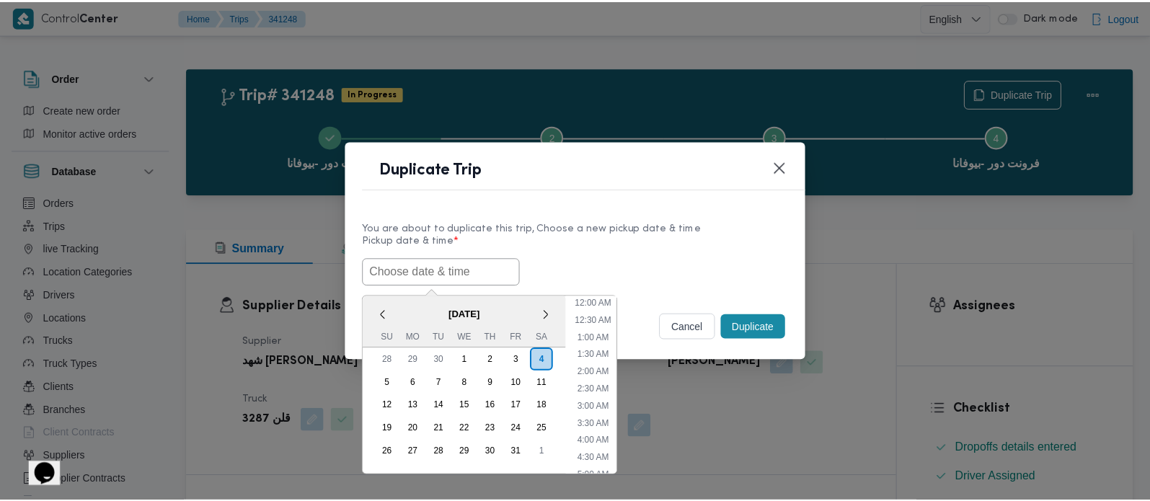
scroll to position [439, 0]
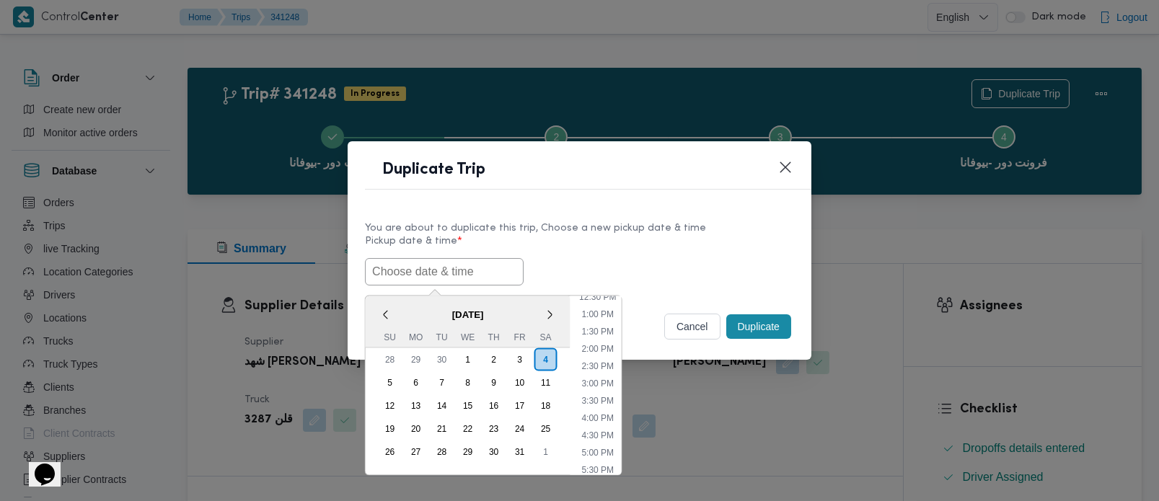
paste input "[DATE] 7:00AM"
type input "[DATE] 7:00AM"
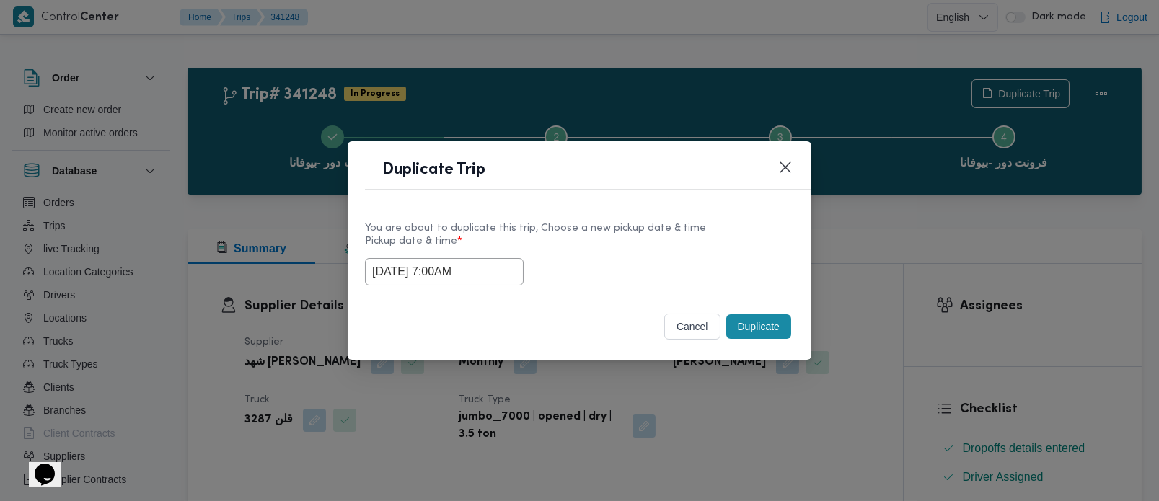
click at [733, 230] on div "You are about to duplicate this trip, Choose a new pickup date & time" at bounding box center [579, 228] width 429 height 15
click at [709, 319] on button "cancel" at bounding box center [692, 327] width 56 height 26
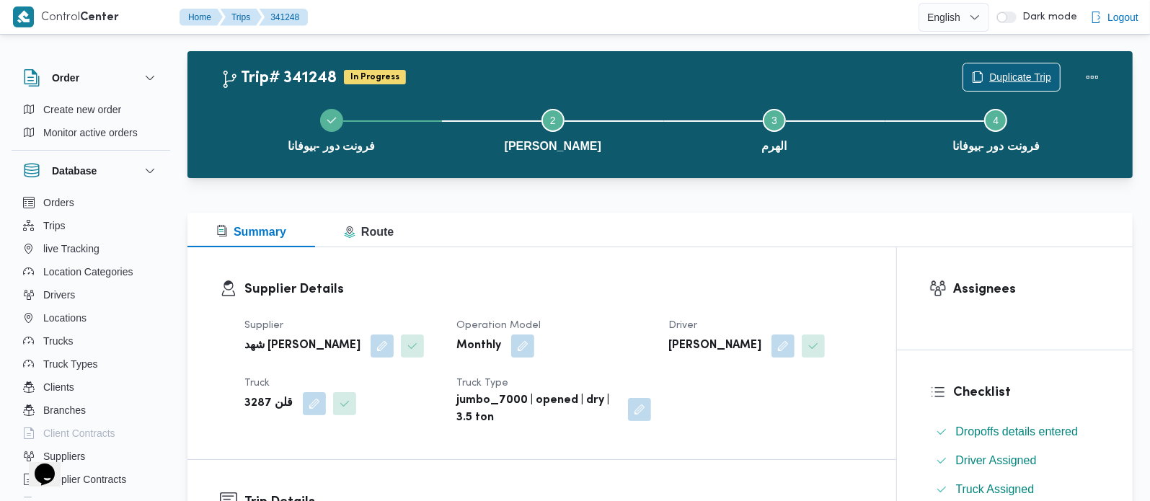
scroll to position [0, 0]
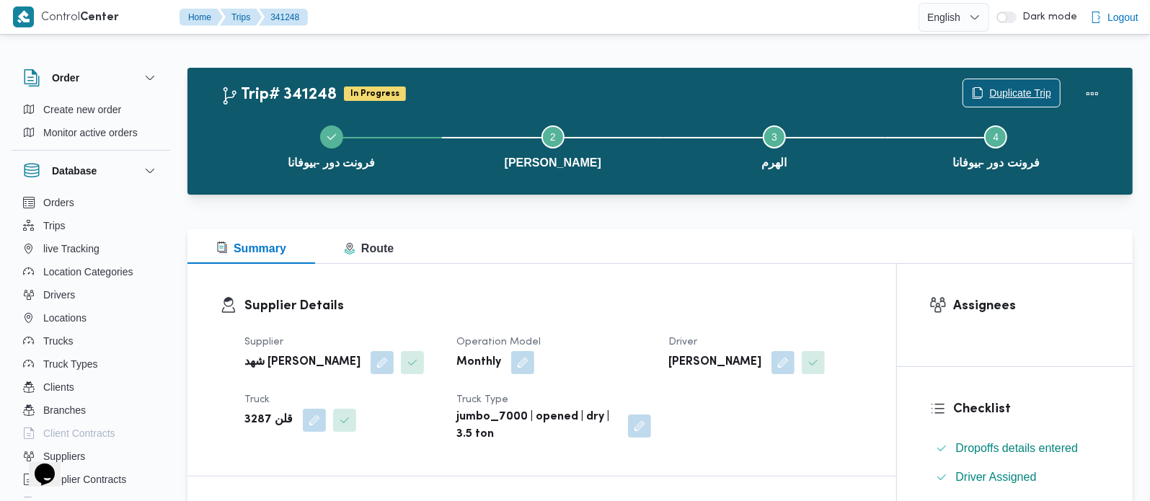
click at [1020, 94] on span "Duplicate Trip" at bounding box center [1021, 92] width 62 height 17
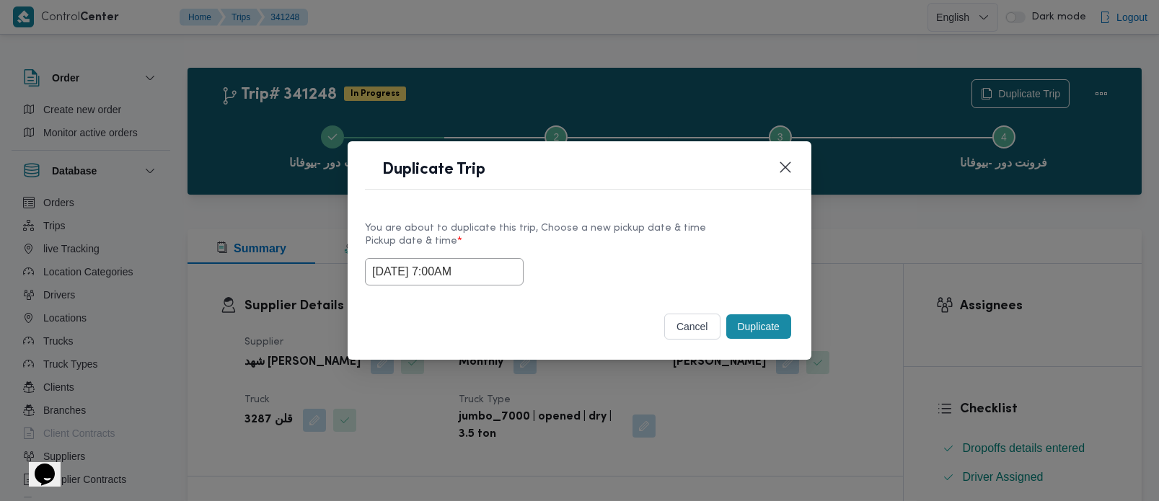
click at [733, 330] on button "Duplicate" at bounding box center [758, 326] width 65 height 25
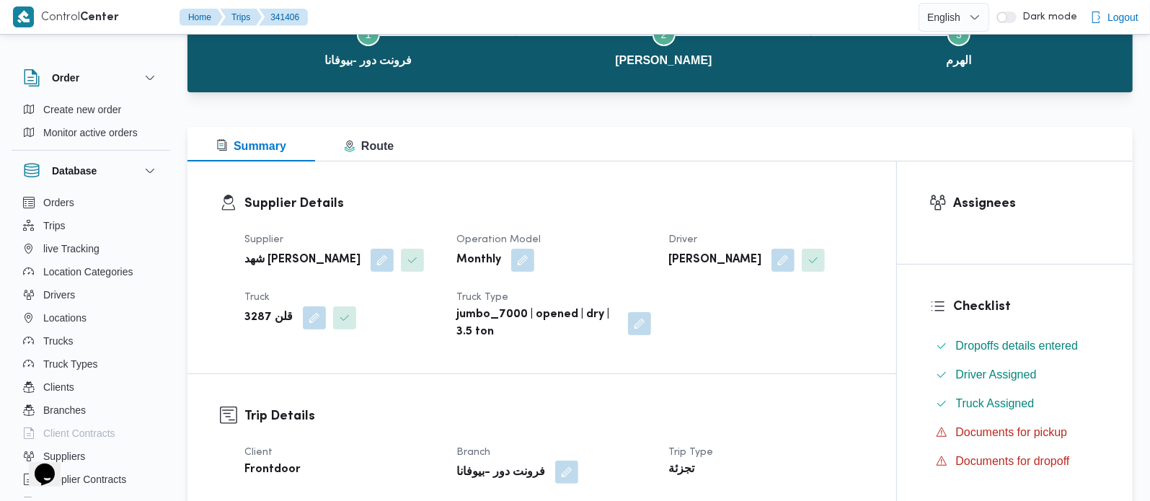
scroll to position [254, 0]
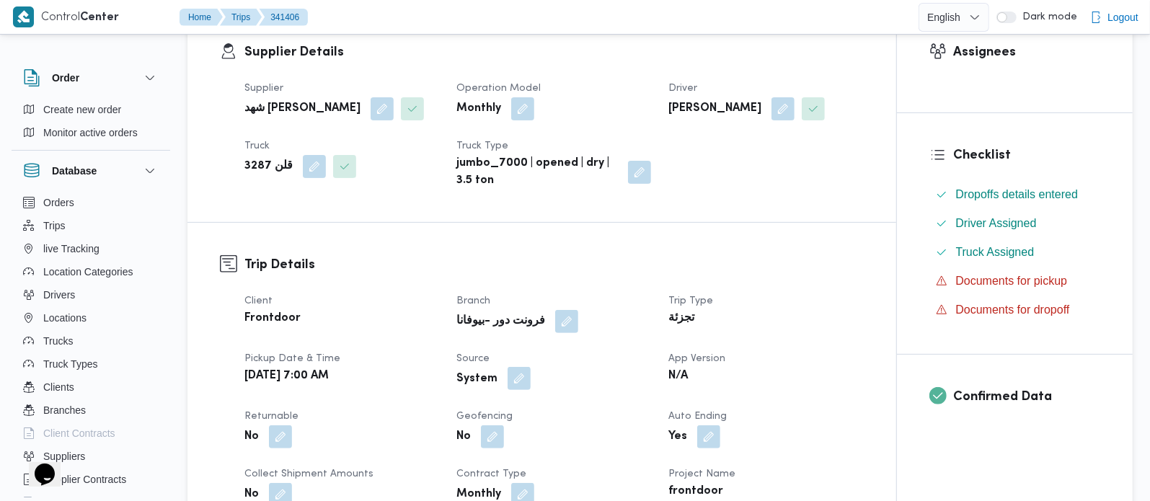
click at [523, 390] on button "button" at bounding box center [519, 378] width 23 height 23
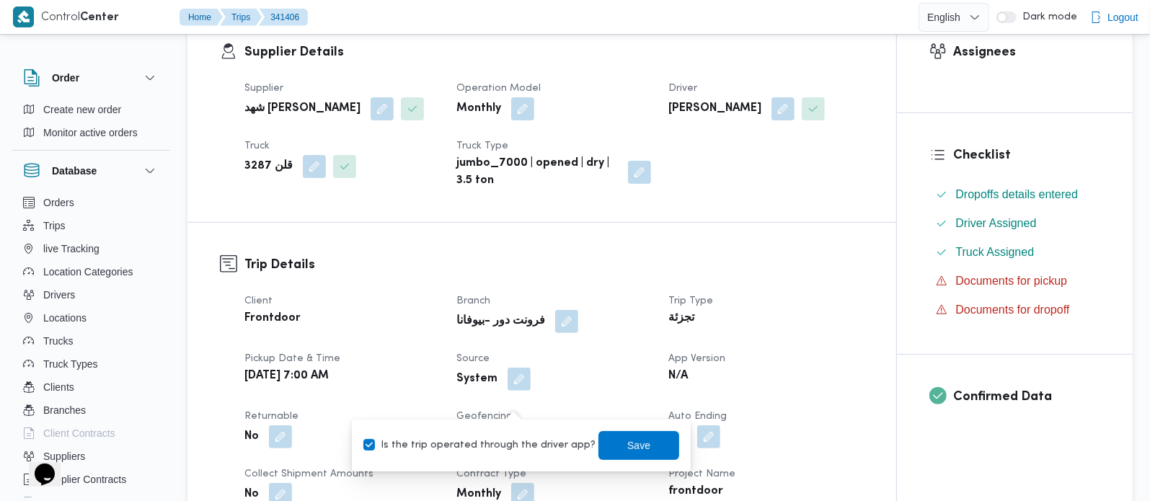
click at [516, 443] on label "Is the trip operated through the driver app?" at bounding box center [480, 445] width 232 height 17
checkbox input "false"
click at [633, 444] on span "Save" at bounding box center [638, 445] width 23 height 17
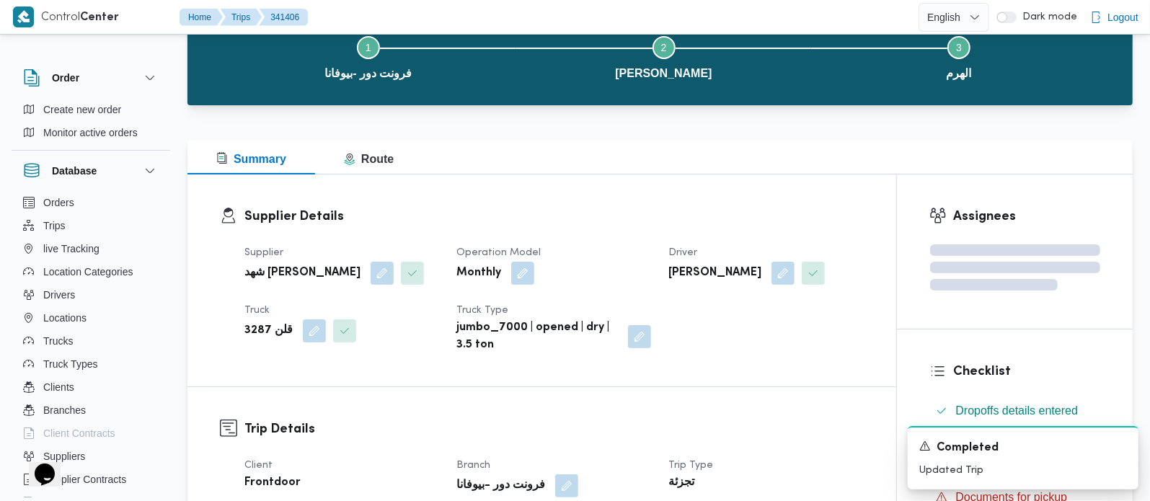
scroll to position [0, 0]
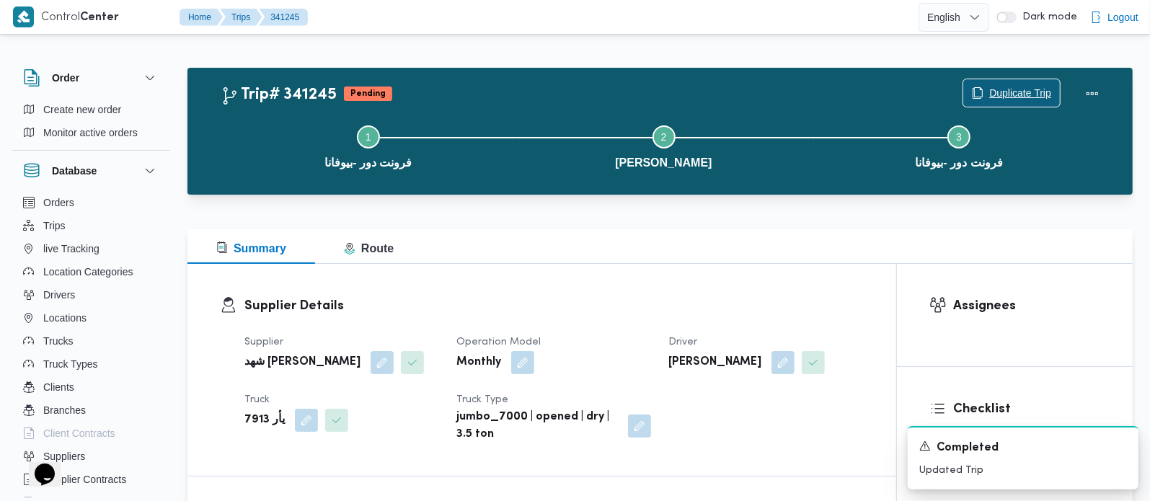
click at [999, 92] on span "Duplicate Trip" at bounding box center [1021, 92] width 62 height 17
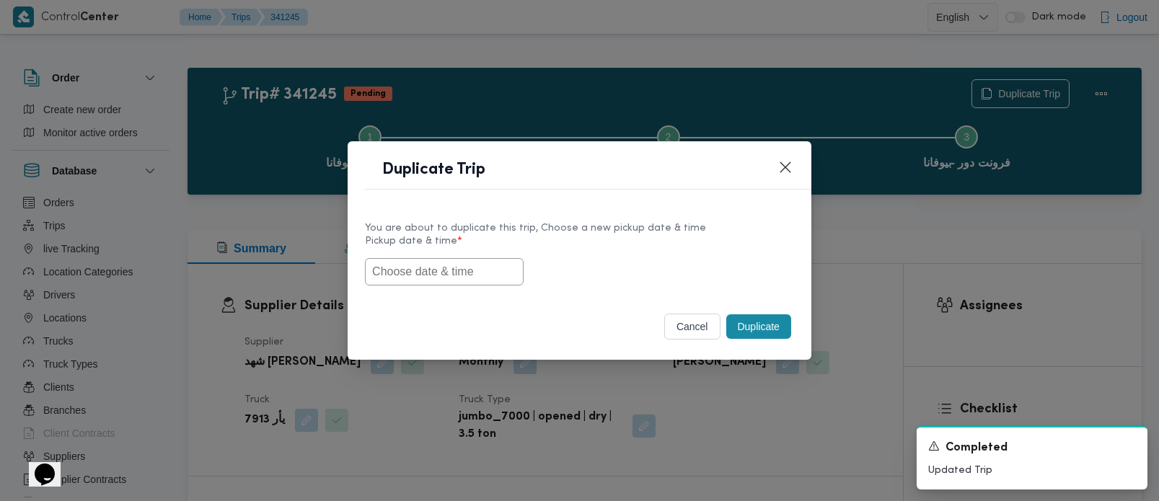
click at [419, 259] on input "text" at bounding box center [444, 271] width 159 height 27
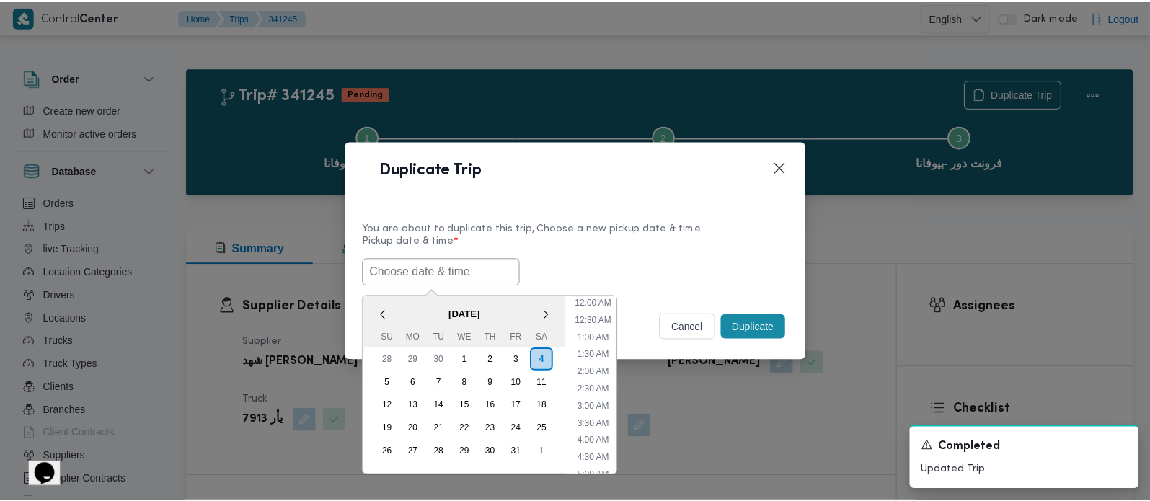
scroll to position [439, 0]
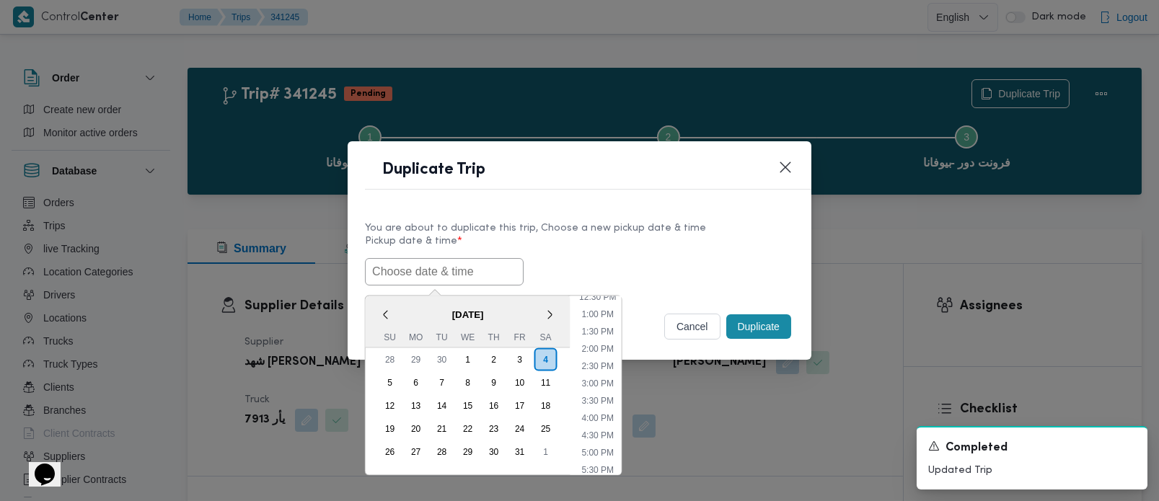
paste input "[DATE] 7:00AM"
type input "[DATE] 7:00AM"
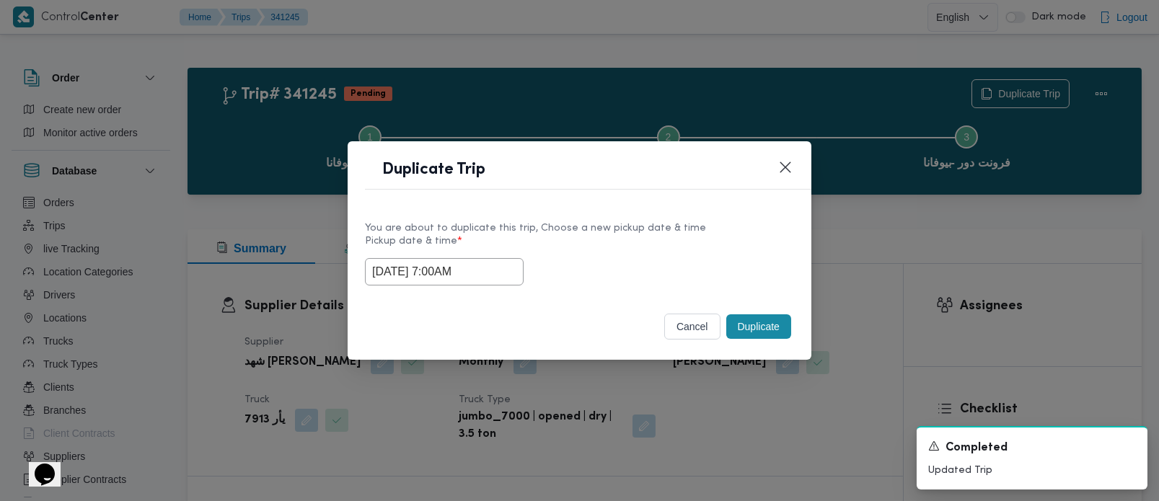
click at [689, 250] on label "Pickup date & time *" at bounding box center [579, 247] width 429 height 22
click at [746, 327] on button "Duplicate" at bounding box center [758, 326] width 65 height 25
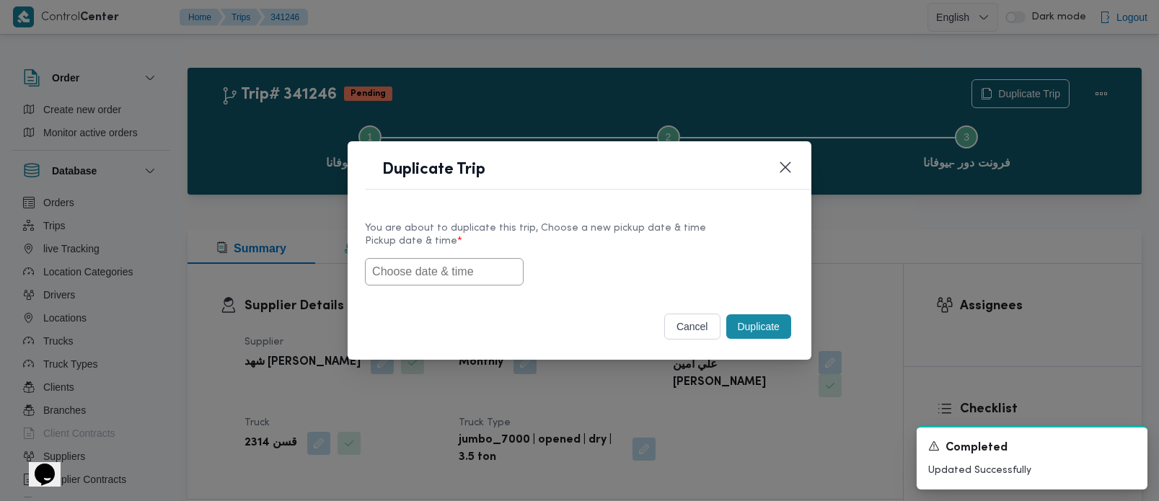
click at [484, 268] on input "text" at bounding box center [444, 271] width 159 height 27
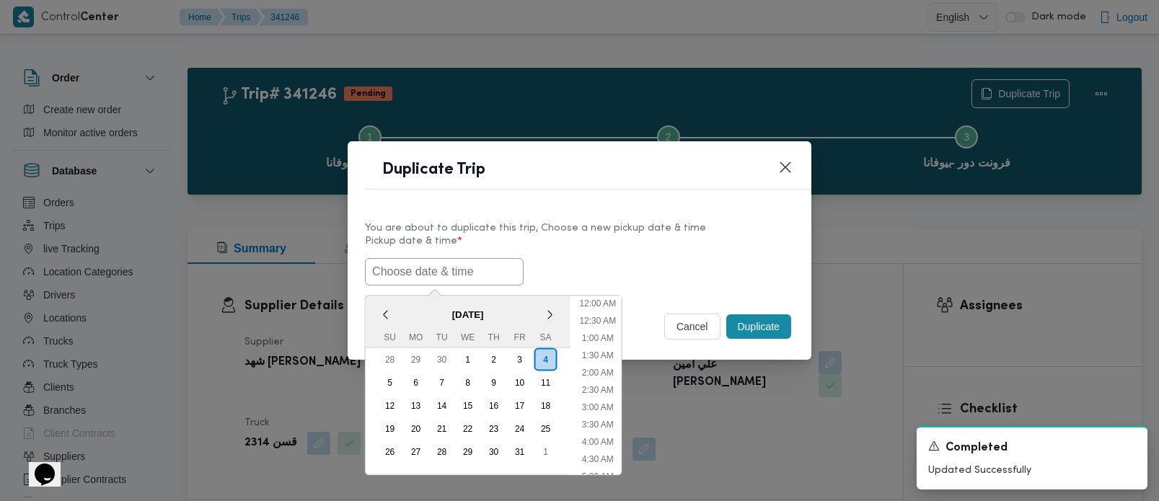
scroll to position [439, 0]
paste input "[DATE] 7:00AM"
type input "[DATE] 7:00AM"
click at [635, 263] on div "[DATE] 7:00AM < [DATE] > Su Mo Tu We Th Fr Sa 28 29 30 1 2 3 4 5 6 7 8 9 10 11 …" at bounding box center [579, 271] width 429 height 27
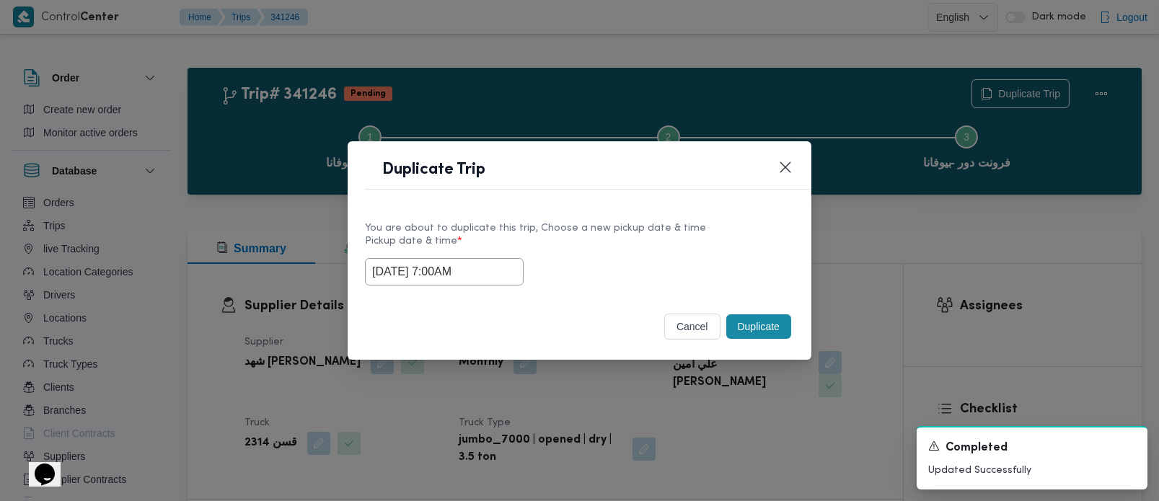
click at [748, 329] on button "Duplicate" at bounding box center [758, 326] width 65 height 25
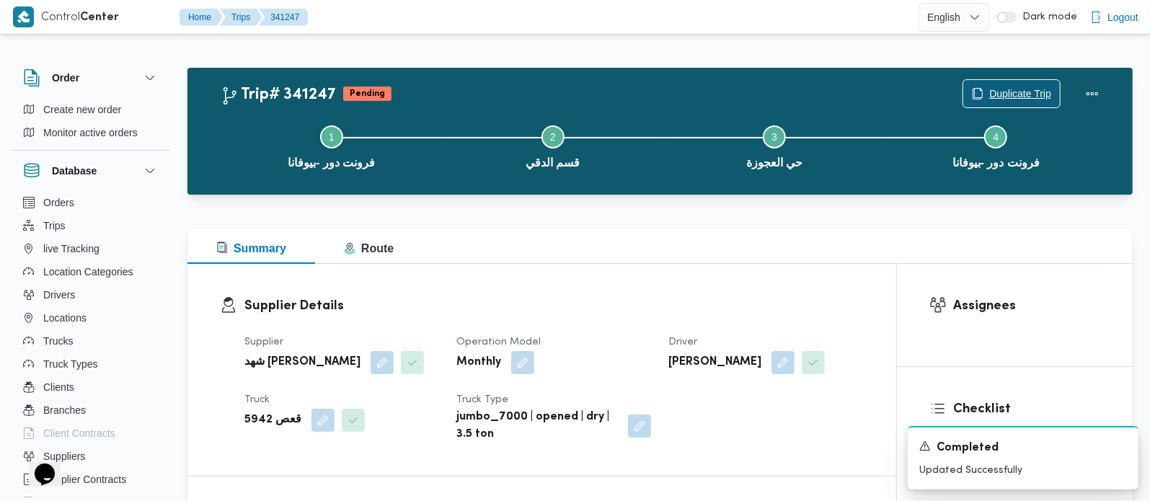
click at [1023, 85] on span "Duplicate Trip" at bounding box center [1021, 93] width 62 height 17
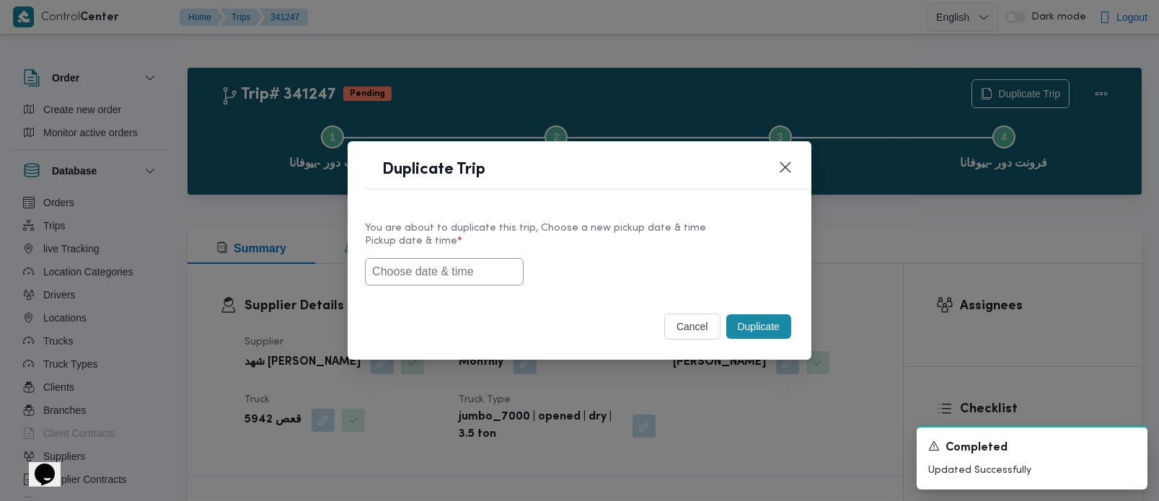
click at [421, 273] on input "text" at bounding box center [444, 271] width 159 height 27
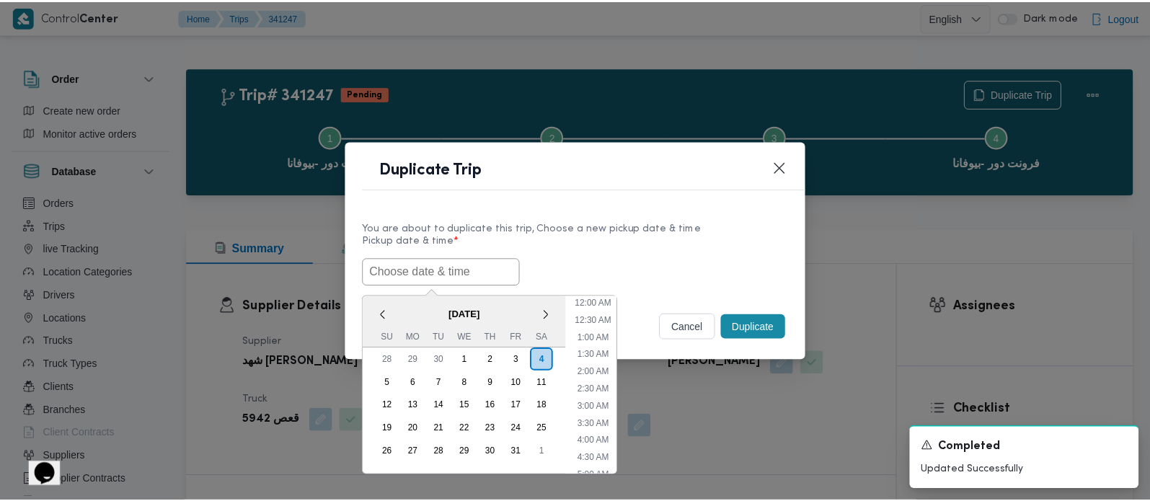
scroll to position [439, 0]
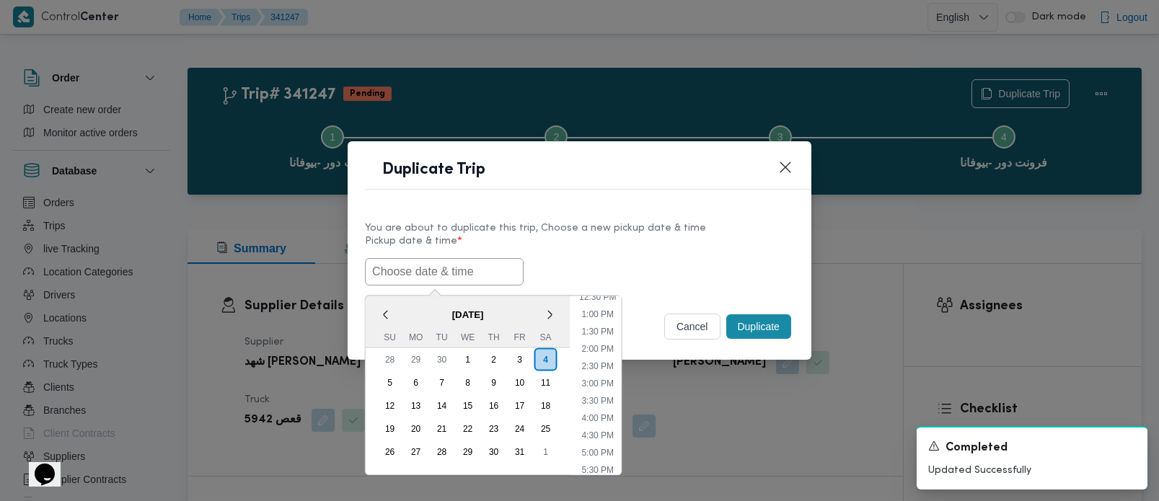
paste input "[DATE] 7:00AM"
type input "[DATE] 7:00AM"
click at [628, 239] on label "Pickup date & time *" at bounding box center [579, 247] width 429 height 22
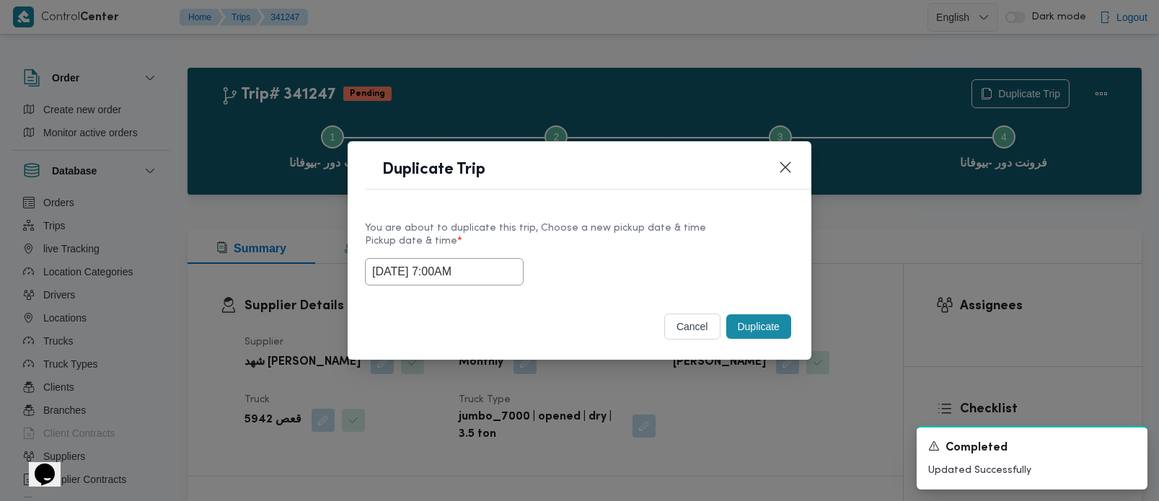
click at [749, 319] on button "Duplicate" at bounding box center [758, 326] width 65 height 25
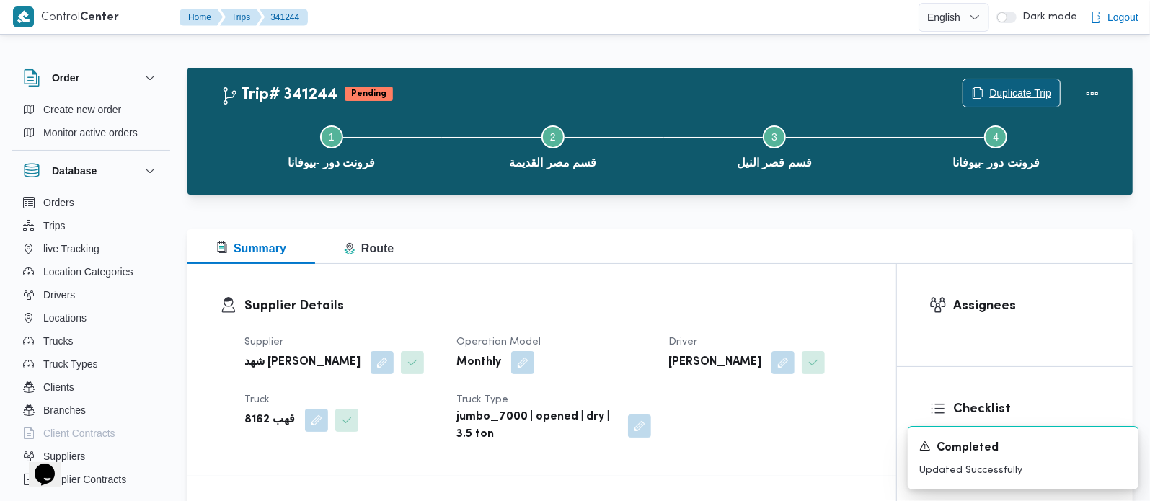
click at [1004, 86] on span "Duplicate Trip" at bounding box center [1021, 92] width 62 height 17
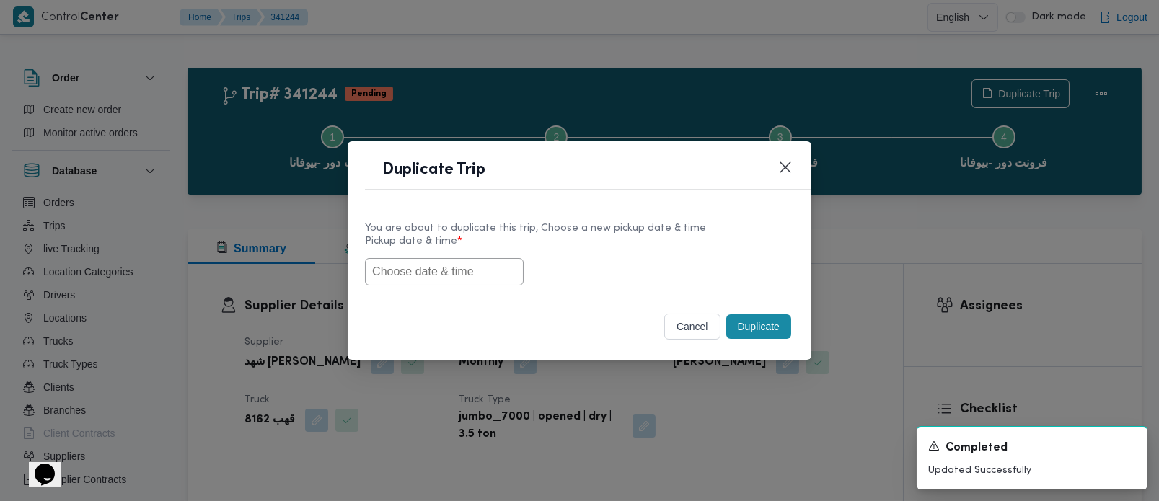
click at [401, 272] on input "text" at bounding box center [444, 271] width 159 height 27
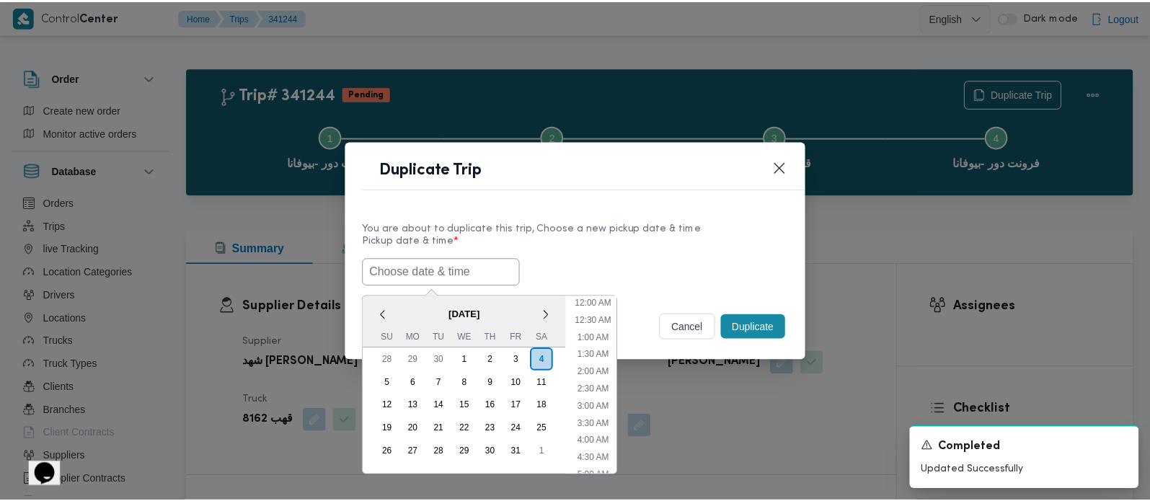
scroll to position [439, 0]
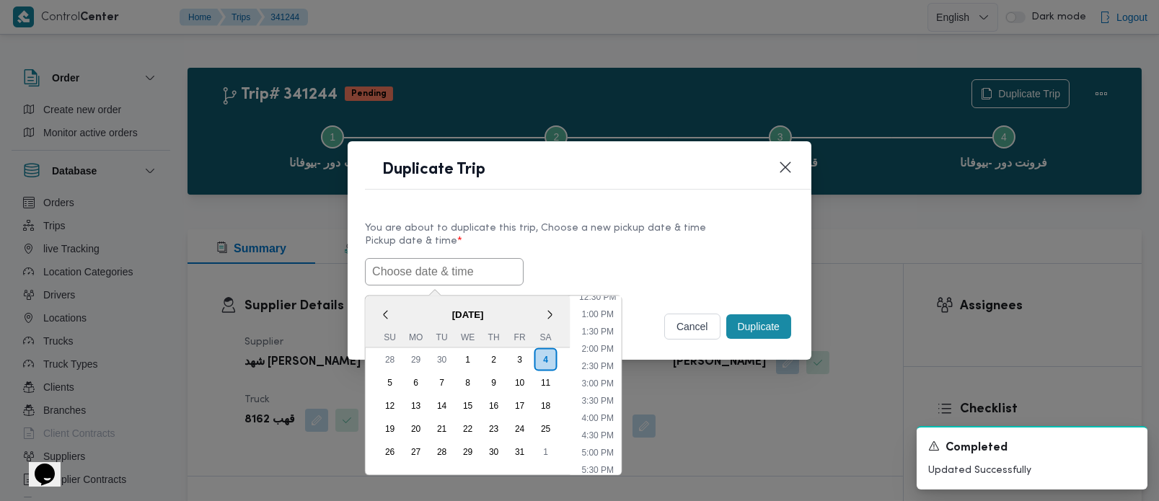
paste input "[DATE] 7:00AM"
type input "[DATE] 7:00AM"
click at [741, 258] on div "[DATE] 7:00AM < [DATE] > Su Mo Tu We Th Fr Sa 28 29 30 1 2 3 4 5 6 7 8 9 10 11 …" at bounding box center [579, 271] width 429 height 27
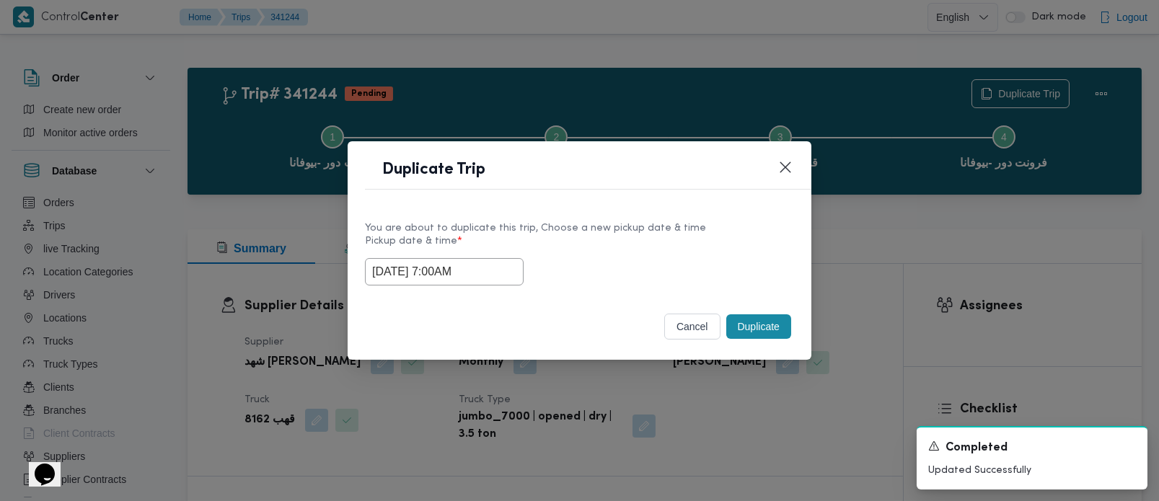
click at [749, 320] on button "Duplicate" at bounding box center [758, 326] width 65 height 25
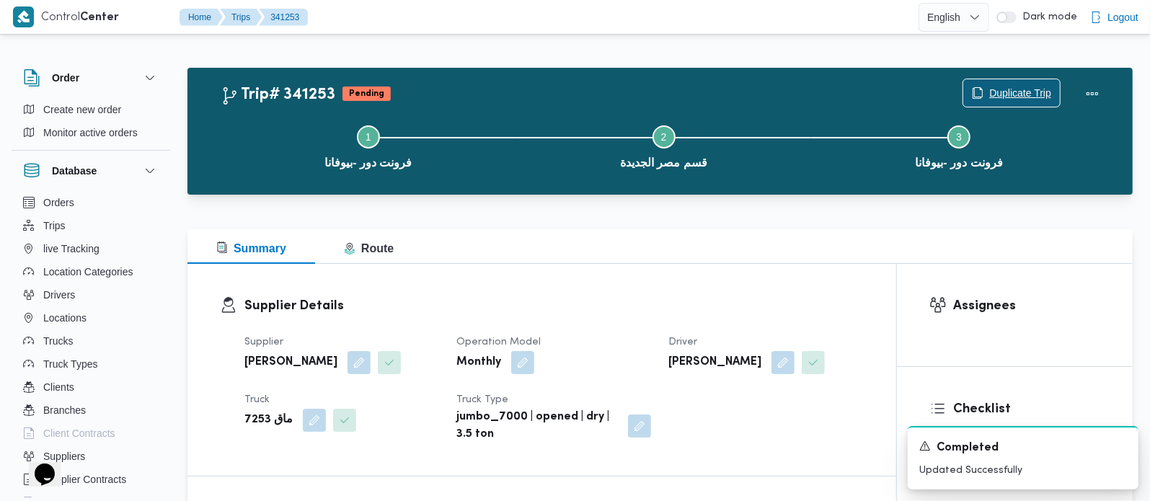
drag, startPoint x: 0, startPoint y: 0, endPoint x: 1028, endPoint y: 94, distance: 1032.0
click at [1028, 94] on span "Duplicate Trip" at bounding box center [1021, 92] width 62 height 17
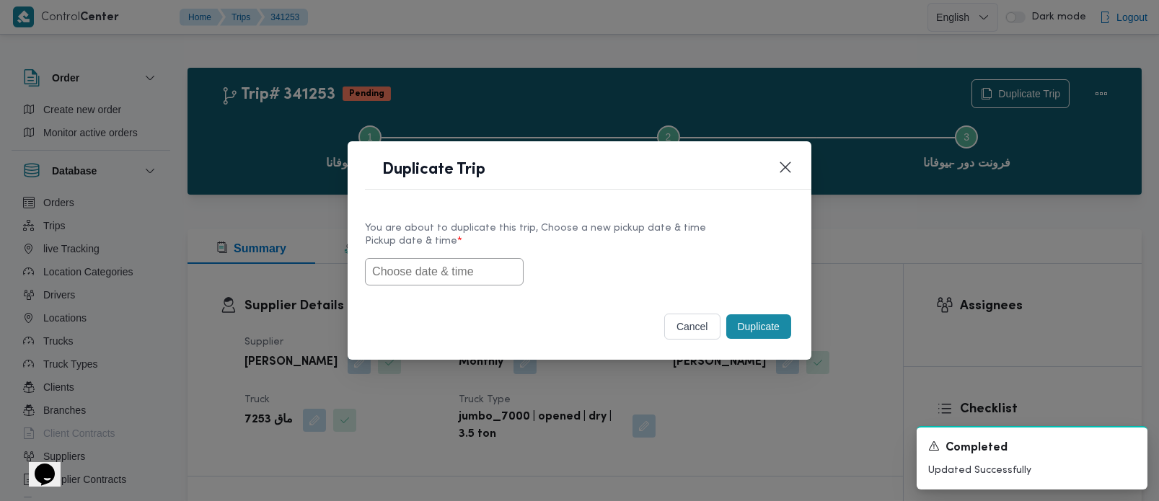
click at [422, 277] on input "text" at bounding box center [444, 271] width 159 height 27
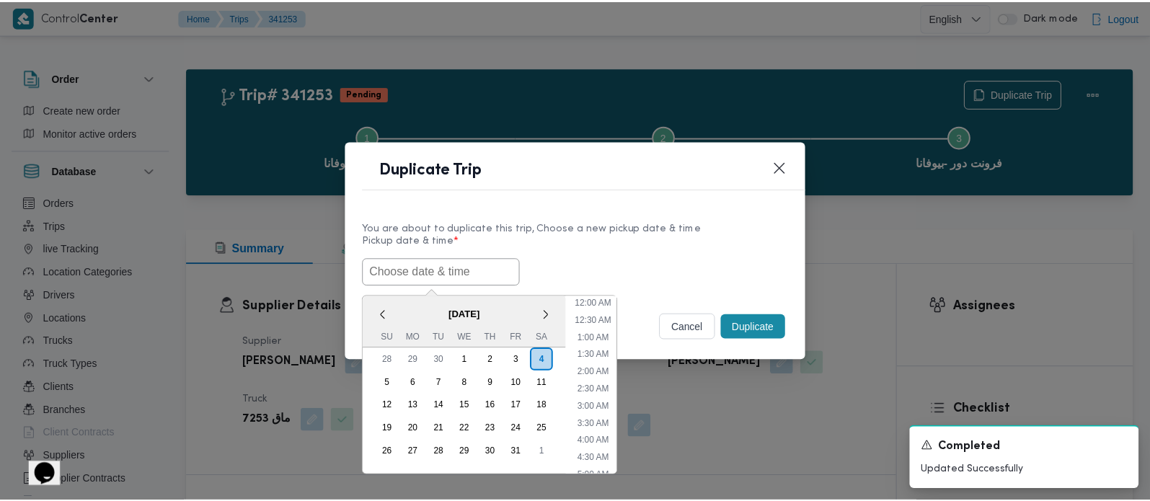
scroll to position [439, 0]
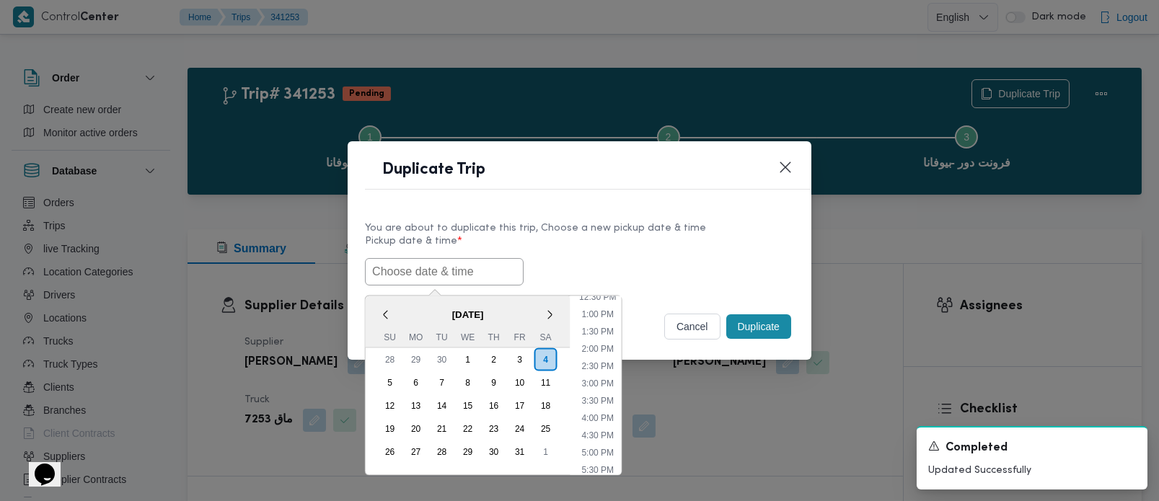
paste input "[DATE] 7:00AM"
type input "[DATE] 7:00AM"
click at [595, 270] on div "05/10/2025 7:00AM < October 2025 > Su Mo Tu We Th Fr Sa 28 29 30 1 2 3 4 5 6 7 …" at bounding box center [579, 271] width 429 height 27
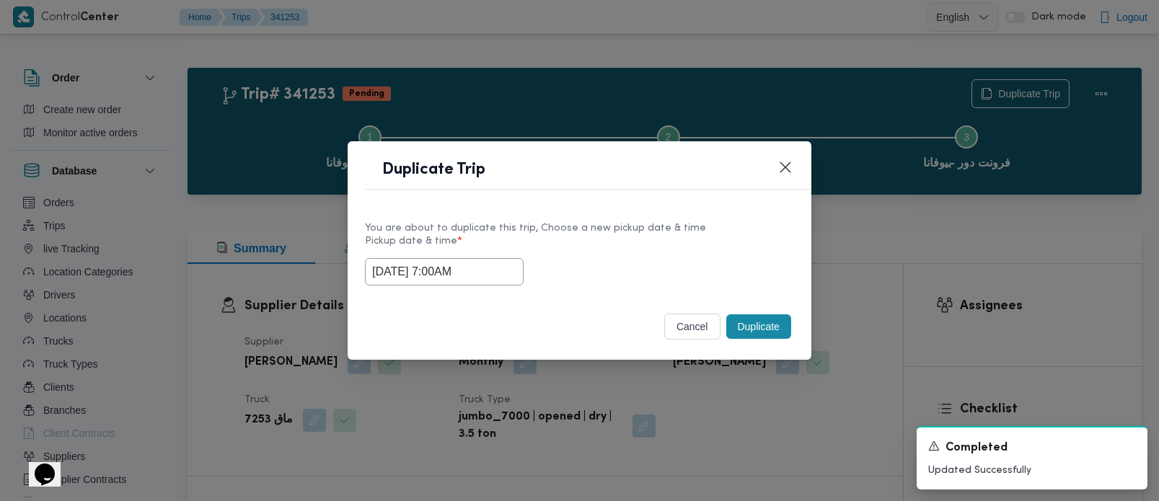
click at [744, 322] on button "Duplicate" at bounding box center [758, 326] width 65 height 25
click at [381, 267] on input "text" at bounding box center [444, 271] width 159 height 27
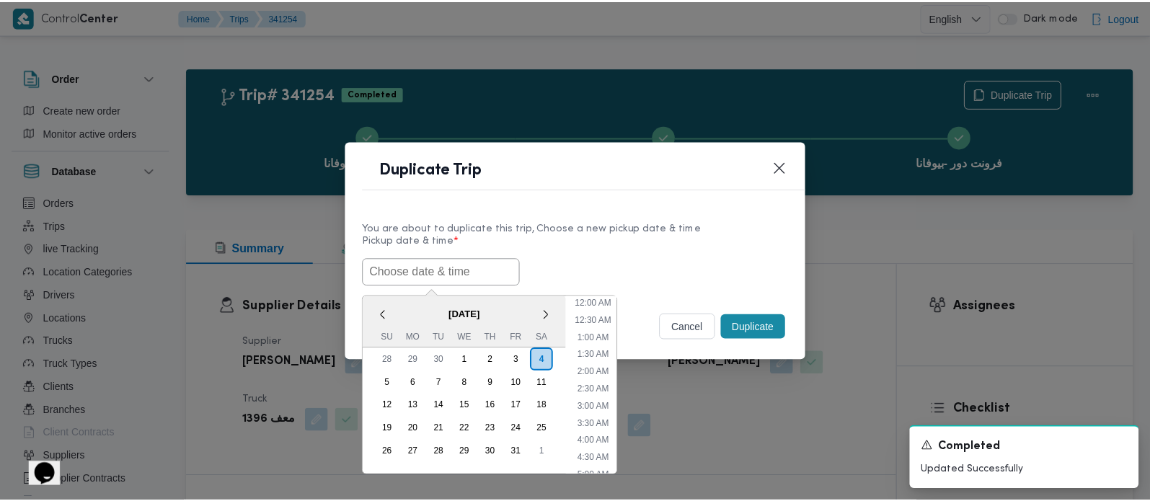
scroll to position [439, 0]
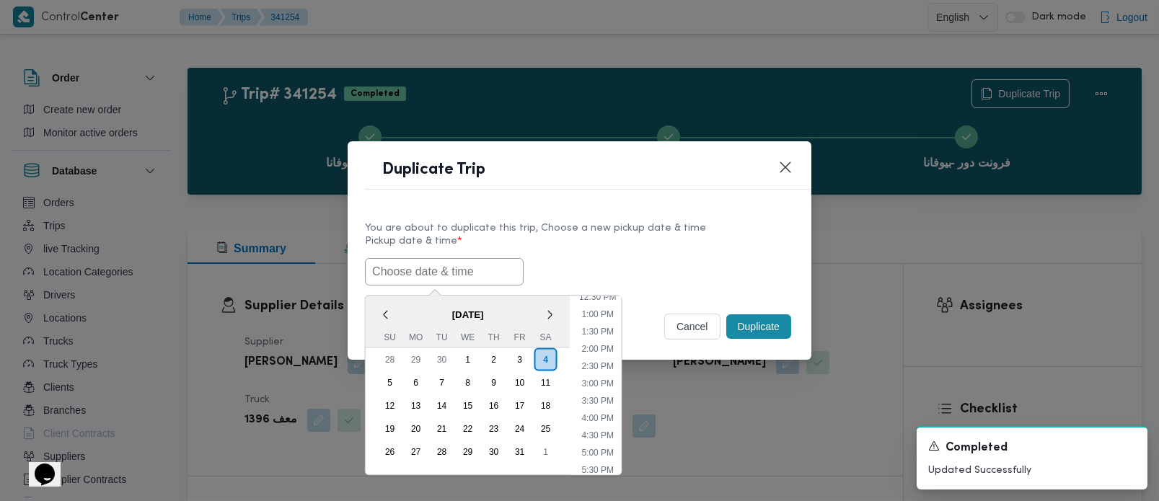
paste input "[DATE] 7:00AM"
type input "[DATE] 7:00AM"
click at [614, 253] on label "Pickup date & time *" at bounding box center [579, 247] width 429 height 22
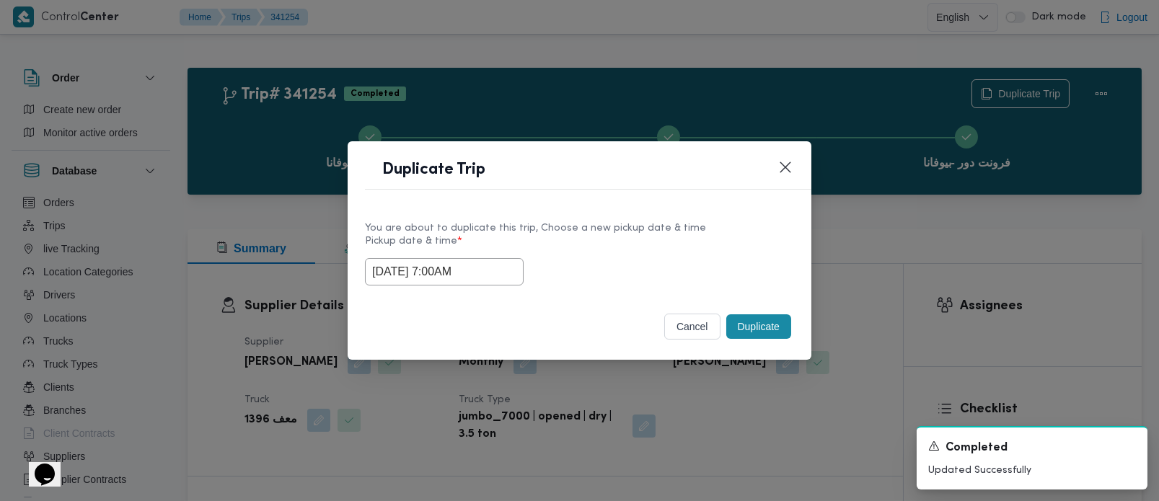
click at [758, 320] on button "Duplicate" at bounding box center [758, 326] width 65 height 25
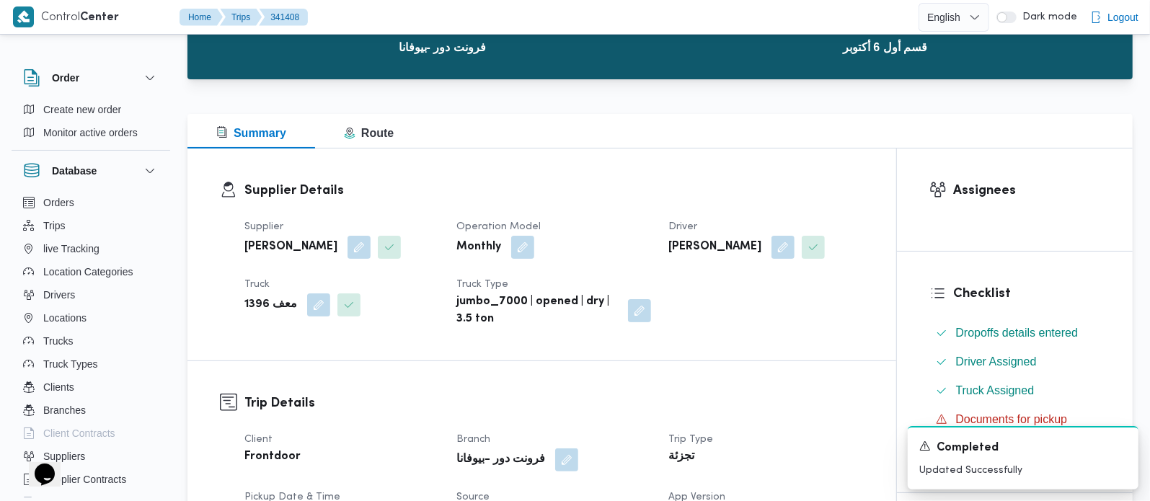
scroll to position [339, 0]
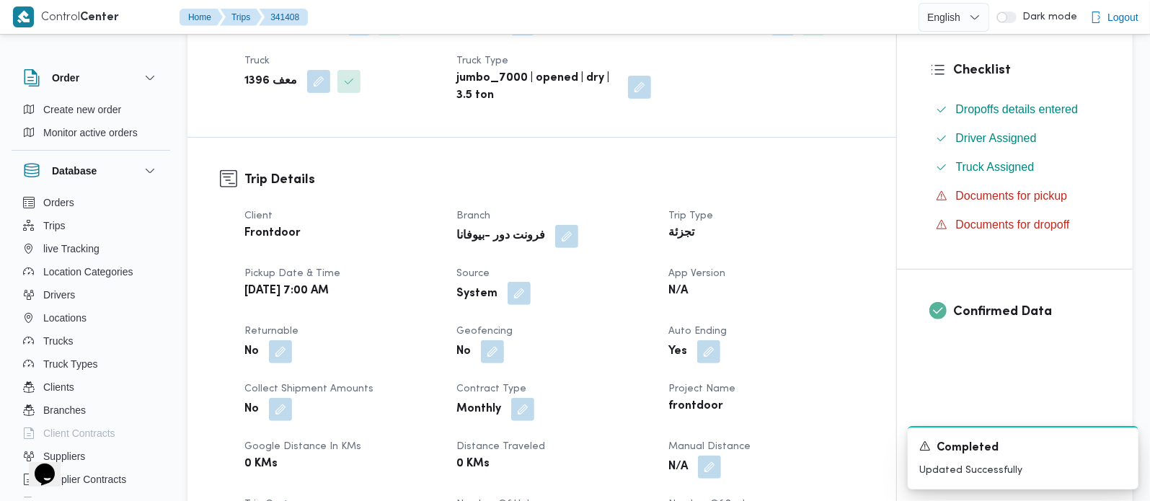
click at [523, 294] on button "button" at bounding box center [519, 293] width 23 height 23
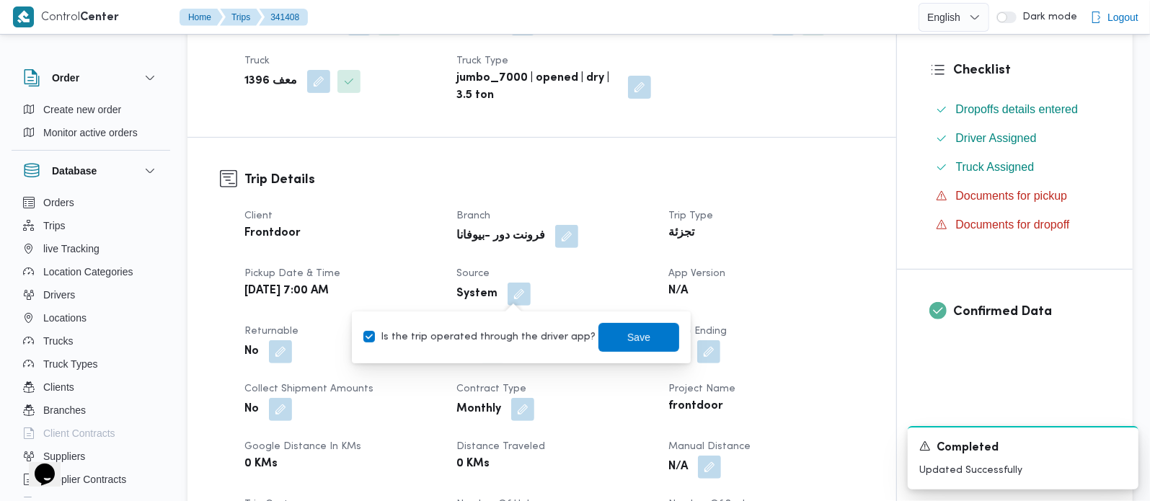
click at [506, 332] on label "Is the trip operated through the driver app?" at bounding box center [480, 337] width 232 height 17
checkbox input "false"
click at [627, 335] on span "Save" at bounding box center [638, 336] width 23 height 17
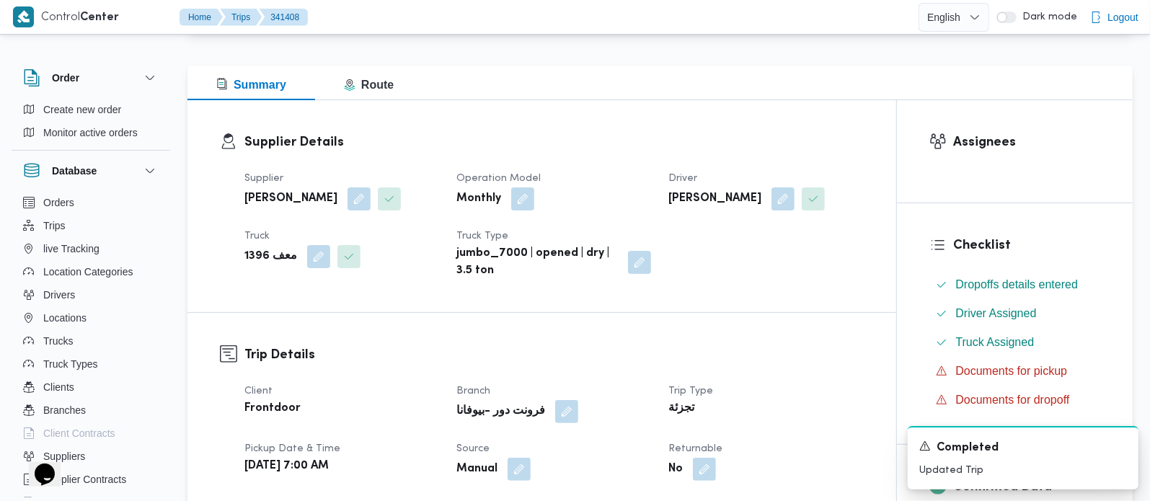
scroll to position [0, 0]
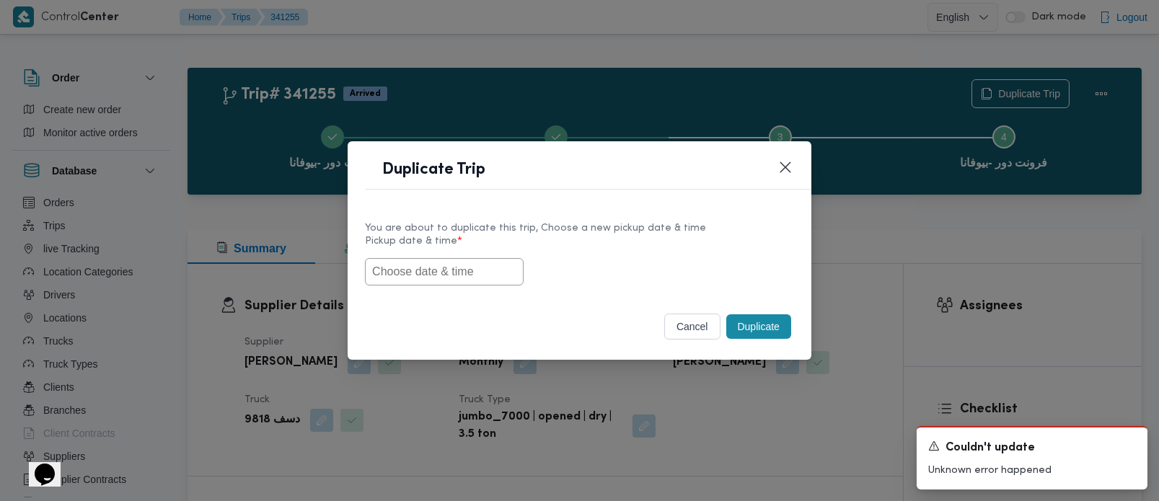
click at [452, 271] on input "text" at bounding box center [444, 271] width 159 height 27
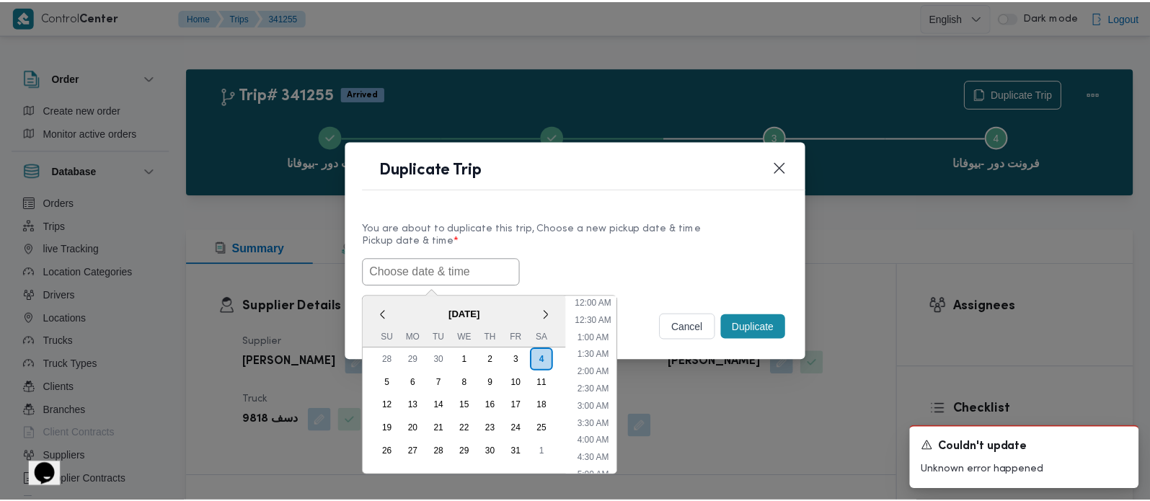
scroll to position [439, 0]
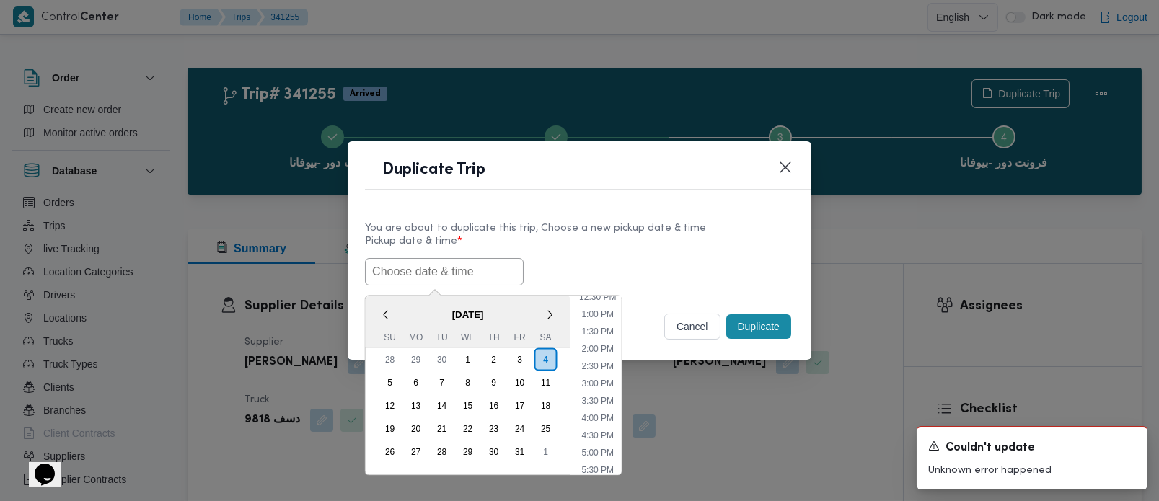
paste input "[DATE] 7:00AM"
type input "[DATE] 7:00AM"
click at [628, 258] on div "05/10/2025 7:00AM < October 2025 > Su Mo Tu We Th Fr Sa 28 29 30 1 2 3 4 5 6 7 …" at bounding box center [579, 271] width 429 height 27
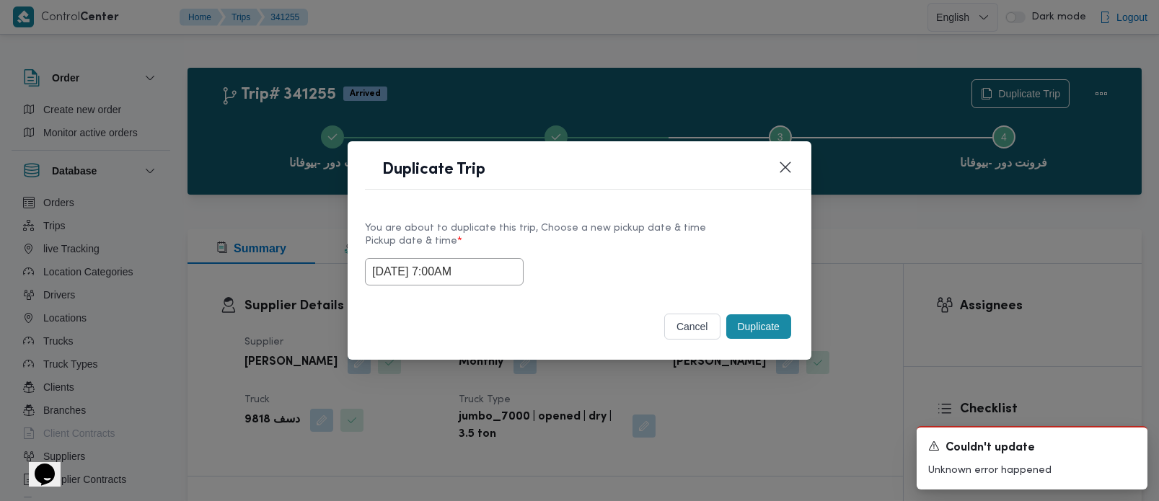
click at [766, 325] on button "Duplicate" at bounding box center [758, 326] width 65 height 25
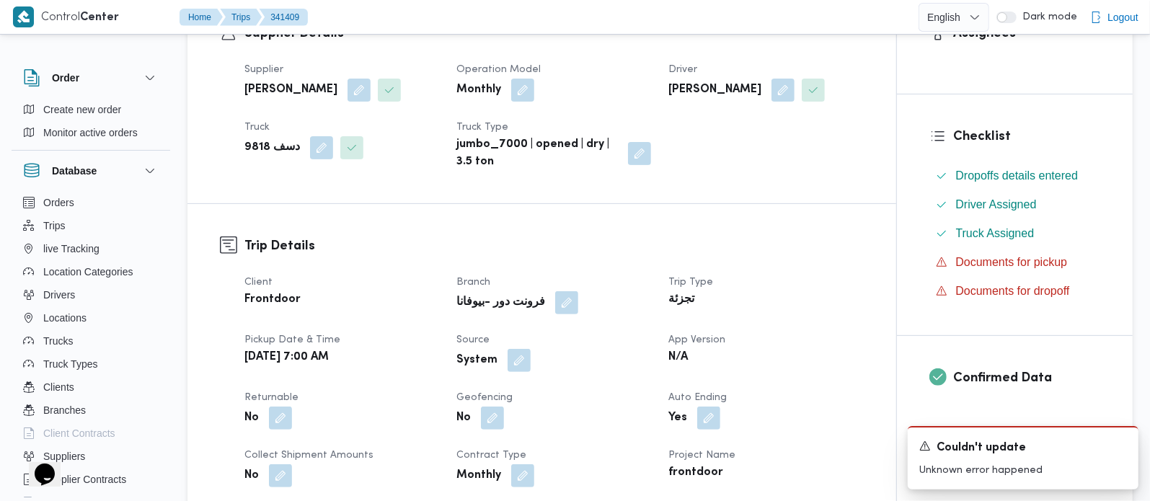
scroll to position [339, 0]
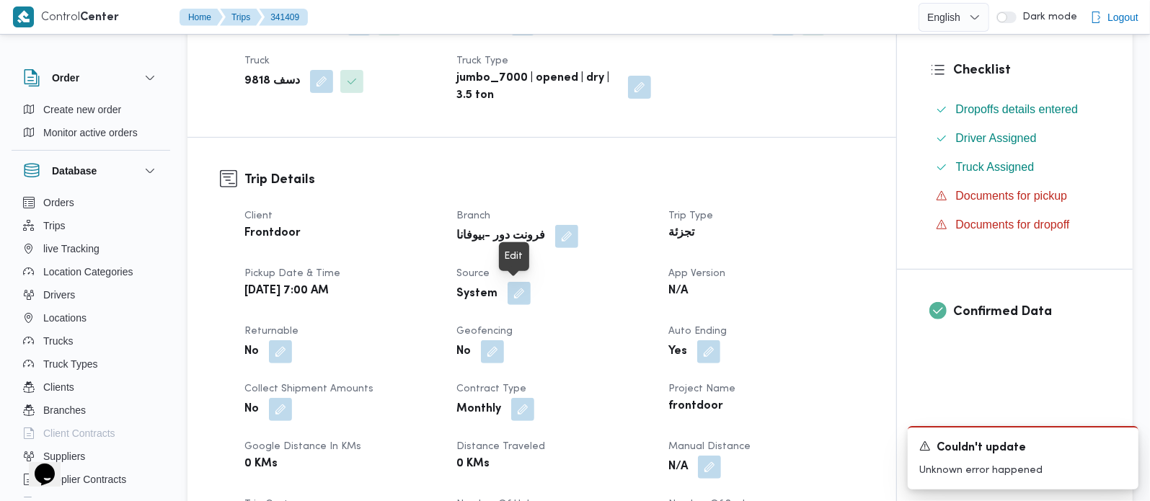
click at [512, 289] on button "button" at bounding box center [519, 293] width 23 height 23
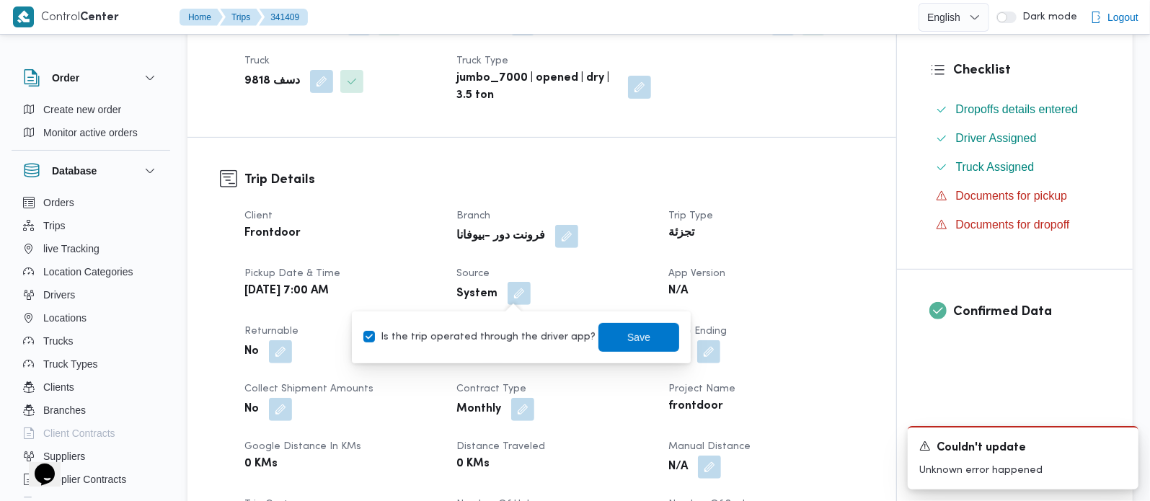
click at [511, 330] on label "Is the trip operated through the driver app?" at bounding box center [480, 337] width 232 height 17
checkbox input "false"
click at [609, 335] on span "Save" at bounding box center [639, 336] width 81 height 29
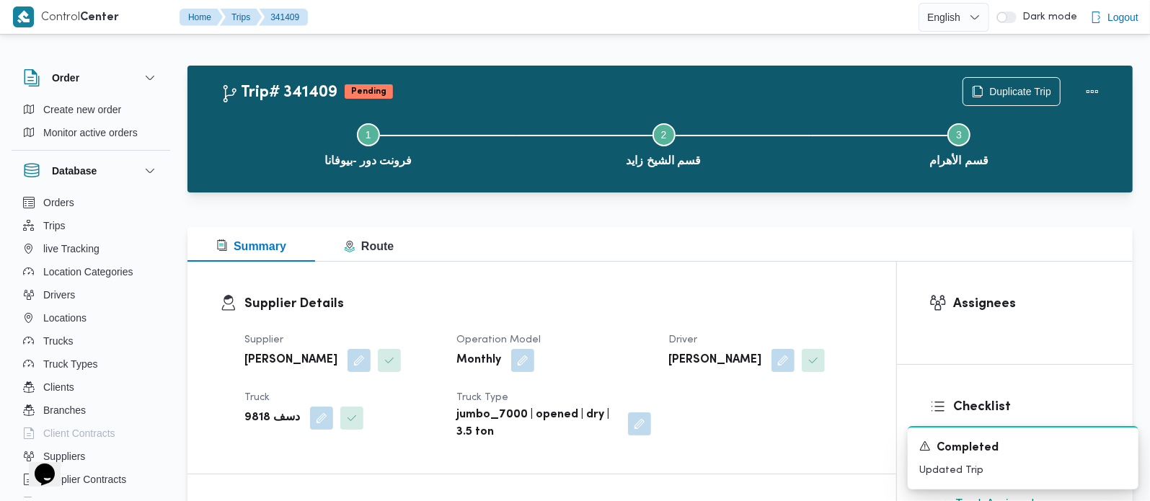
scroll to position [0, 0]
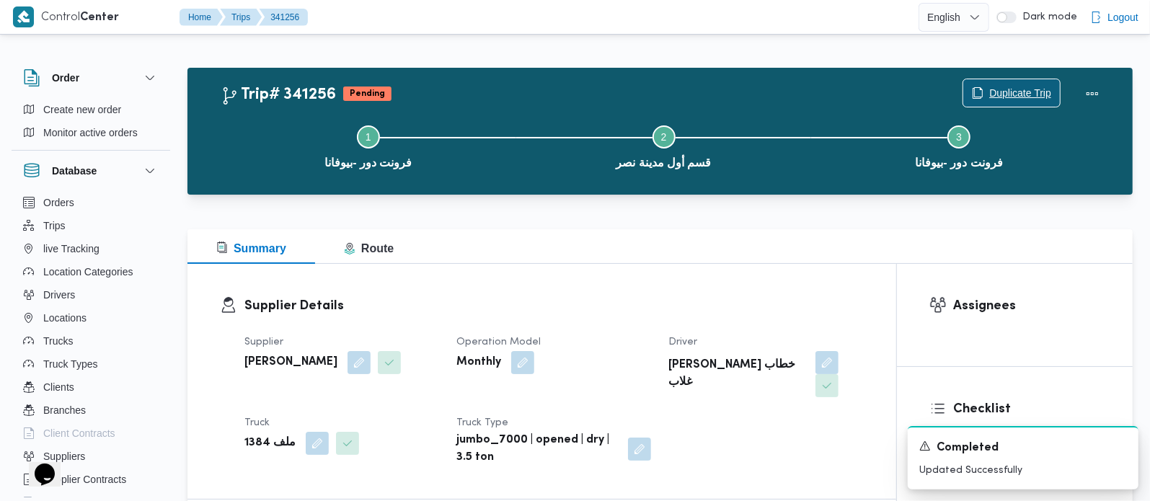
click at [1000, 87] on span "Duplicate Trip" at bounding box center [1021, 92] width 62 height 17
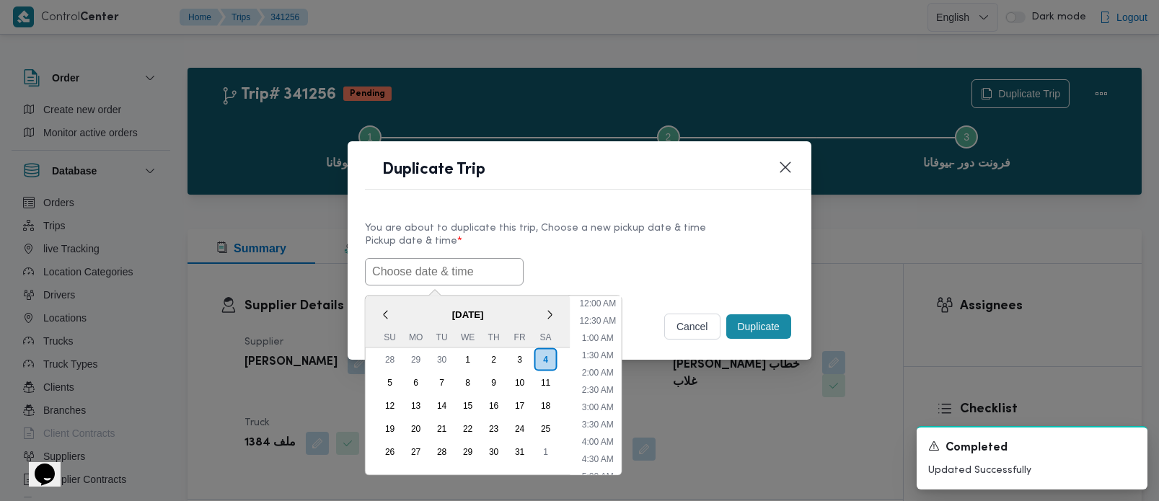
click at [420, 260] on input "text" at bounding box center [444, 271] width 159 height 27
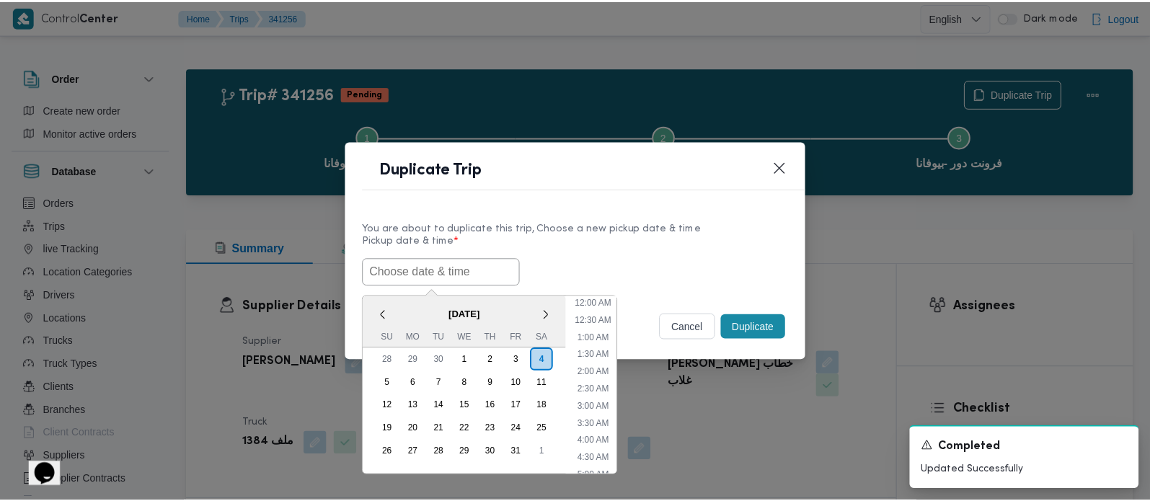
scroll to position [439, 0]
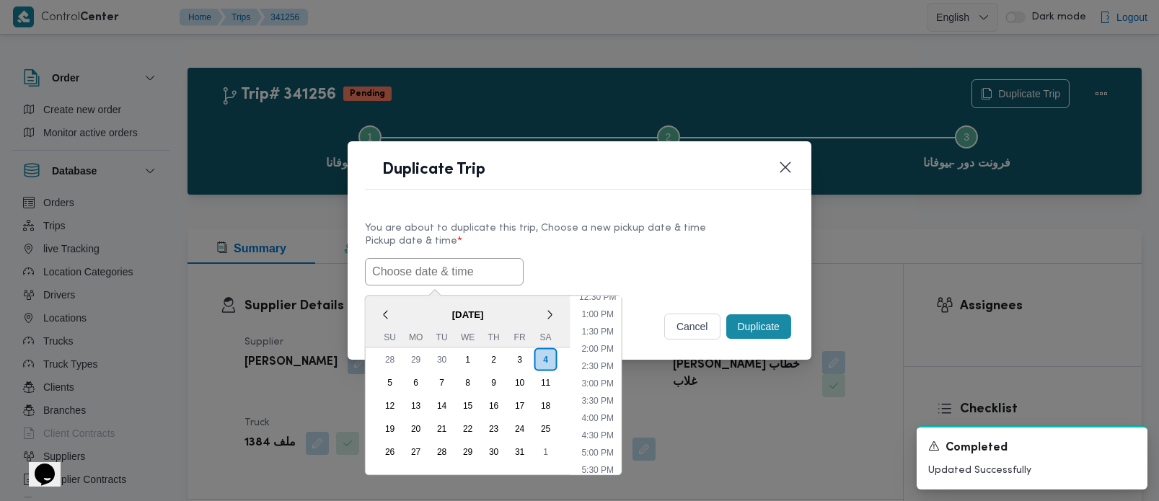
paste input "[DATE] 7:00AM"
type input "[DATE] 7:00AM"
click at [765, 320] on button "Duplicate" at bounding box center [758, 326] width 65 height 25
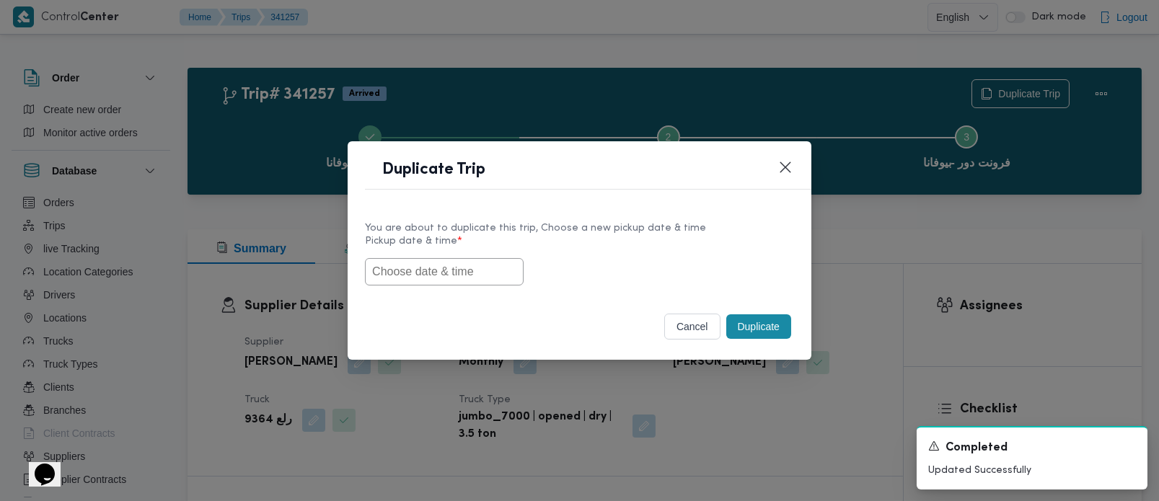
click at [491, 260] on input "text" at bounding box center [444, 271] width 159 height 27
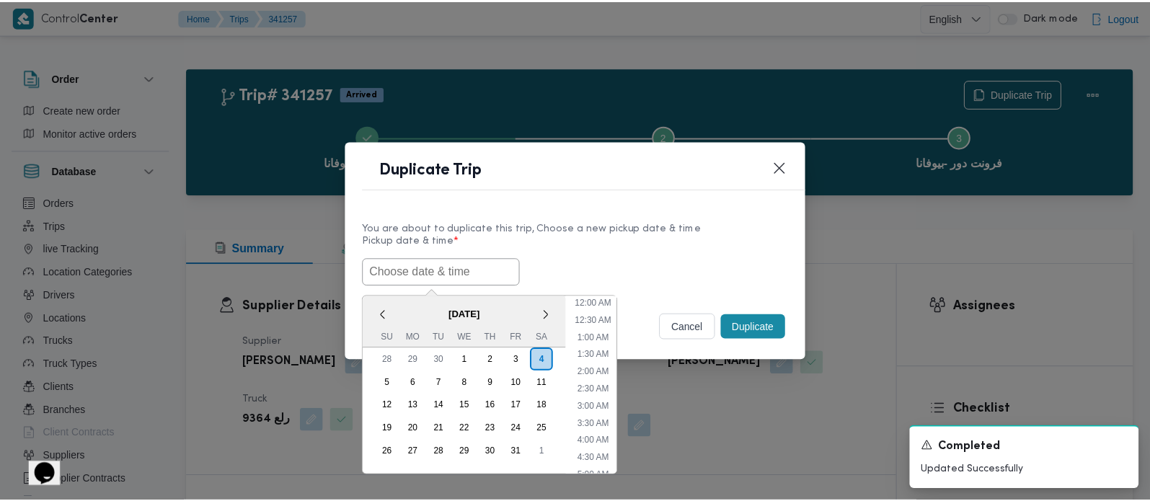
scroll to position [439, 0]
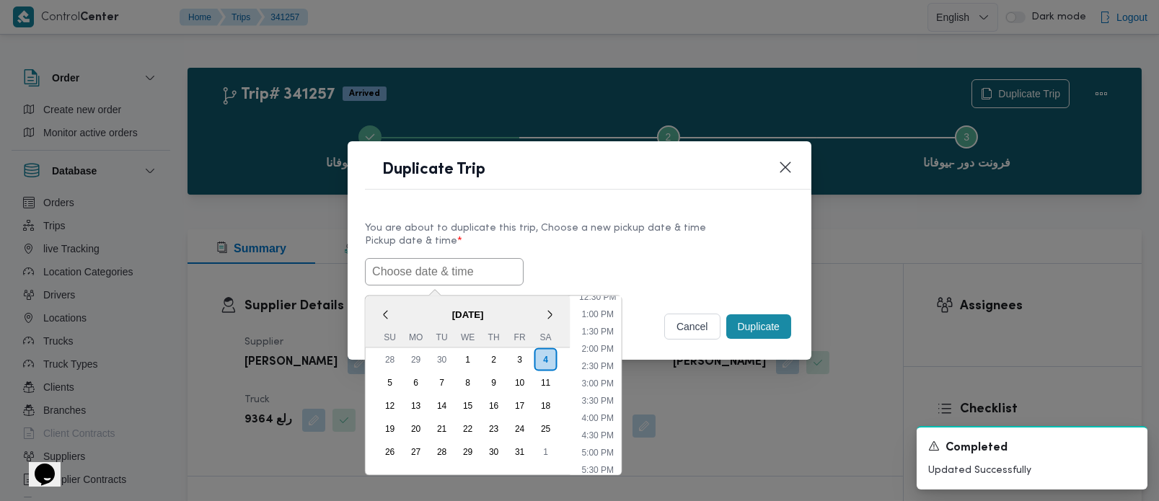
paste input "[DATE] 7:00AM"
type input "[DATE] 7:00AM"
click at [662, 258] on div "05/10/2025 7:00AM < October 2025 > Su Mo Tu We Th Fr Sa 28 29 30 1 2 3 4 5 6 7 …" at bounding box center [579, 271] width 429 height 27
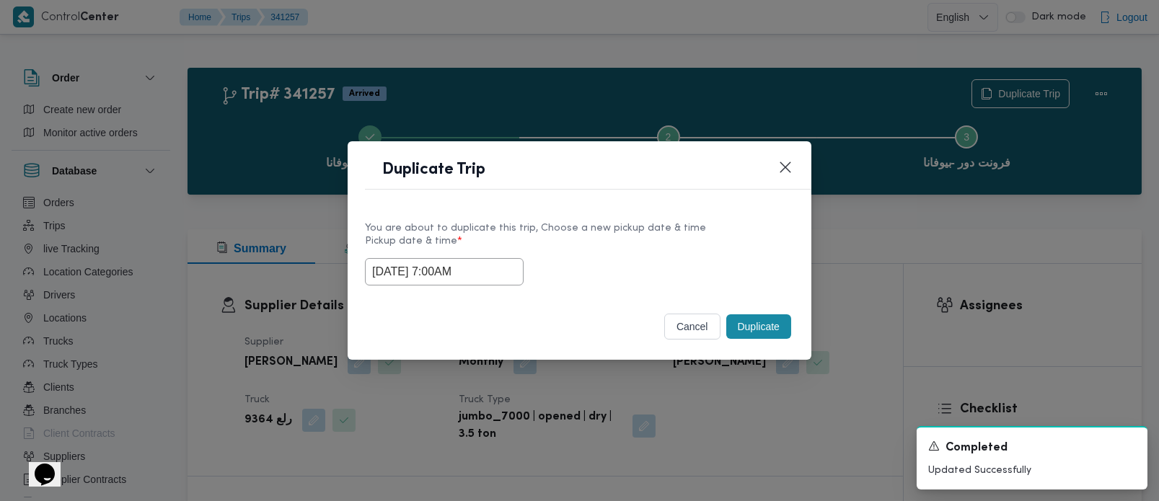
click at [749, 320] on button "Duplicate" at bounding box center [758, 326] width 65 height 25
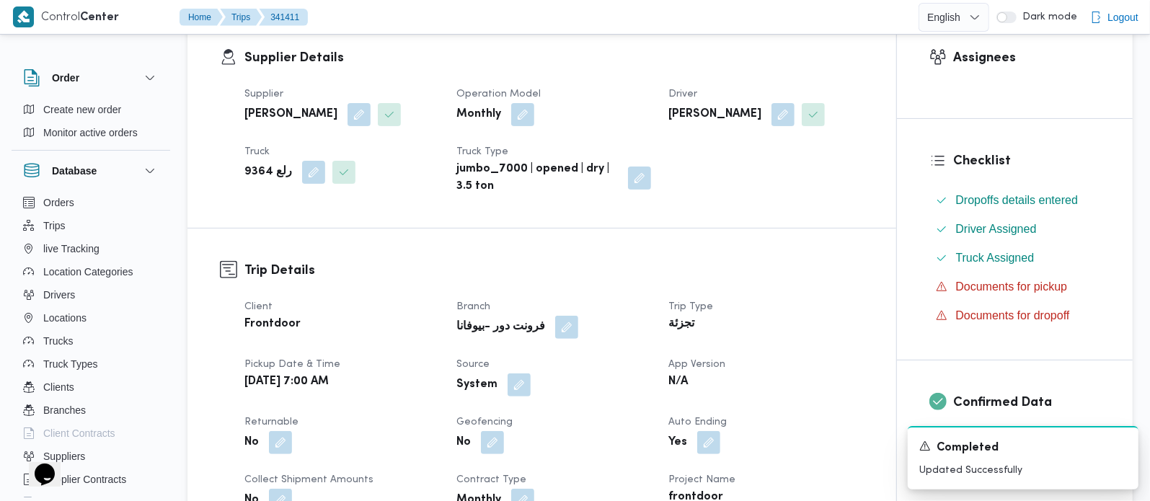
scroll to position [254, 0]
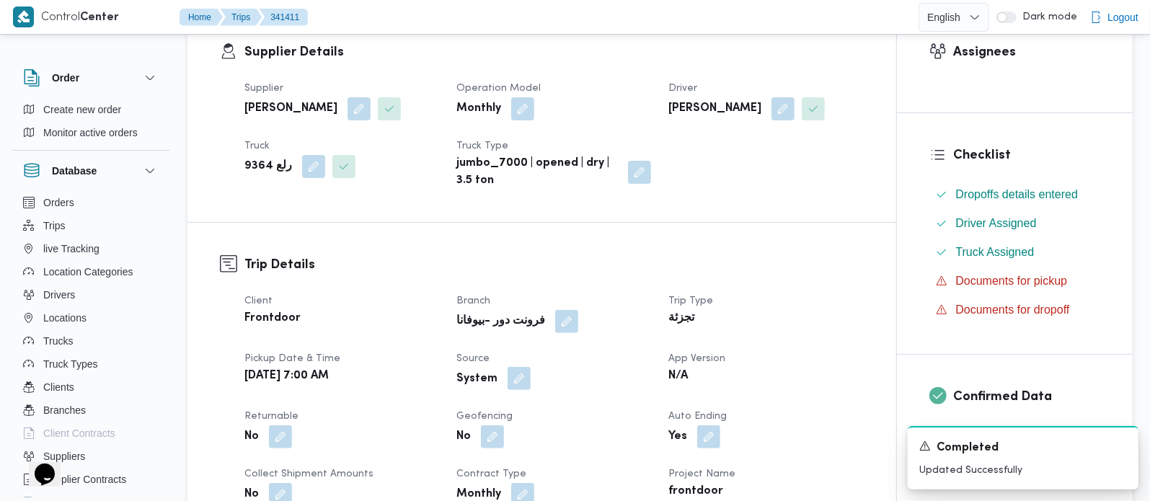
click at [516, 376] on button "button" at bounding box center [519, 378] width 23 height 23
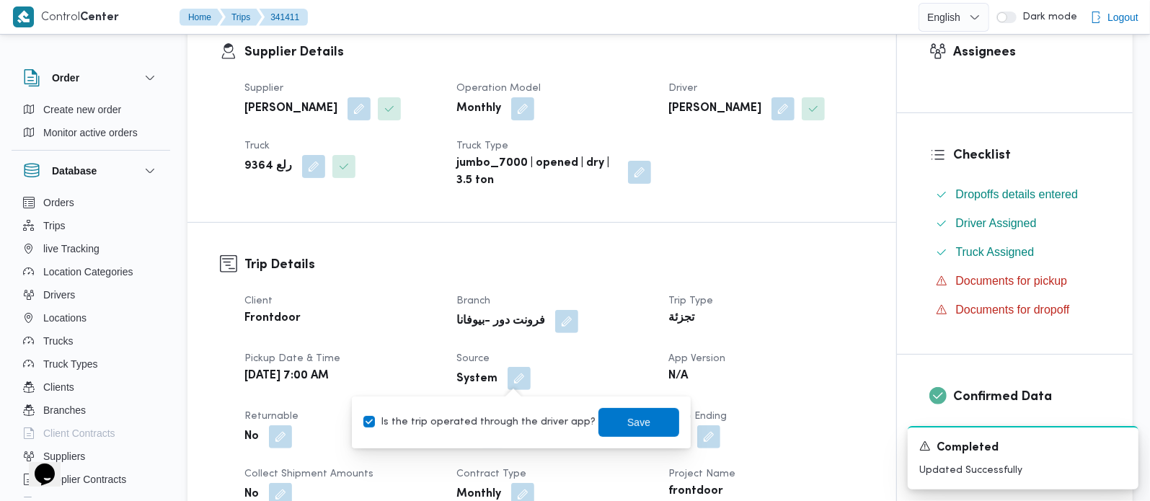
click at [503, 411] on div "Is the trip operated through the driver app? Save" at bounding box center [521, 423] width 319 height 32
click at [512, 417] on label "Is the trip operated through the driver app?" at bounding box center [480, 422] width 232 height 17
checkbox input "false"
click at [627, 420] on span "Save" at bounding box center [638, 422] width 23 height 17
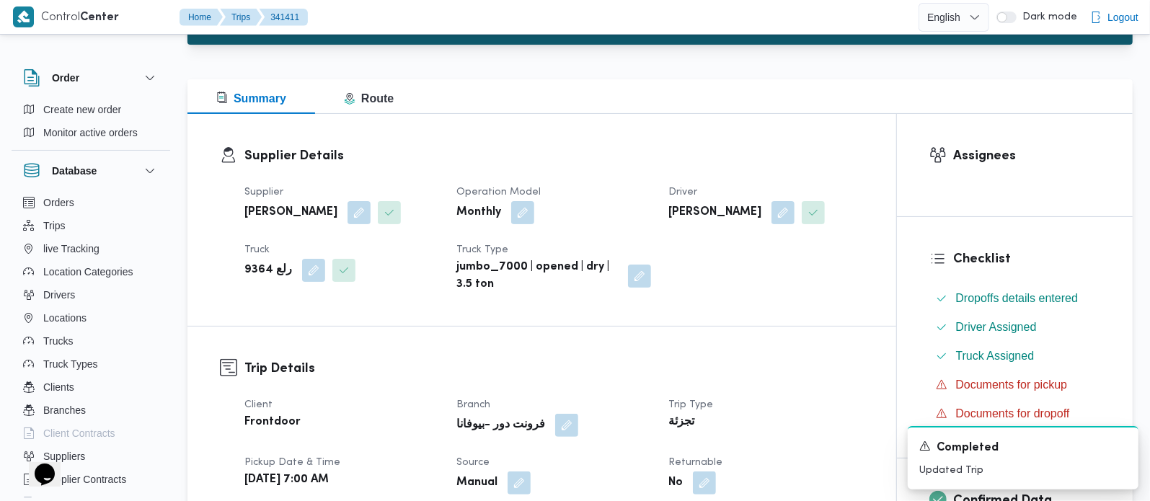
scroll to position [0, 0]
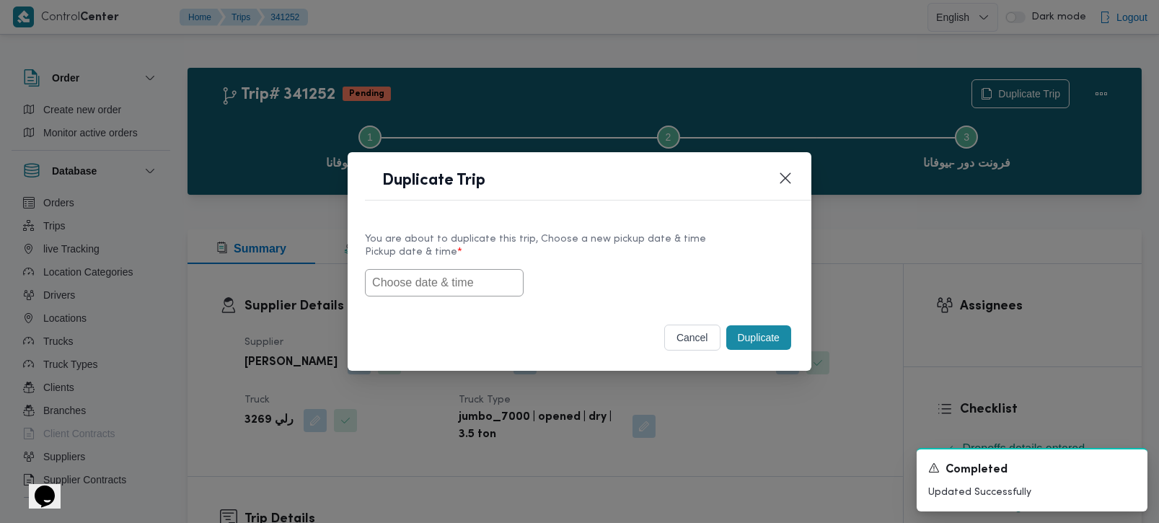
click at [427, 273] on input "text" at bounding box center [444, 282] width 159 height 27
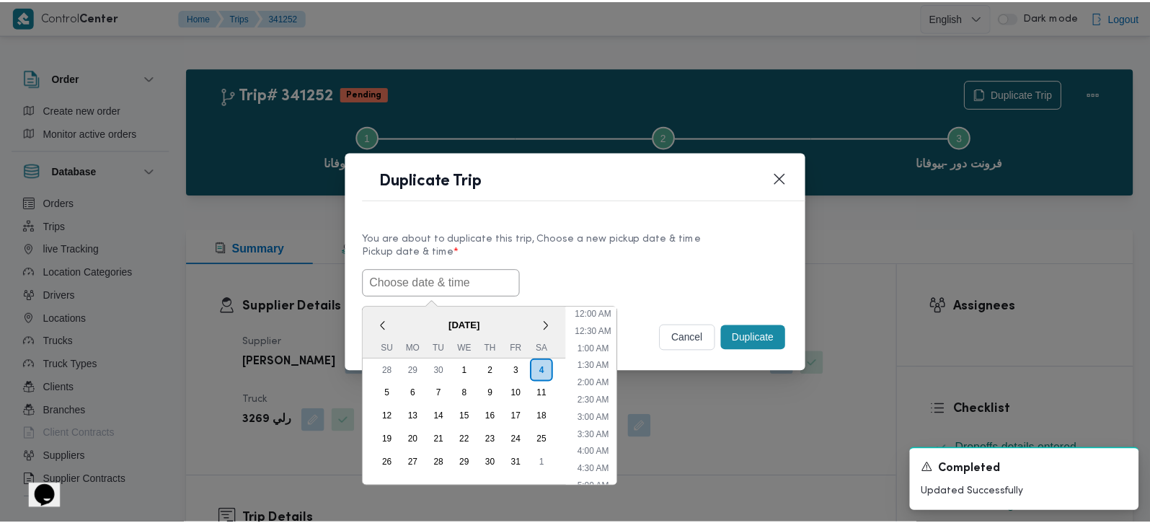
scroll to position [439, 0]
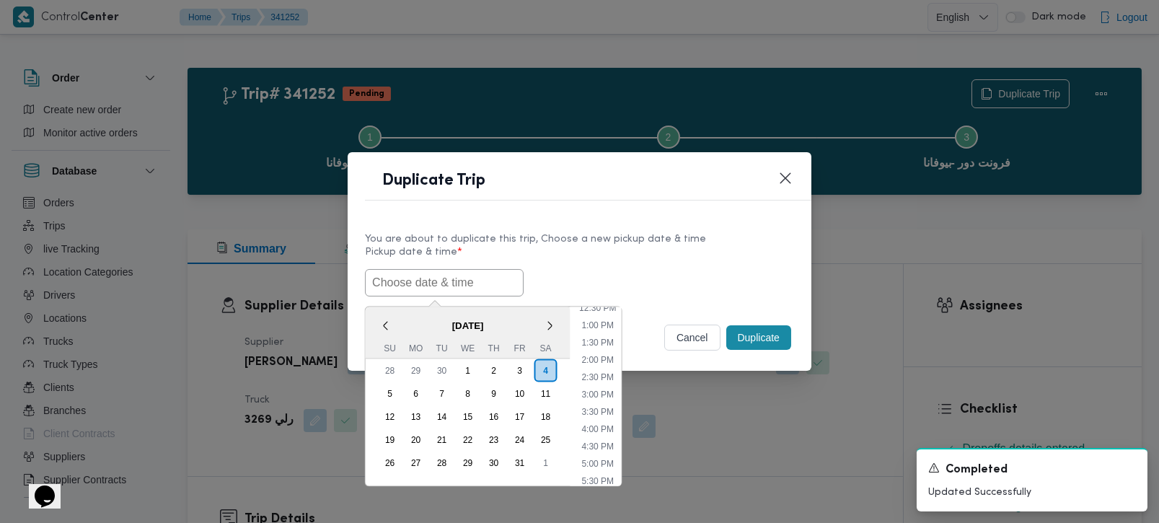
paste input "[DATE] 7:00AM"
type input "[DATE] 7:00AM"
click at [684, 272] on div "[DATE] 7:00AM < [DATE] > Su Mo Tu We Th Fr Sa 28 29 30 1 2 3 4 5 6 7 8 9 10 11 …" at bounding box center [579, 282] width 429 height 27
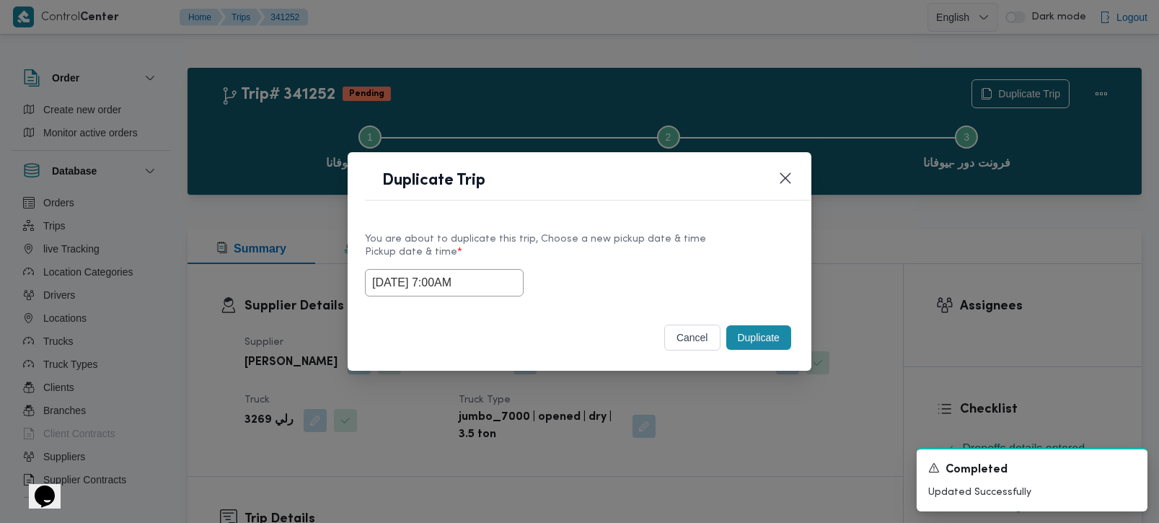
click at [775, 337] on button "Duplicate" at bounding box center [758, 337] width 65 height 25
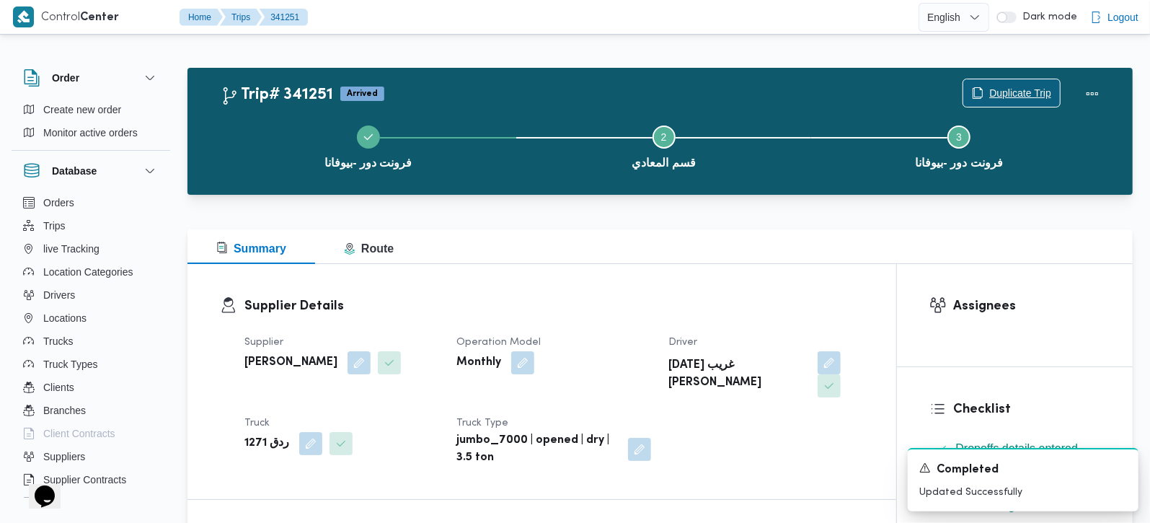
click at [978, 94] on icon "button" at bounding box center [978, 93] width 12 height 12
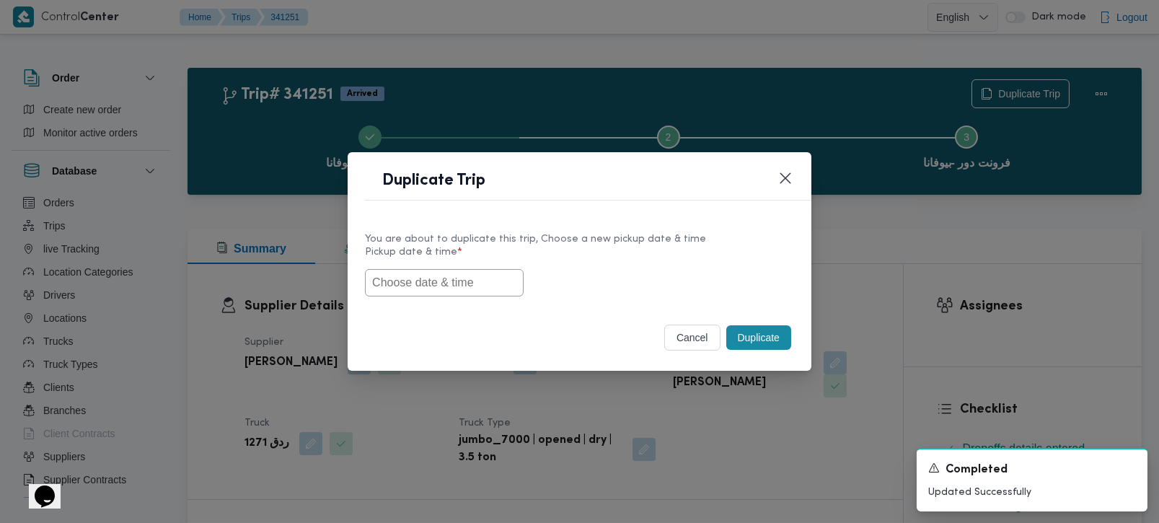
click at [479, 276] on input "text" at bounding box center [444, 282] width 159 height 27
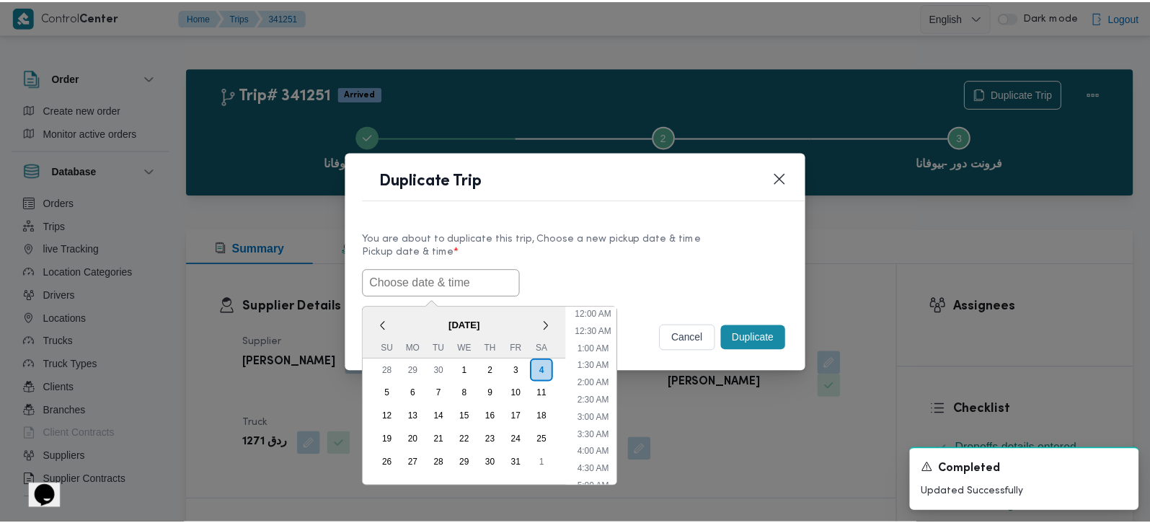
scroll to position [439, 0]
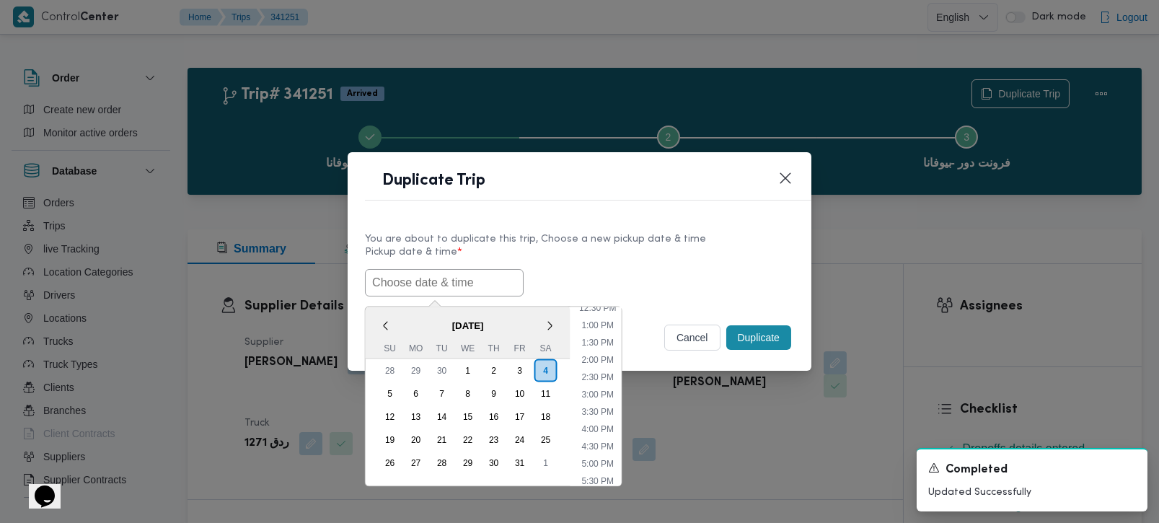
paste input "[DATE] 7:00AM"
type input "[DATE] 7:00AM"
click at [746, 345] on button "Duplicate" at bounding box center [758, 337] width 65 height 25
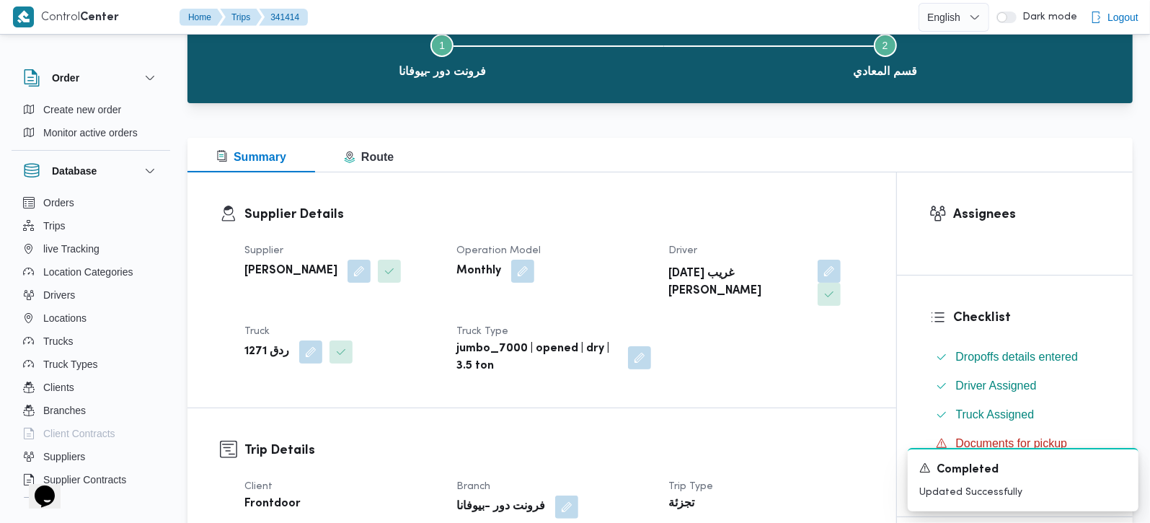
scroll to position [254, 0]
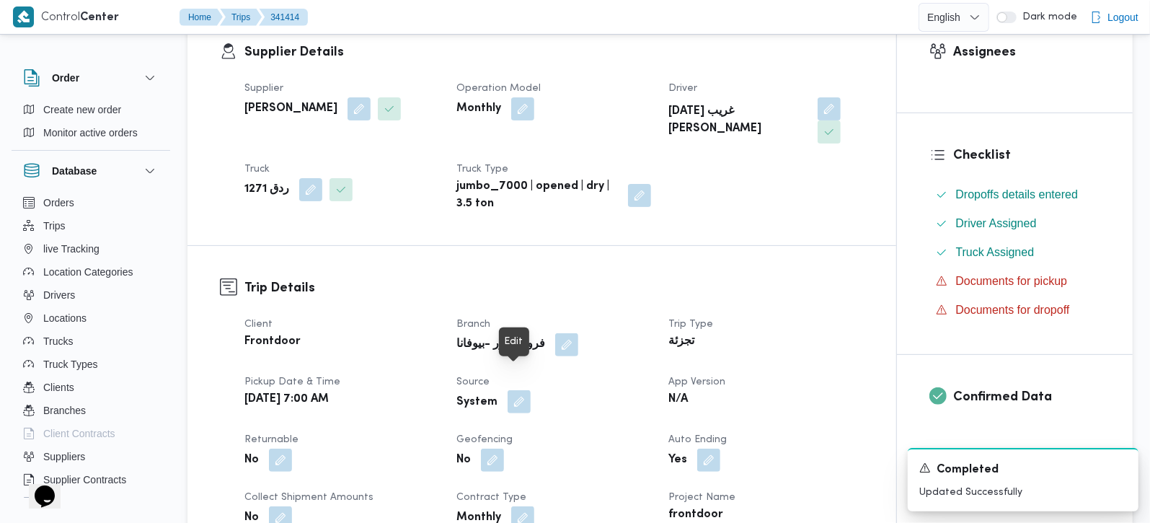
click at [516, 390] on button "button" at bounding box center [519, 401] width 23 height 23
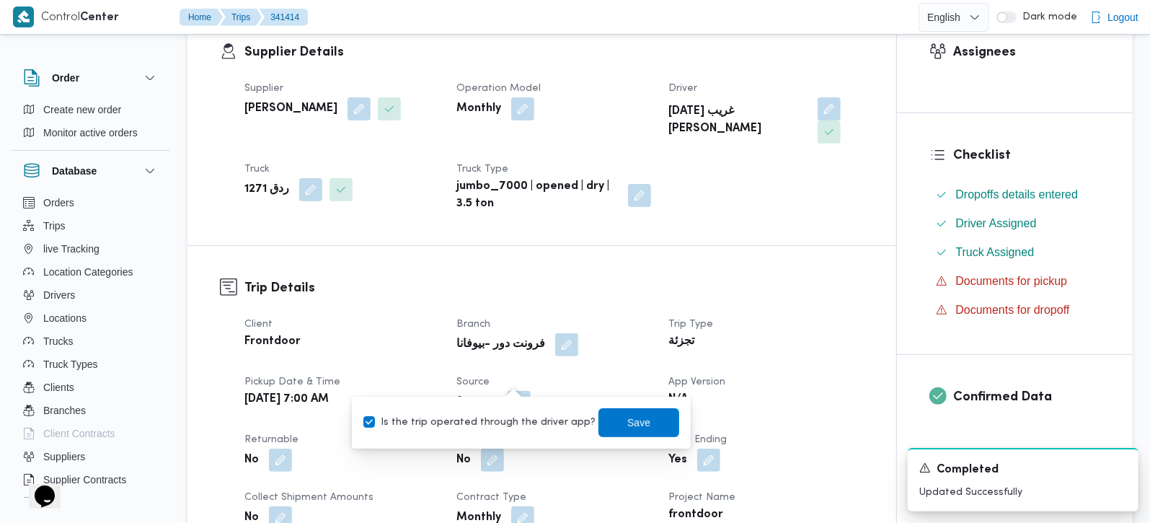
click at [512, 427] on label "Is the trip operated through the driver app?" at bounding box center [480, 422] width 232 height 17
checkbox input "false"
click at [627, 419] on span "Save" at bounding box center [638, 421] width 23 height 17
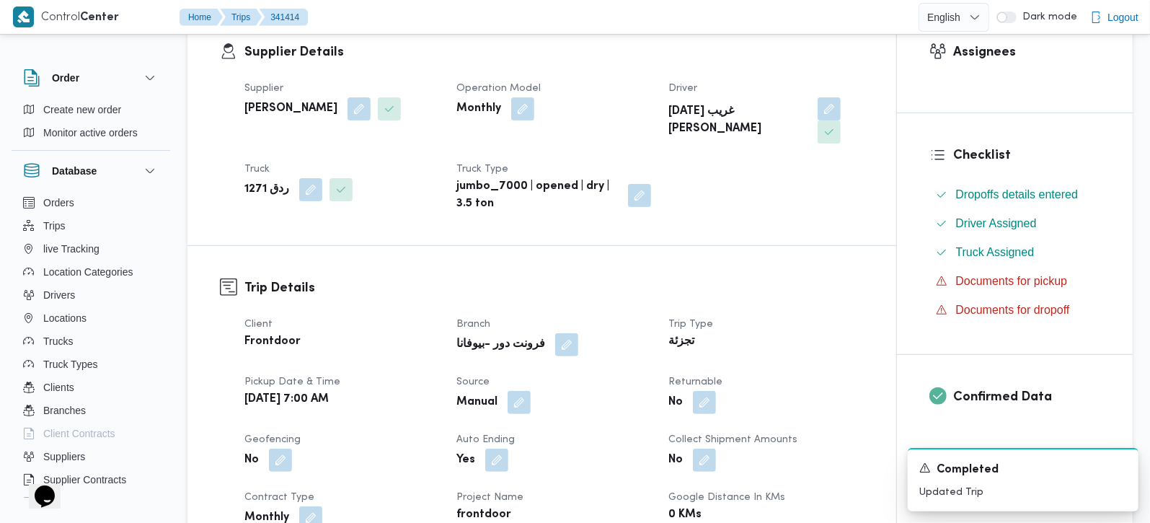
scroll to position [0, 0]
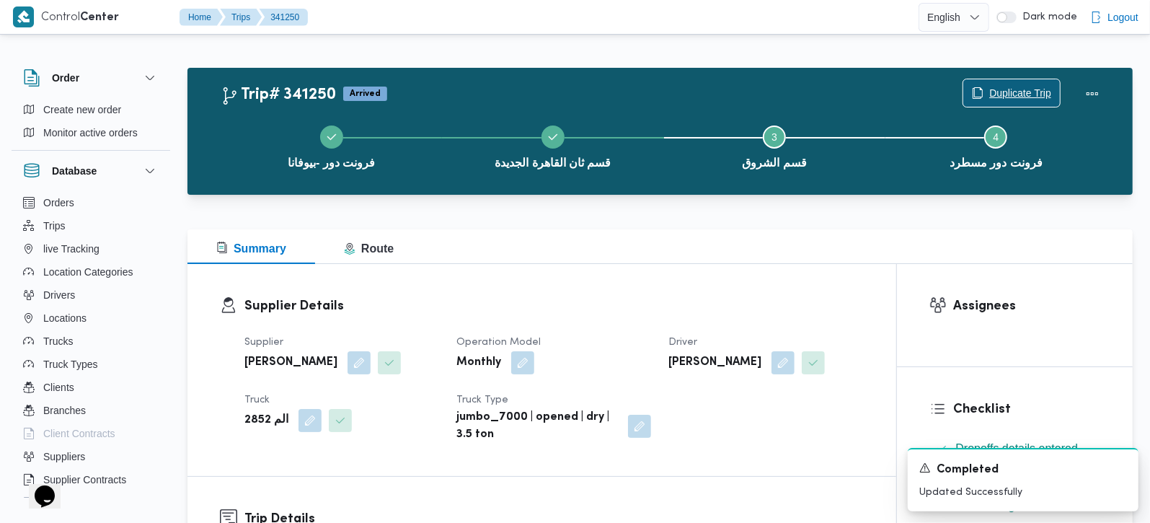
click at [1029, 84] on span "Duplicate Trip" at bounding box center [1012, 92] width 97 height 27
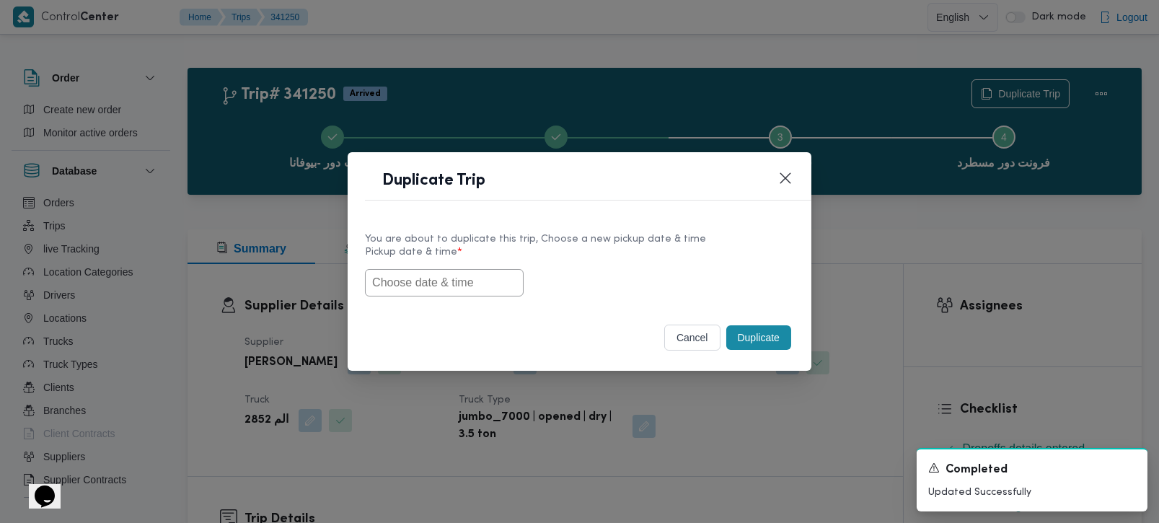
click at [475, 290] on input "text" at bounding box center [444, 282] width 159 height 27
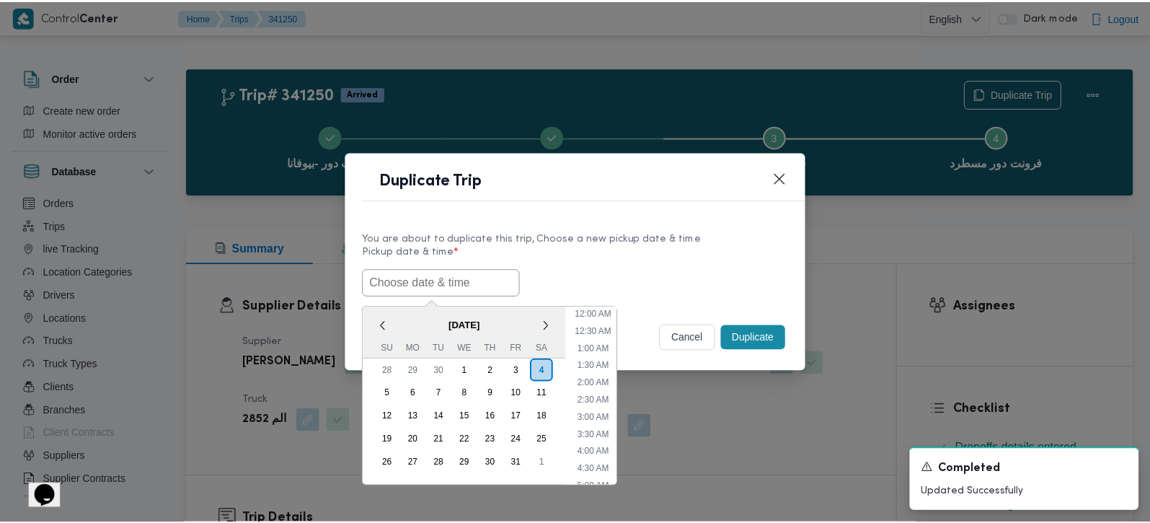
scroll to position [439, 0]
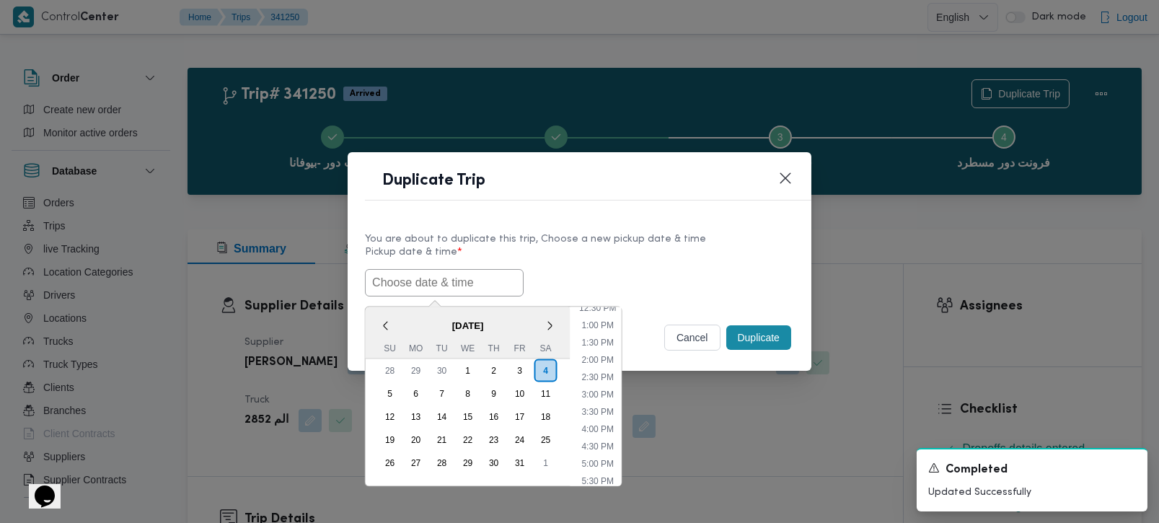
paste input "[DATE] 7:00AM"
type input "[DATE] 7:00AM"
click at [749, 330] on button "Duplicate" at bounding box center [758, 337] width 65 height 25
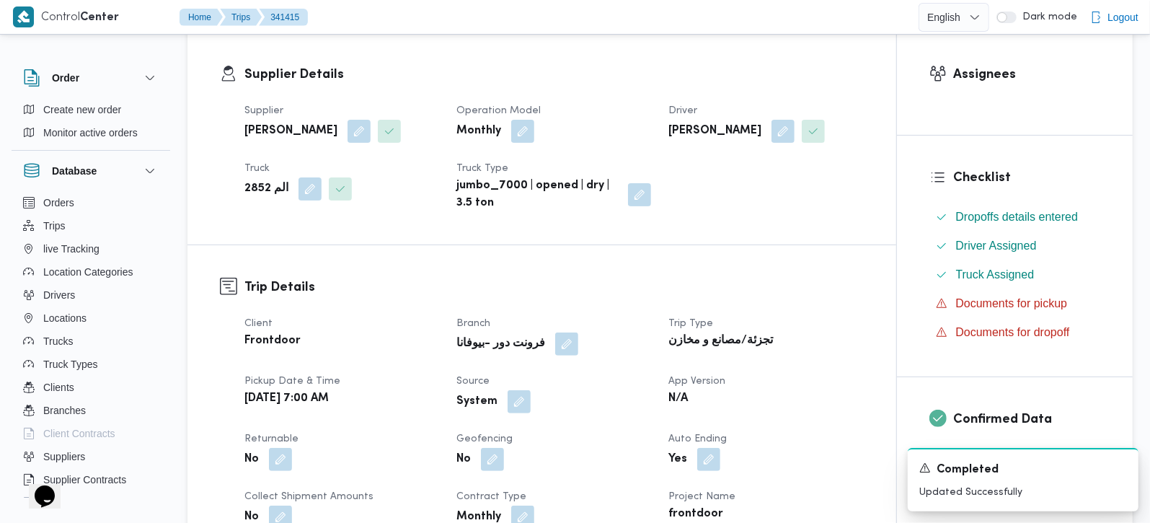
scroll to position [254, 0]
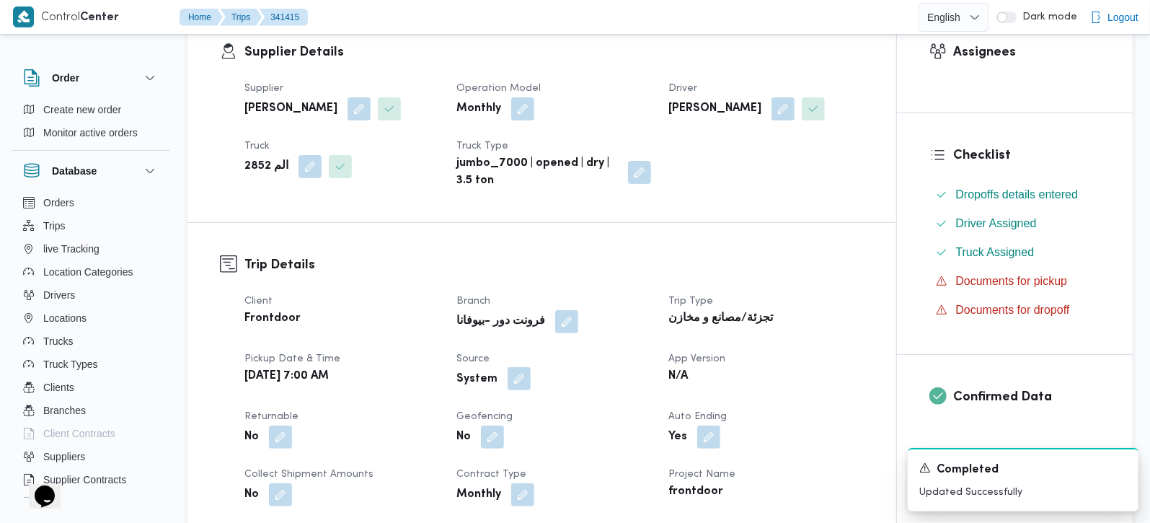
click at [511, 383] on button "button" at bounding box center [519, 378] width 23 height 23
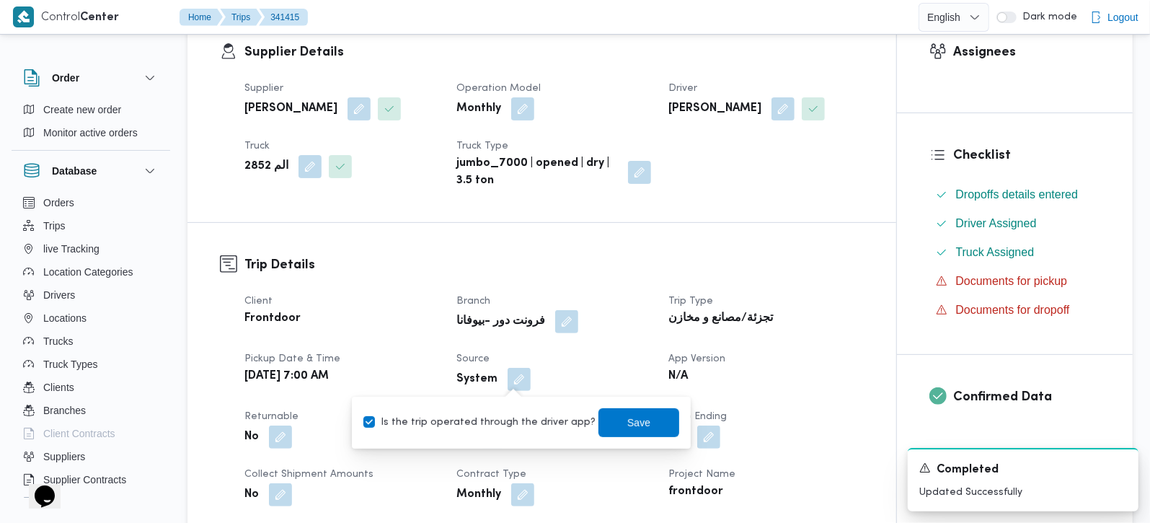
click at [502, 426] on label "Is the trip operated through the driver app?" at bounding box center [480, 422] width 232 height 17
checkbox input "false"
click at [627, 432] on span "Save" at bounding box center [639, 421] width 81 height 29
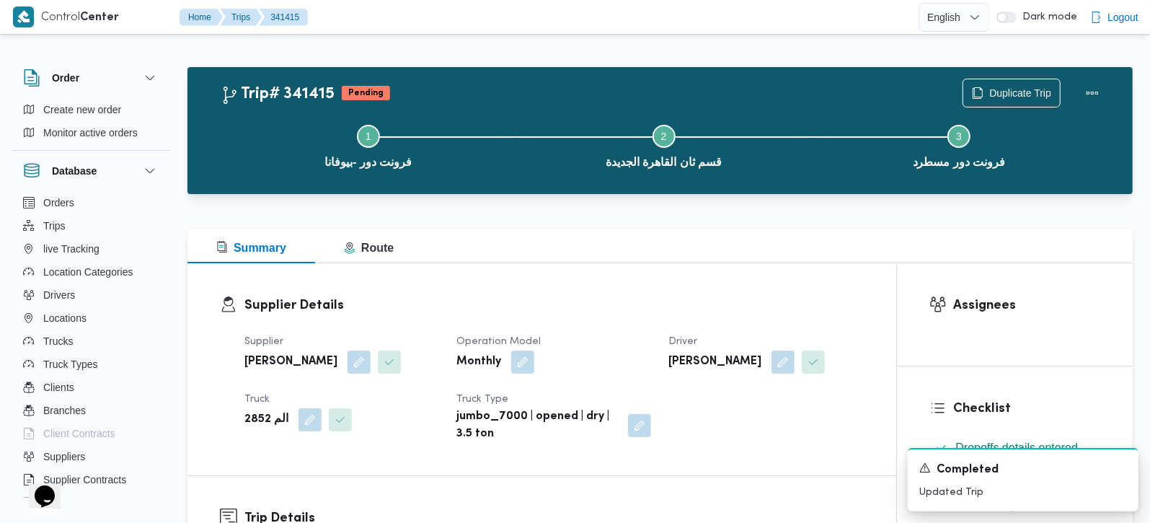
scroll to position [0, 0]
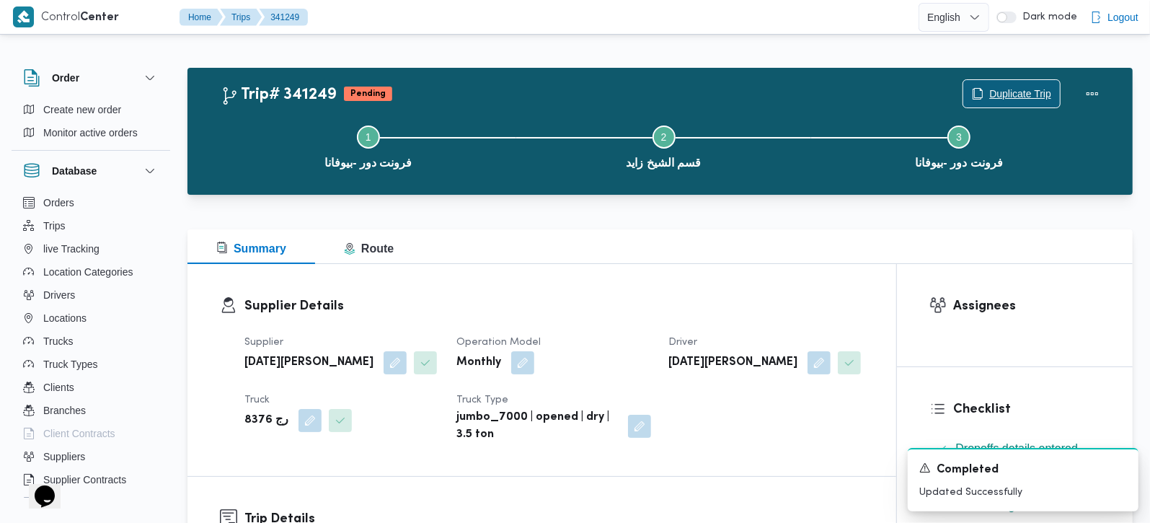
click at [997, 98] on span "Duplicate Trip" at bounding box center [1021, 93] width 62 height 17
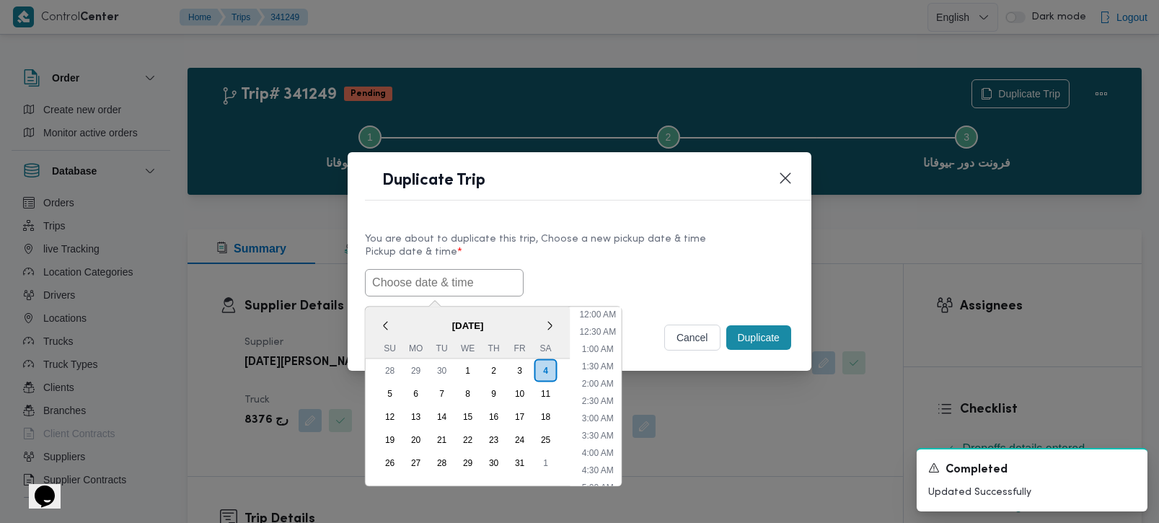
click at [402, 291] on input "text" at bounding box center [444, 282] width 159 height 27
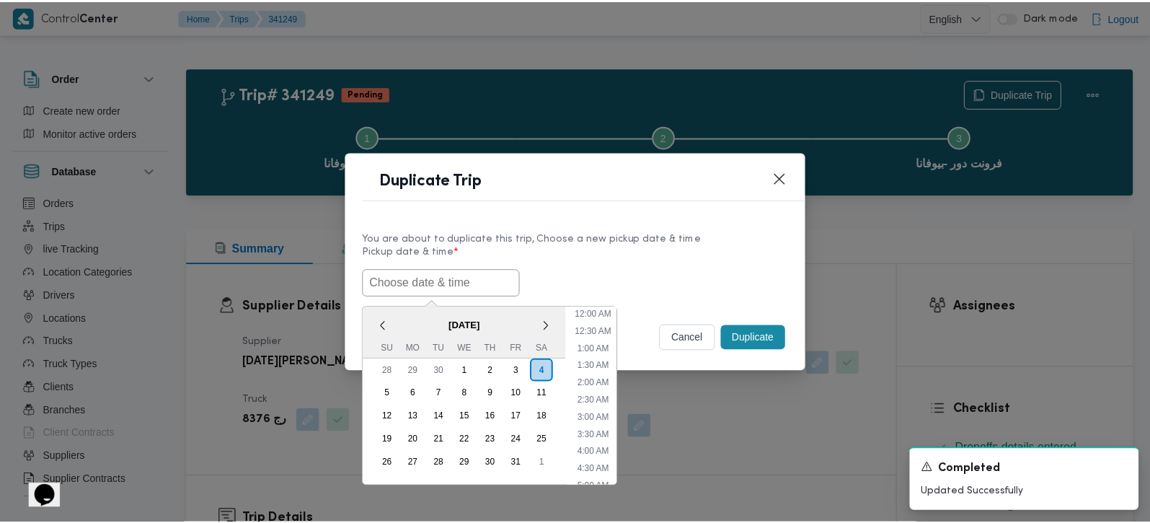
scroll to position [439, 0]
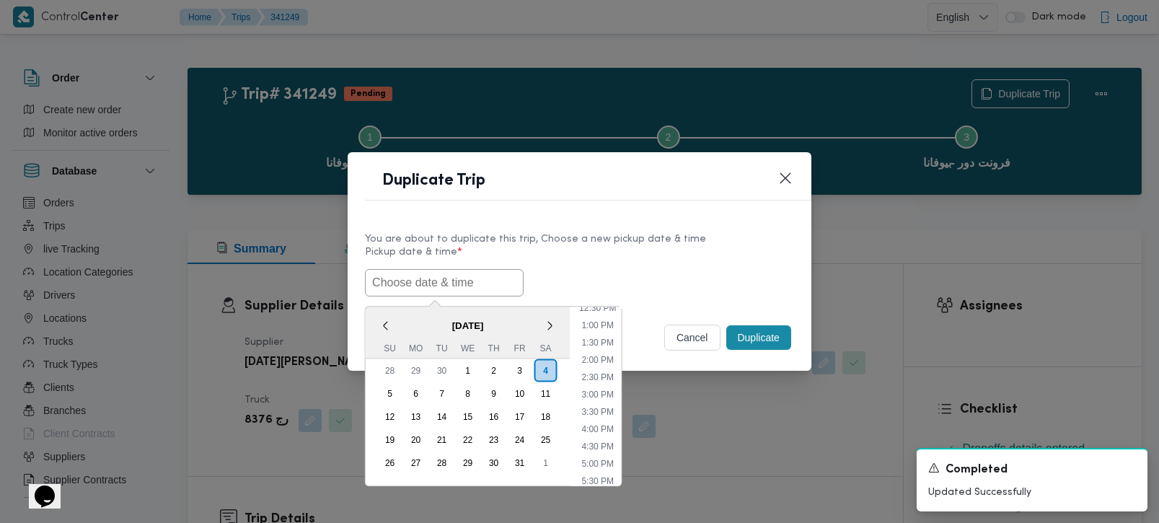
paste input "05/10/2025 7:00AM"
type input "05/10/2025 7:00AM"
click at [789, 218] on div "You are about to duplicate this trip, Choose a new pickup date & time Pickup da…" at bounding box center [580, 264] width 464 height 92
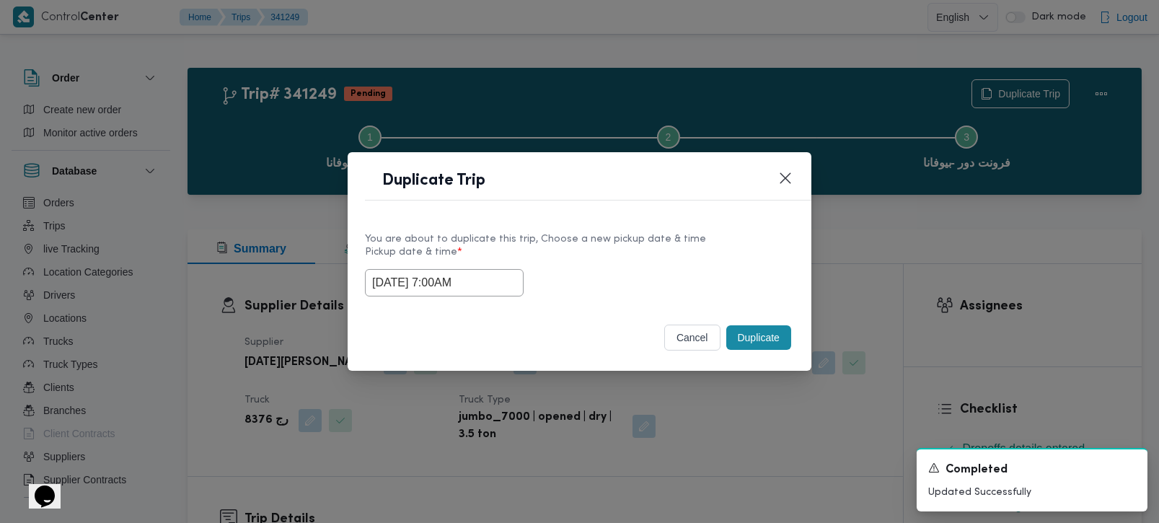
click at [772, 340] on button "Duplicate" at bounding box center [758, 337] width 65 height 25
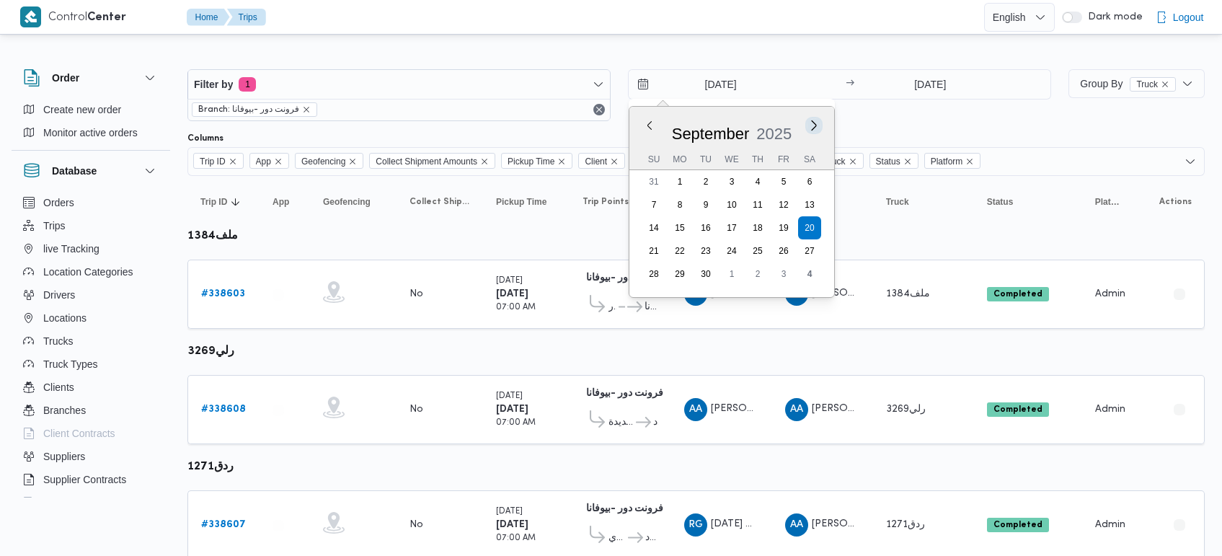
click at [816, 123] on button "Next month" at bounding box center [815, 125] width 14 height 14
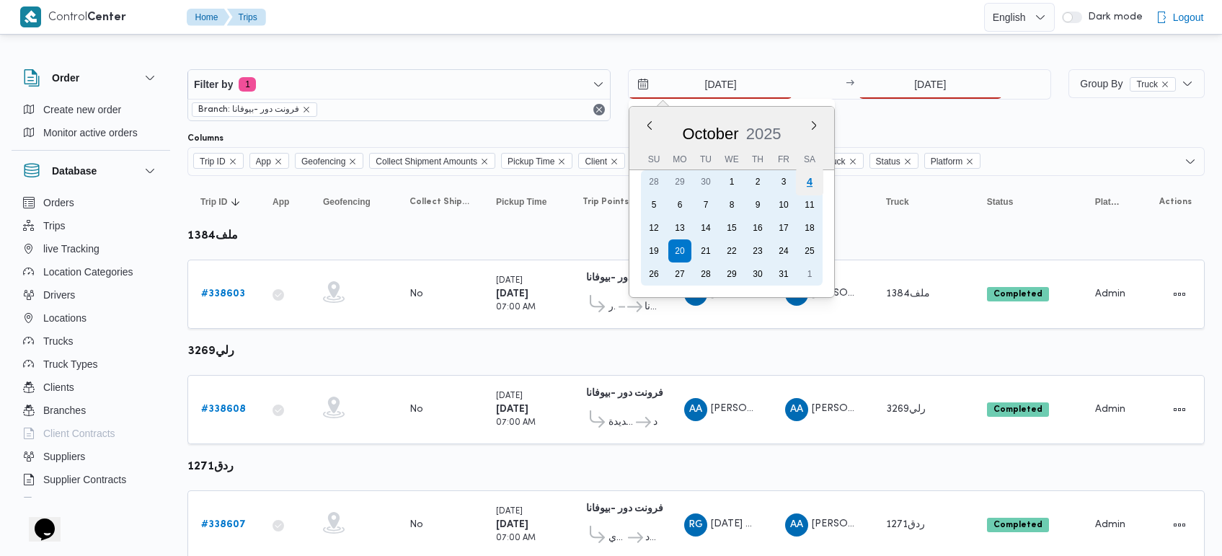
click at [811, 177] on div "4" at bounding box center [809, 181] width 27 height 27
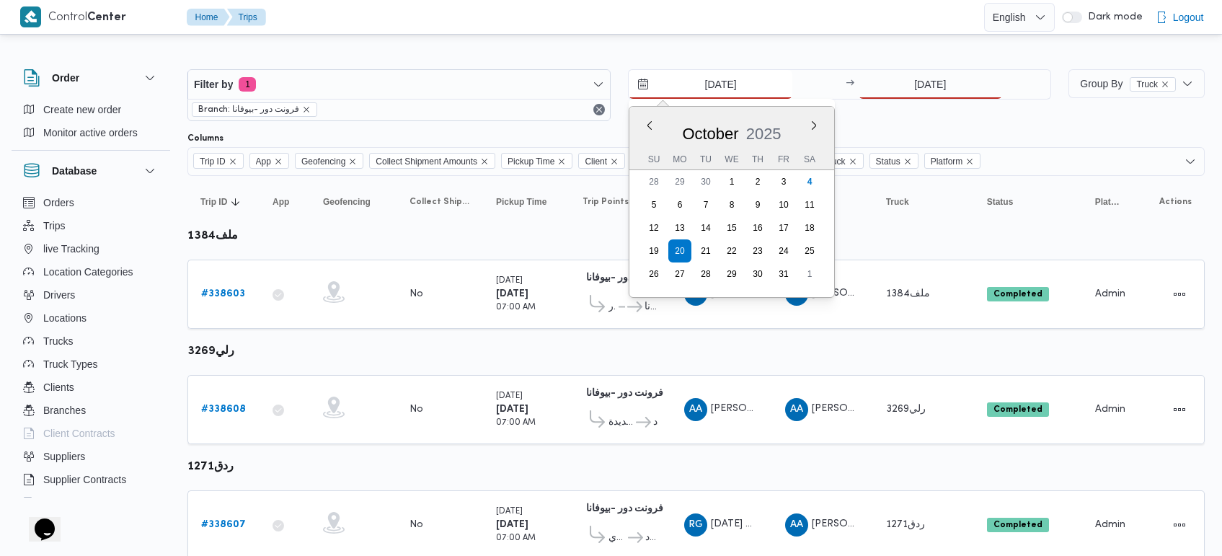
type input "[DATE]"
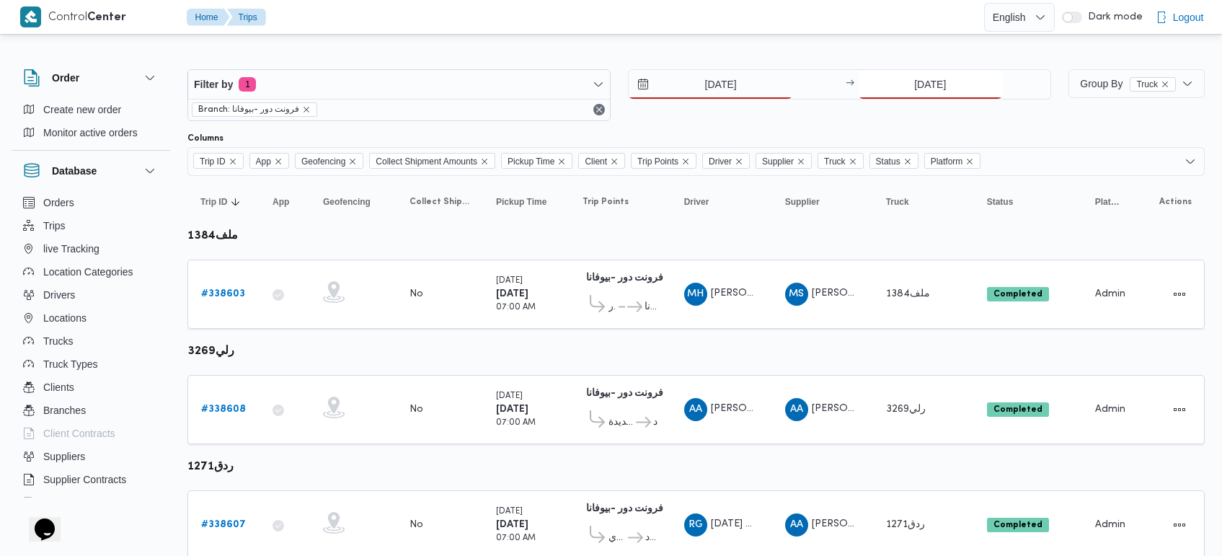
click at [935, 84] on input "[DATE]" at bounding box center [931, 84] width 144 height 29
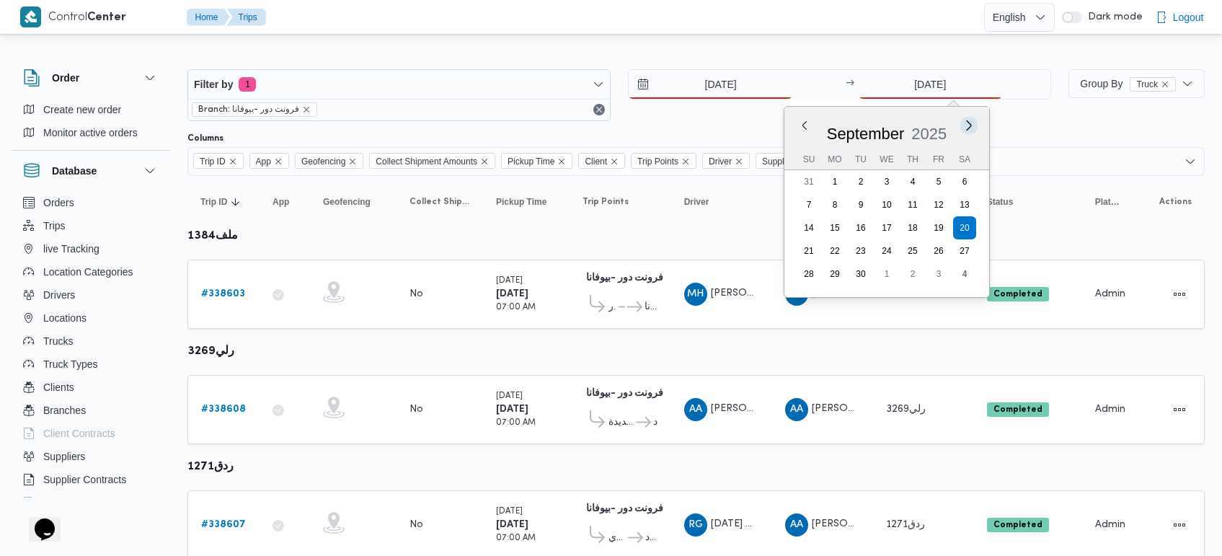
click at [974, 126] on button "Next month" at bounding box center [969, 125] width 14 height 14
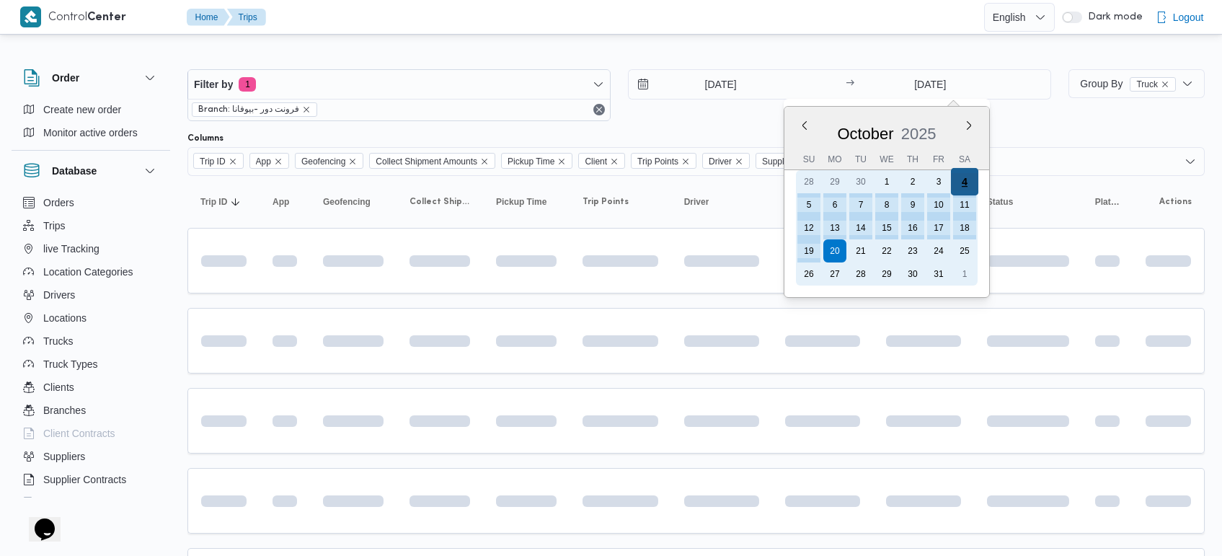
click at [965, 178] on div "4" at bounding box center [964, 181] width 27 height 27
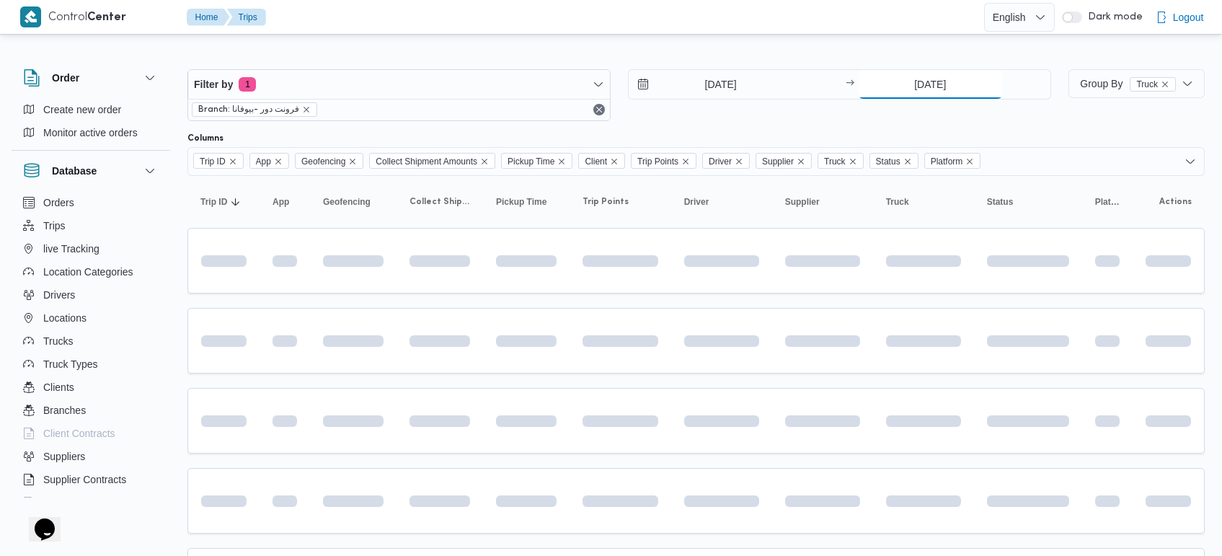
type input "[DATE]"
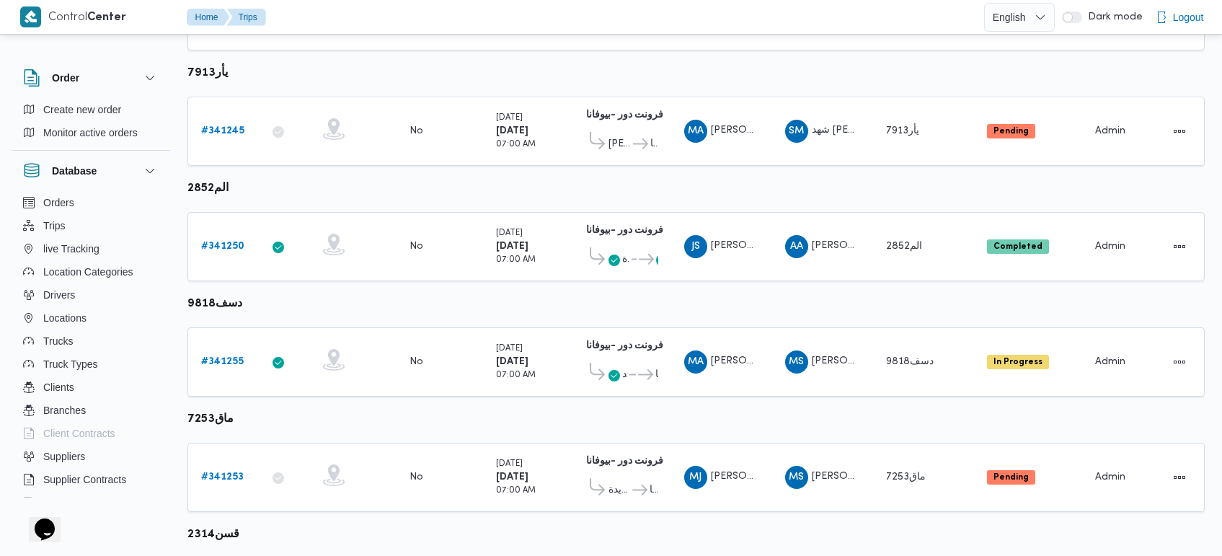
scroll to position [1419, 0]
